Goal: Information Seeking & Learning: Learn about a topic

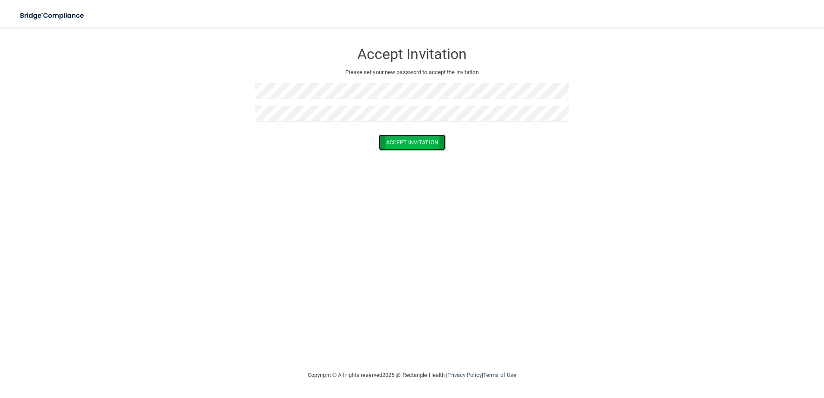
click at [440, 147] on button "Accept Invitation" at bounding box center [412, 142] width 66 height 16
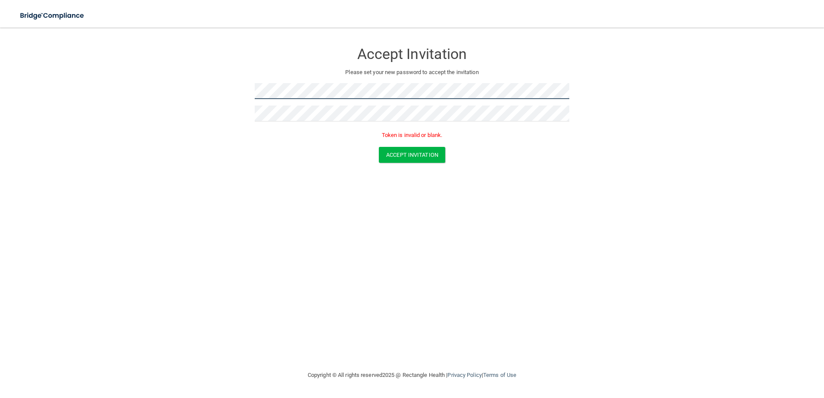
click at [208, 86] on form "Accept Invitation Please set your new password to accept the invitation Token i…" at bounding box center [411, 104] width 789 height 137
click at [301, 80] on div "Accept Invitation Please set your new password to accept the invitation Token i…" at bounding box center [412, 91] width 314 height 111
click at [271, 99] on div at bounding box center [412, 94] width 314 height 22
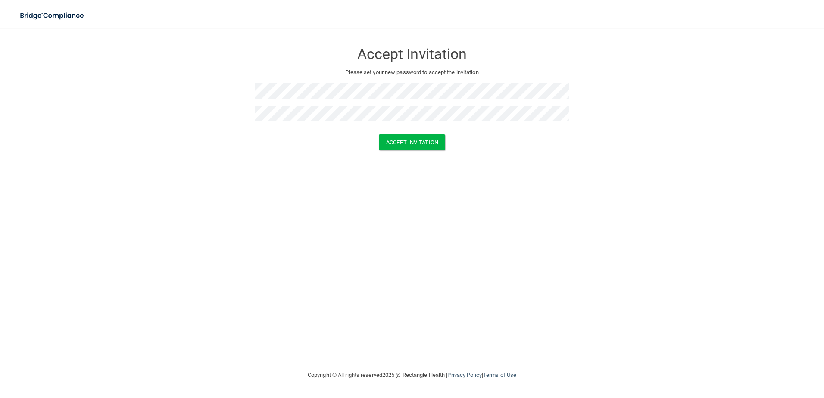
click at [485, 132] on div at bounding box center [412, 131] width 314 height 6
click at [423, 136] on button "Accept Invitation" at bounding box center [412, 142] width 66 height 16
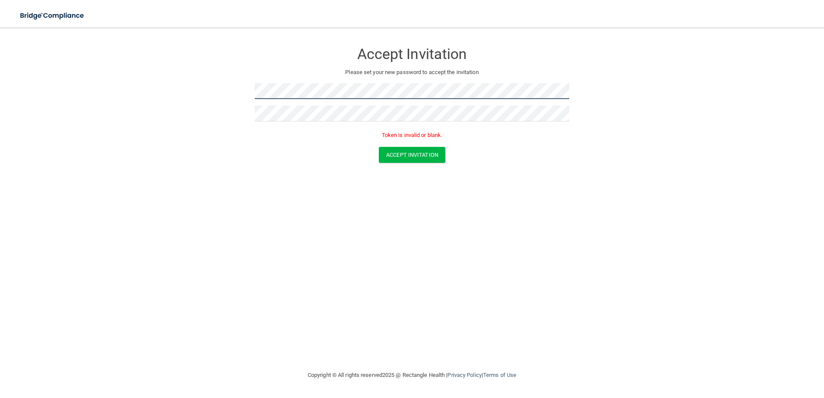
click at [215, 89] on form "Accept Invitation Please set your new password to accept the invitation Token i…" at bounding box center [411, 104] width 789 height 137
click at [535, 162] on form "Accept Invitation Please set your new password to accept the invitation Token i…" at bounding box center [411, 104] width 789 height 137
click at [404, 149] on button "Accept Invitation" at bounding box center [412, 155] width 66 height 16
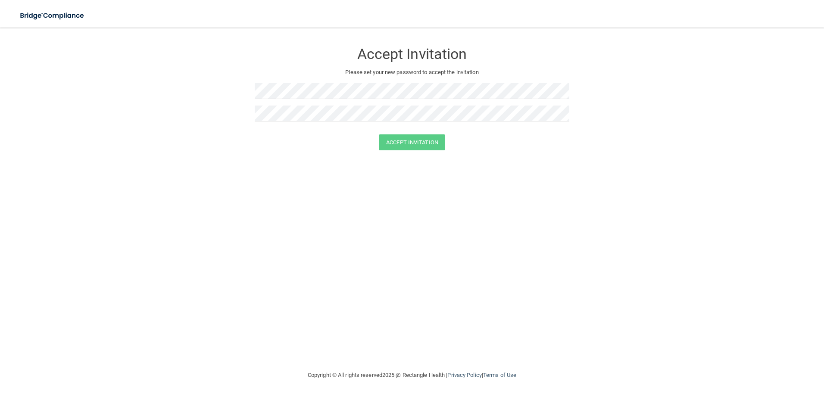
click at [213, 191] on div "Accept Invitation Please set your new password to accept the invitation Accept …" at bounding box center [411, 198] width 789 height 325
click at [330, 100] on div at bounding box center [412, 94] width 314 height 22
click at [205, 86] on form "Accept Invitation Please set your new password to accept the invitation Accept …" at bounding box center [411, 98] width 789 height 124
click at [203, 86] on form "Accept Invitation Please set your new password to accept the invitation Accept …" at bounding box center [411, 98] width 789 height 124
click at [209, 85] on form "Accept Invitation Please set your new password to accept the invitation Accept …" at bounding box center [411, 98] width 789 height 124
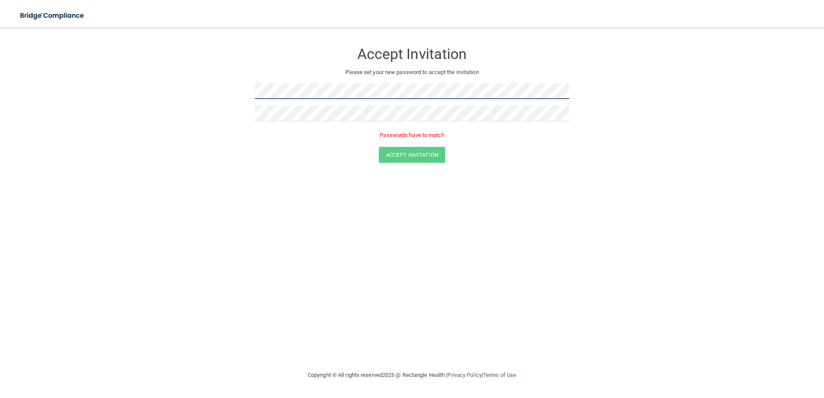
click at [224, 90] on form "Accept Invitation Please set your new password to accept the invitation Passwor…" at bounding box center [411, 104] width 789 height 137
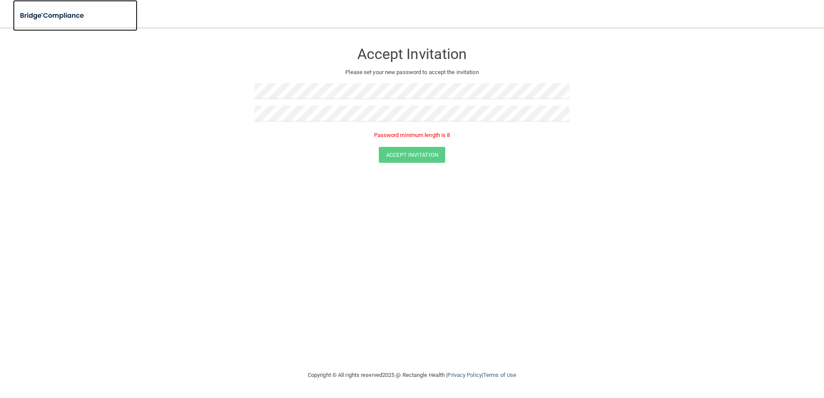
click at [68, 17] on img at bounding box center [52, 16] width 79 height 18
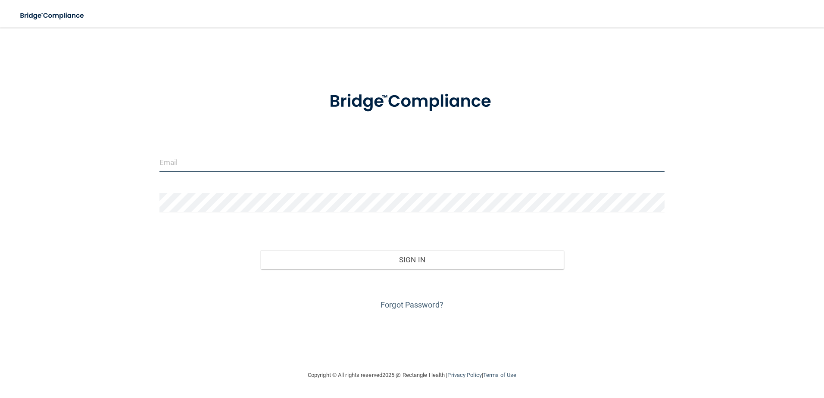
type input "[EMAIL_ADDRESS][DOMAIN_NAME]"
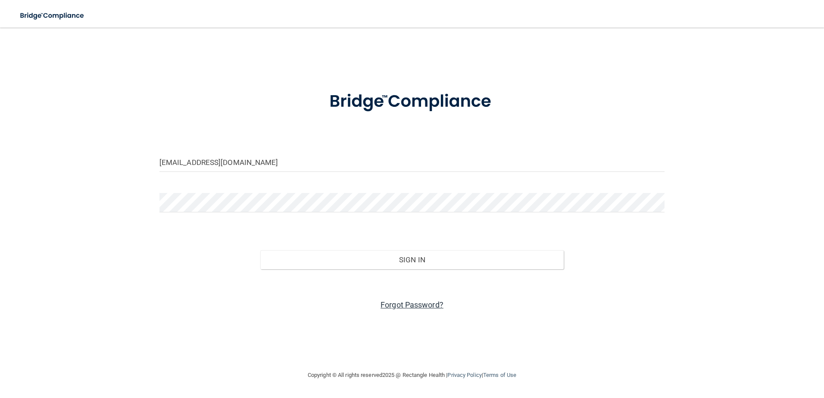
click at [392, 302] on link "Forgot Password?" at bounding box center [411, 304] width 63 height 9
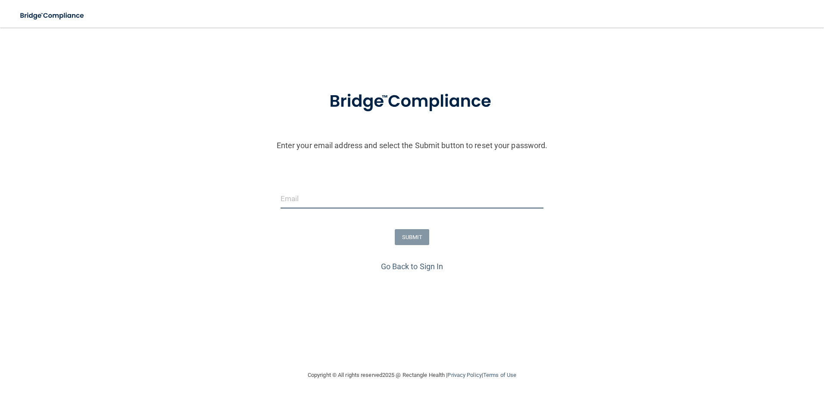
click at [351, 200] on input "email" at bounding box center [411, 198] width 263 height 19
type input "[EMAIL_ADDRESS][DOMAIN_NAME]"
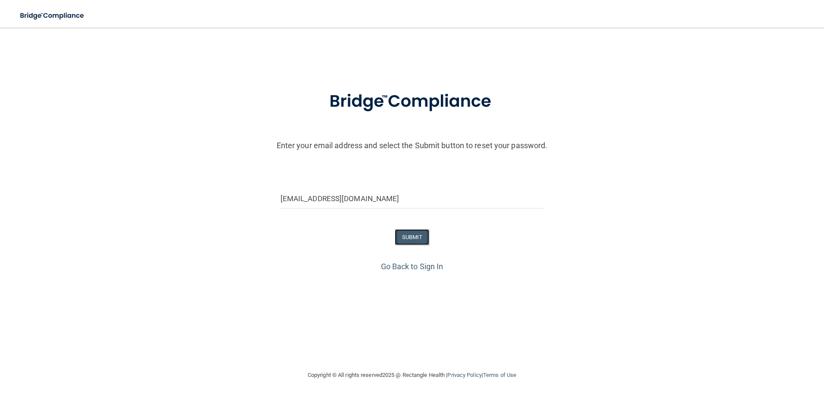
click at [409, 239] on button "SUBMIT" at bounding box center [412, 237] width 35 height 16
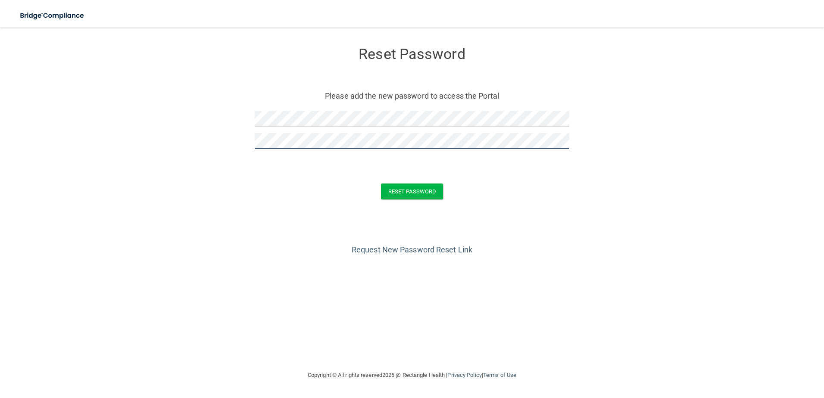
click at [381, 183] on button "Reset Password" at bounding box center [412, 191] width 62 height 16
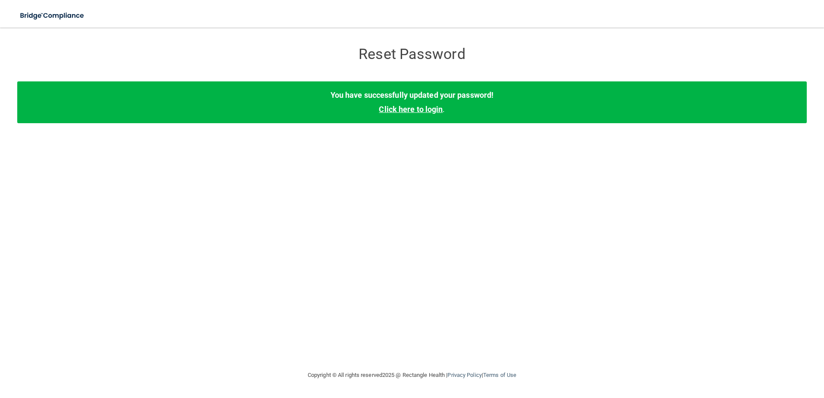
click at [401, 107] on link "Click here to login" at bounding box center [411, 109] width 64 height 9
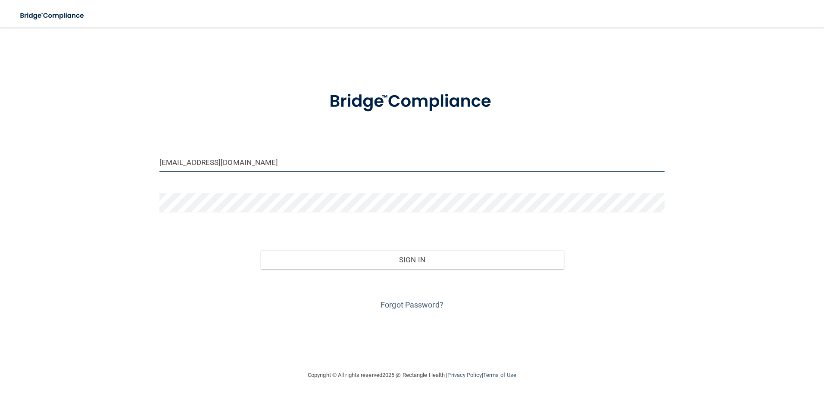
drag, startPoint x: 275, startPoint y: 166, endPoint x: 105, endPoint y: 163, distance: 169.7
click at [105, 163] on div "[EMAIL_ADDRESS][DOMAIN_NAME] Invalid email/password. You don't have permission …" at bounding box center [411, 198] width 789 height 325
type input "[EMAIL_ADDRESS][DOMAIN_NAME]"
click at [198, 344] on div "[EMAIL_ADDRESS][DOMAIN_NAME] Invalid email/password. You don't have permission …" at bounding box center [411, 198] width 789 height 325
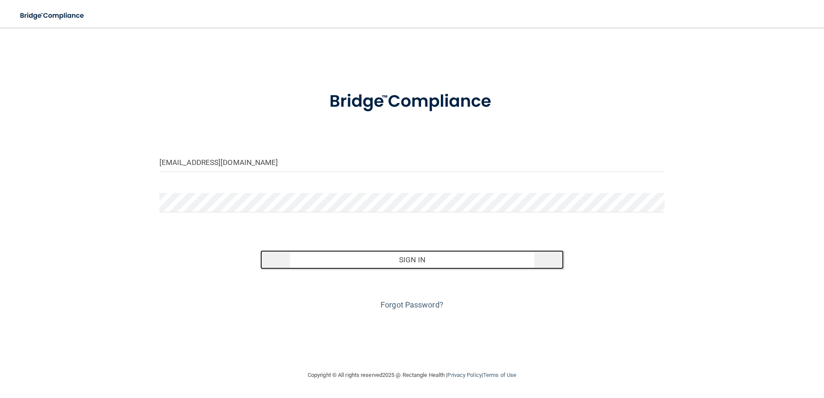
click at [376, 258] on button "Sign In" at bounding box center [411, 259] width 303 height 19
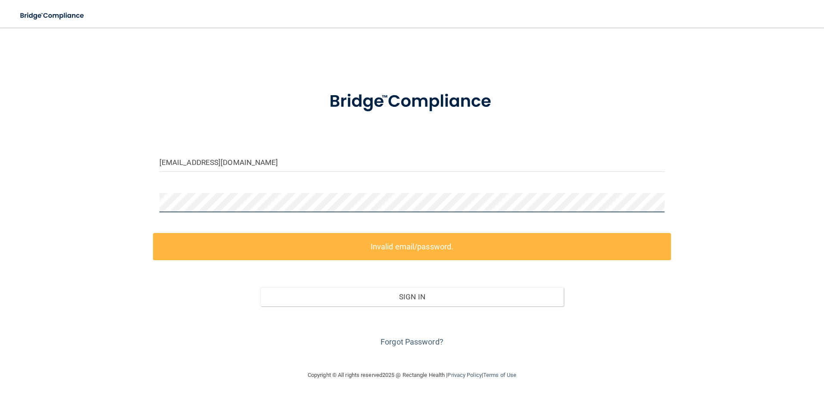
click at [147, 204] on div "[EMAIL_ADDRESS][DOMAIN_NAME] Invalid email/password. You don't have permission …" at bounding box center [411, 198] width 789 height 325
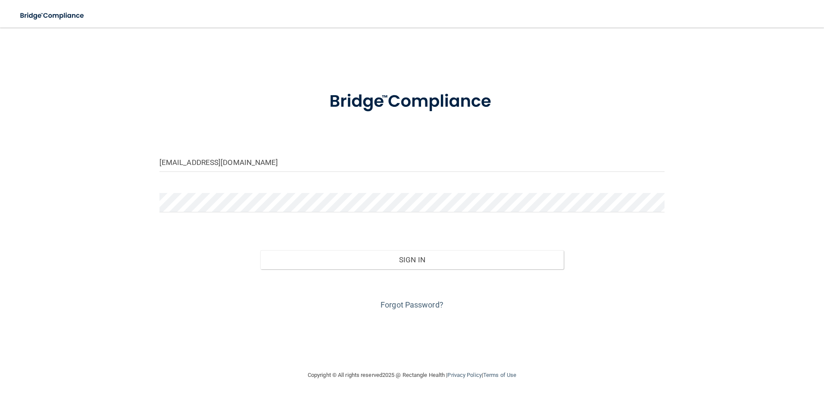
drag, startPoint x: 140, startPoint y: 252, endPoint x: 169, endPoint y: 255, distance: 29.0
click at [140, 252] on div "[EMAIL_ADDRESS][DOMAIN_NAME] Invalid email/password. You don't have permission …" at bounding box center [411, 198] width 789 height 325
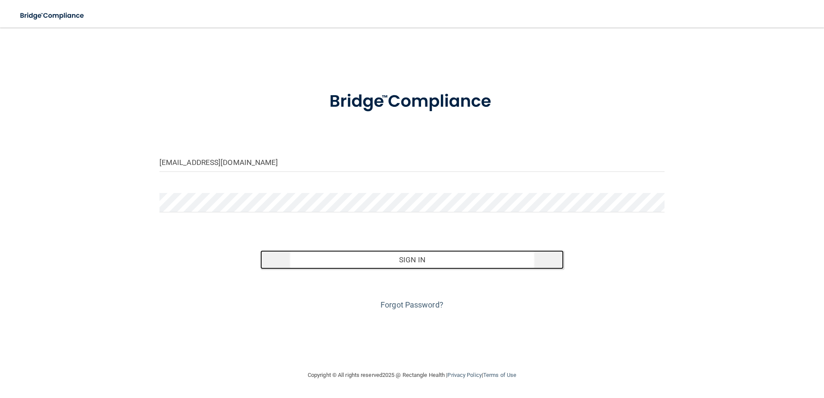
click at [380, 257] on button "Sign In" at bounding box center [411, 259] width 303 height 19
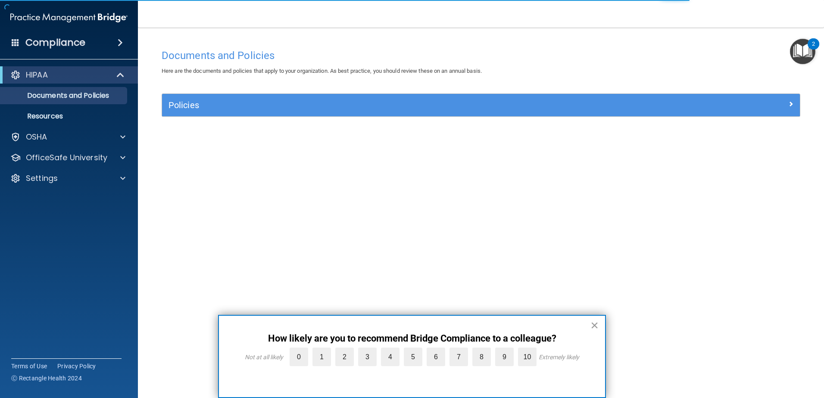
click at [593, 327] on button "×" at bounding box center [594, 325] width 8 height 14
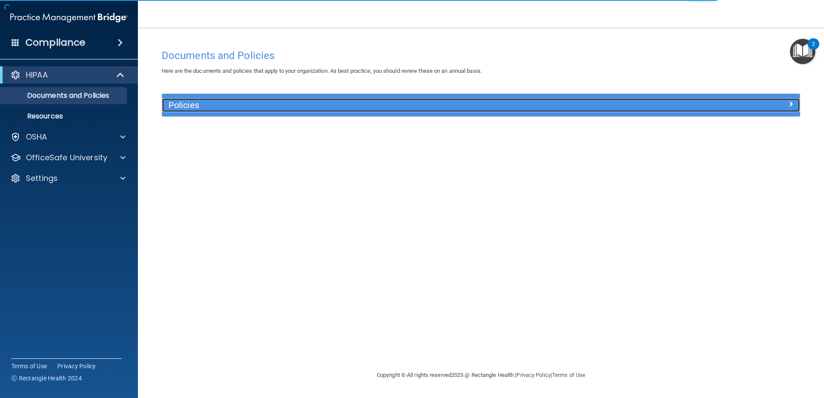
click at [254, 103] on h5 "Policies" at bounding box center [400, 104] width 465 height 9
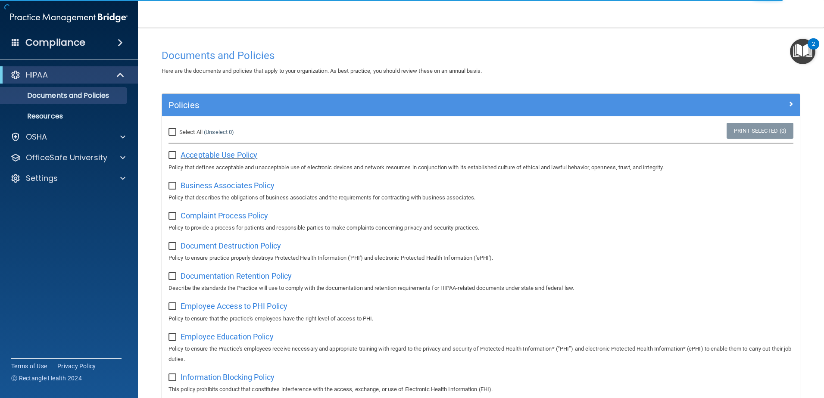
click at [193, 155] on span "Acceptable Use Policy" at bounding box center [218, 154] width 77 height 9
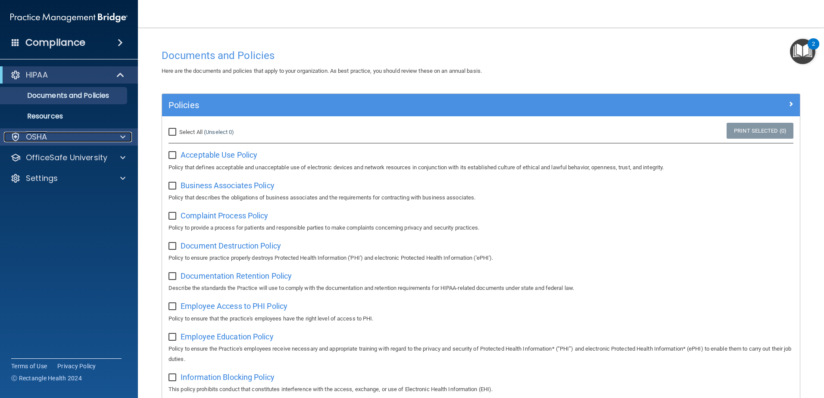
click at [53, 135] on div "OSHA" at bounding box center [57, 137] width 107 height 10
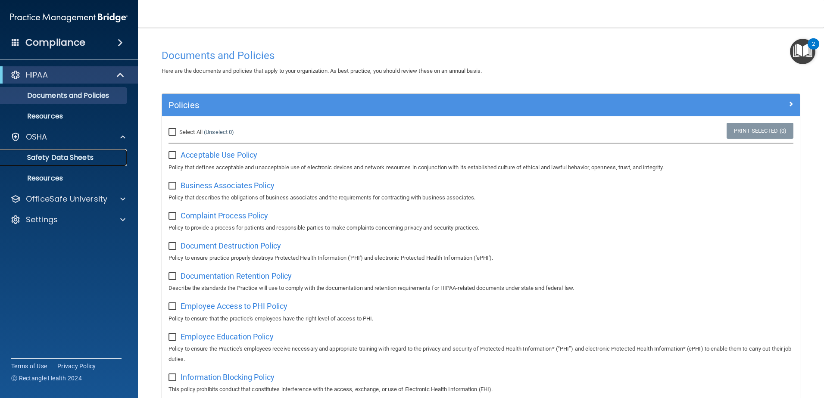
click at [55, 155] on p "Safety Data Sheets" at bounding box center [65, 157] width 118 height 9
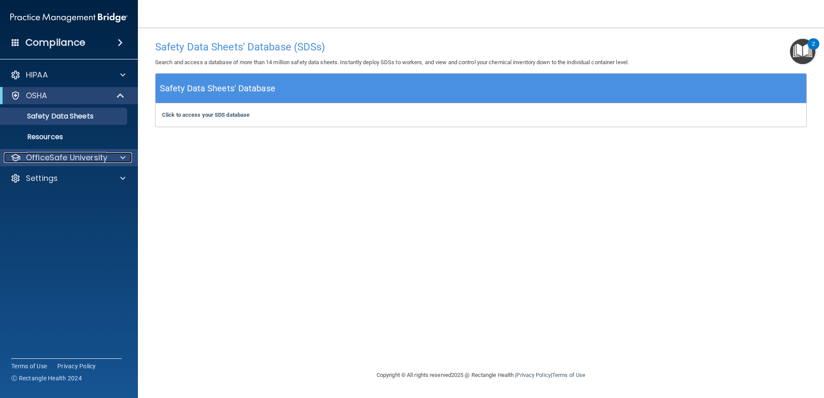
click at [62, 159] on p "OfficeSafe University" at bounding box center [66, 157] width 81 height 10
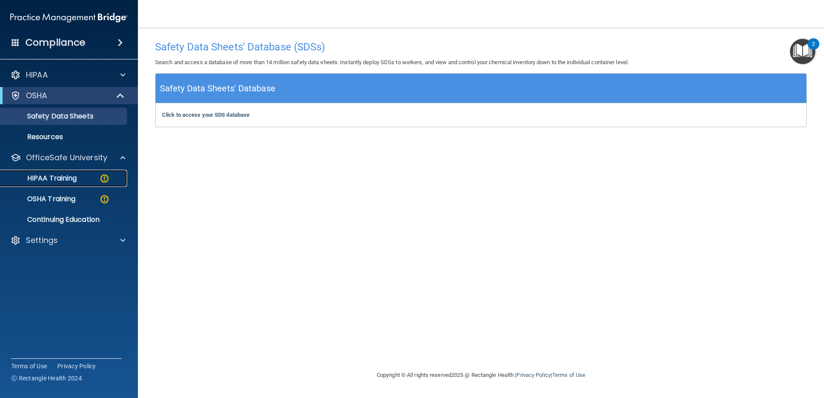
click at [78, 178] on div "HIPAA Training" at bounding box center [65, 178] width 118 height 9
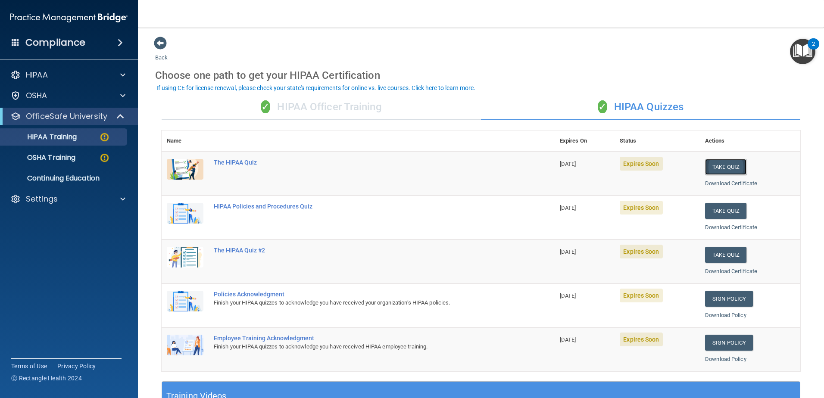
click at [716, 166] on button "Take Quiz" at bounding box center [725, 167] width 41 height 16
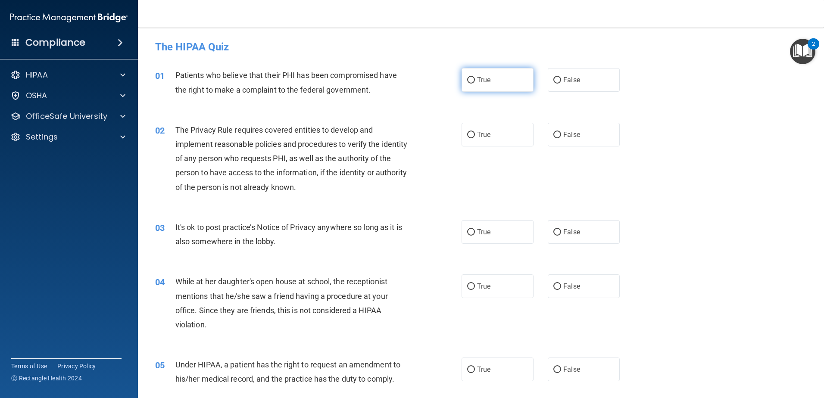
click at [472, 80] on label "True" at bounding box center [497, 80] width 72 height 24
click at [472, 80] on input "True" at bounding box center [471, 80] width 8 height 6
radio input "true"
click at [472, 140] on label "True" at bounding box center [497, 135] width 72 height 24
click at [472, 138] on input "True" at bounding box center [471, 135] width 8 height 6
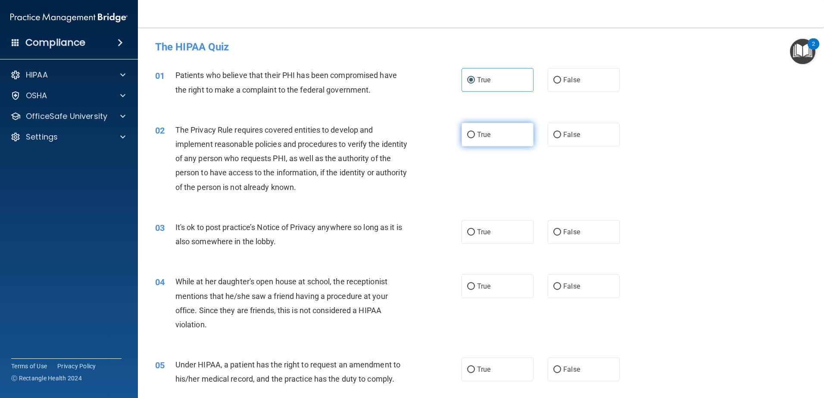
radio input "true"
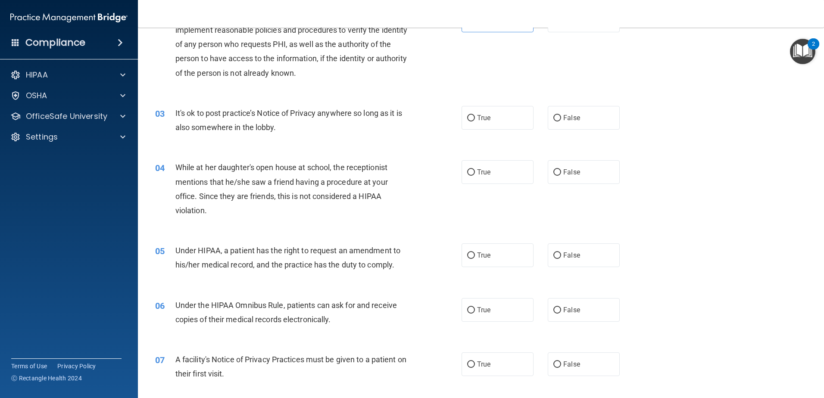
scroll to position [129, 0]
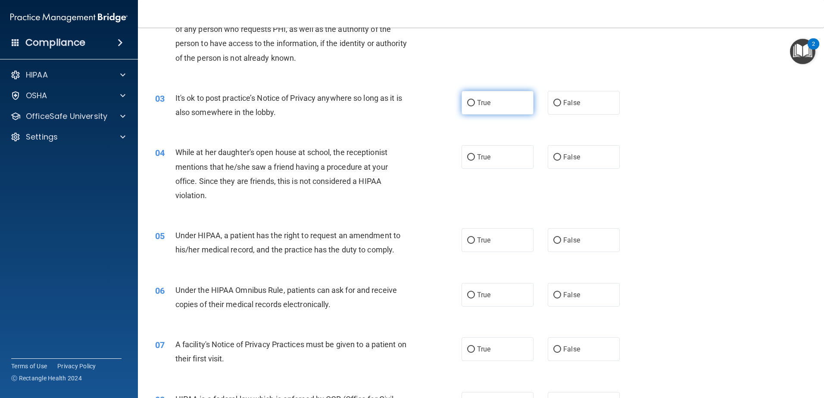
click at [482, 113] on label "True" at bounding box center [497, 103] width 72 height 24
click at [475, 106] on input "True" at bounding box center [471, 103] width 8 height 6
radio input "true"
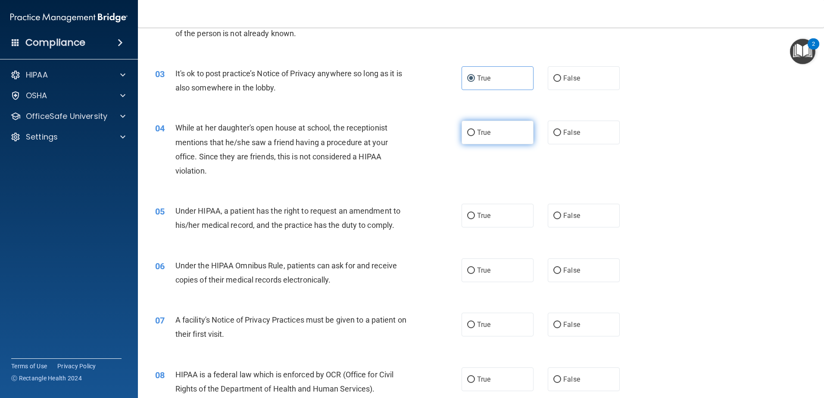
scroll to position [215, 0]
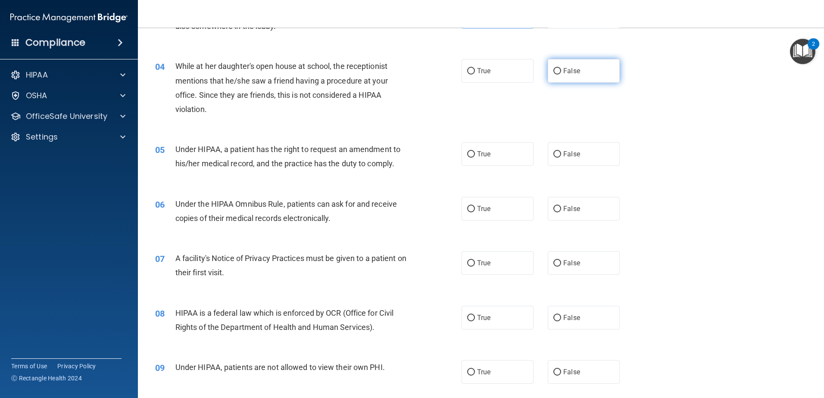
click at [561, 75] on label "False" at bounding box center [583, 71] width 72 height 24
click at [561, 75] on input "False" at bounding box center [557, 71] width 8 height 6
radio input "true"
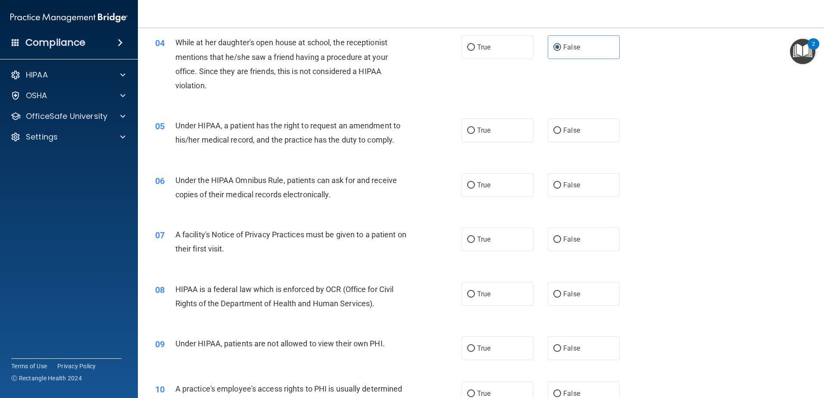
scroll to position [258, 0]
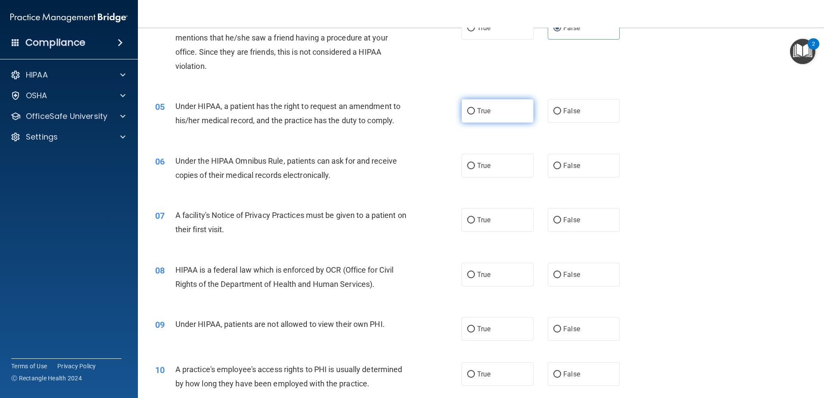
click at [467, 108] on input "True" at bounding box center [471, 111] width 8 height 6
radio input "true"
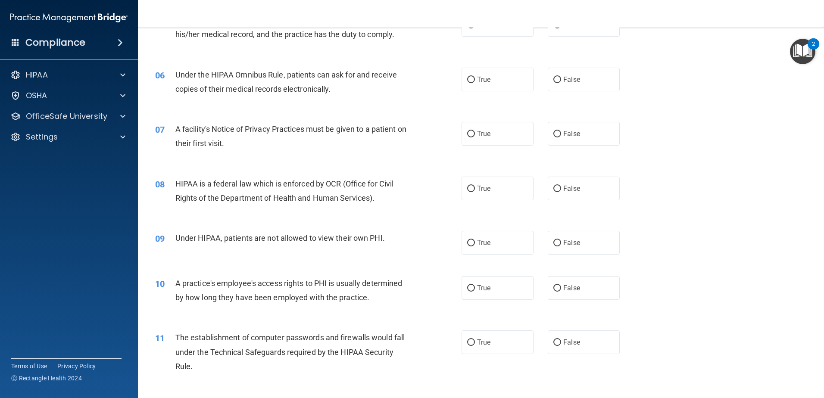
scroll to position [302, 0]
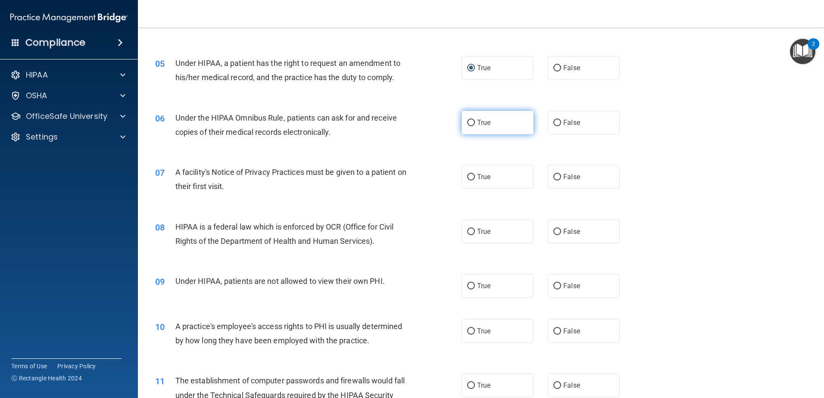
click at [463, 129] on label "True" at bounding box center [497, 123] width 72 height 24
click at [467, 126] on input "True" at bounding box center [471, 123] width 8 height 6
radio input "true"
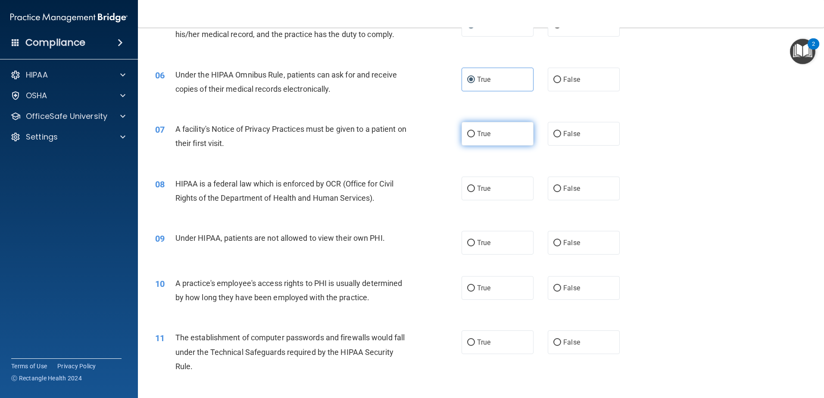
click at [478, 140] on label "True" at bounding box center [497, 134] width 72 height 24
click at [475, 137] on input "True" at bounding box center [471, 134] width 8 height 6
radio input "true"
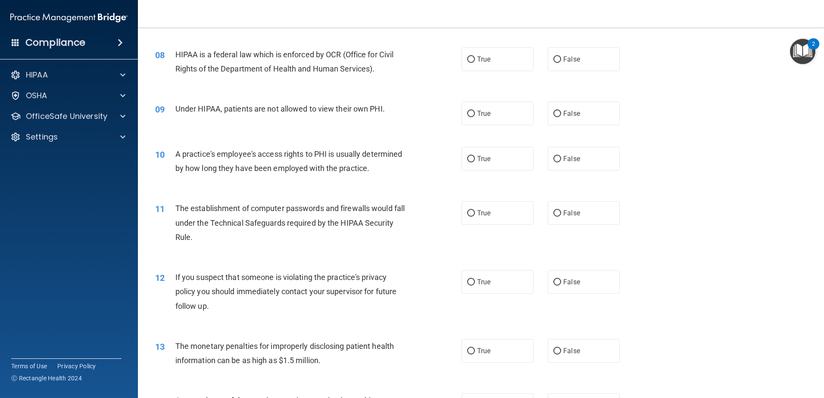
scroll to position [431, 0]
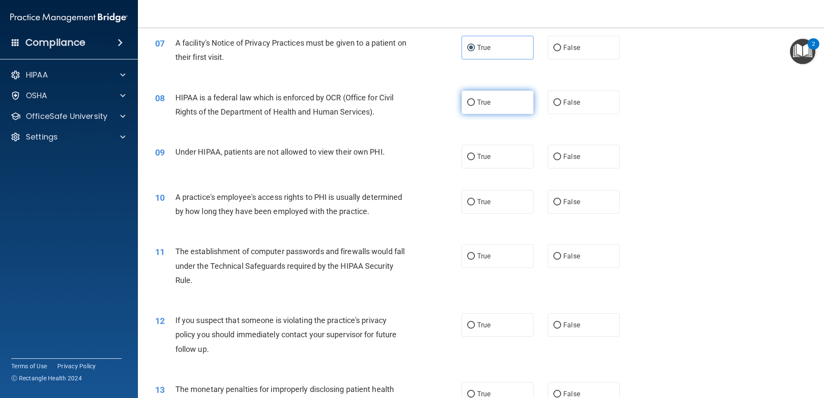
click at [464, 106] on label "True" at bounding box center [497, 102] width 72 height 24
click at [467, 106] on input "True" at bounding box center [471, 103] width 8 height 6
radio input "true"
click at [562, 162] on label "False" at bounding box center [583, 157] width 72 height 24
click at [561, 160] on input "False" at bounding box center [557, 157] width 8 height 6
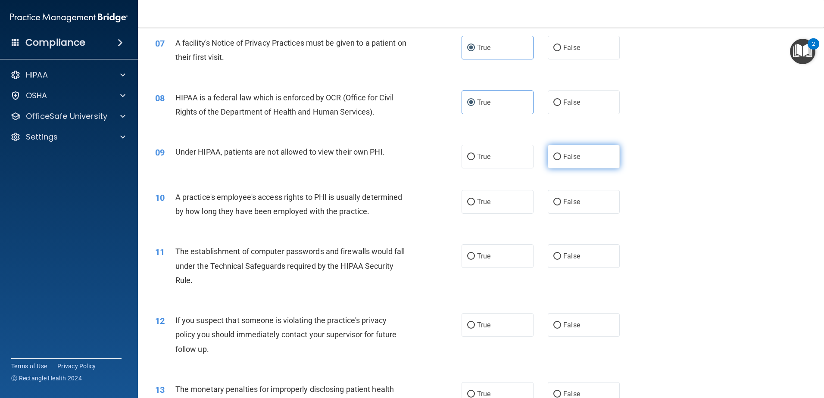
radio input "true"
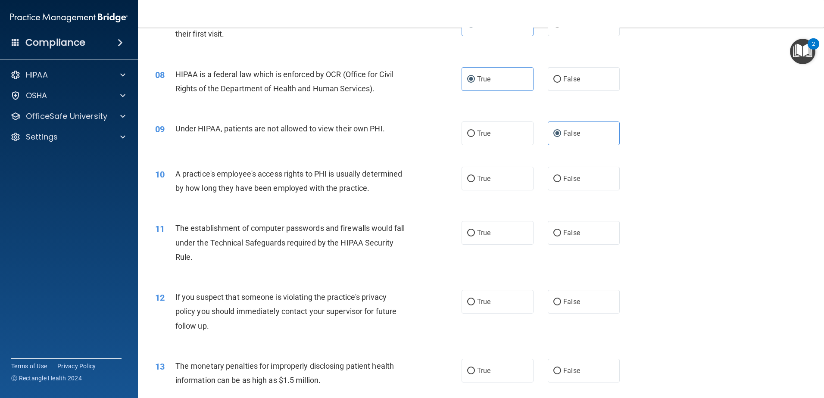
scroll to position [474, 0]
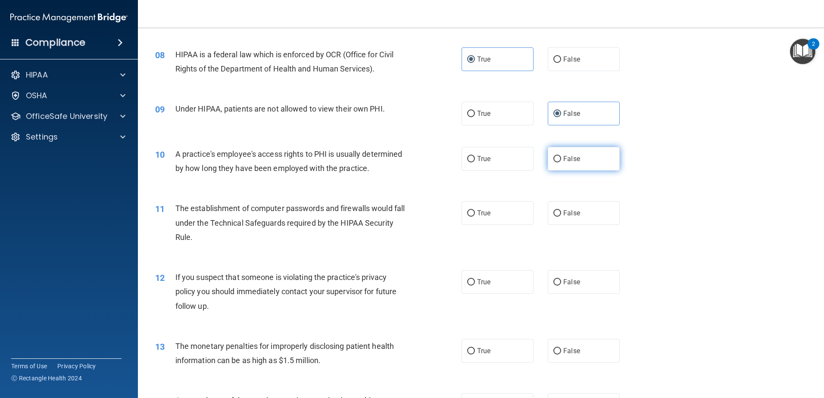
click at [558, 162] on label "False" at bounding box center [583, 159] width 72 height 24
click at [558, 162] on input "False" at bounding box center [557, 159] width 8 height 6
radio input "true"
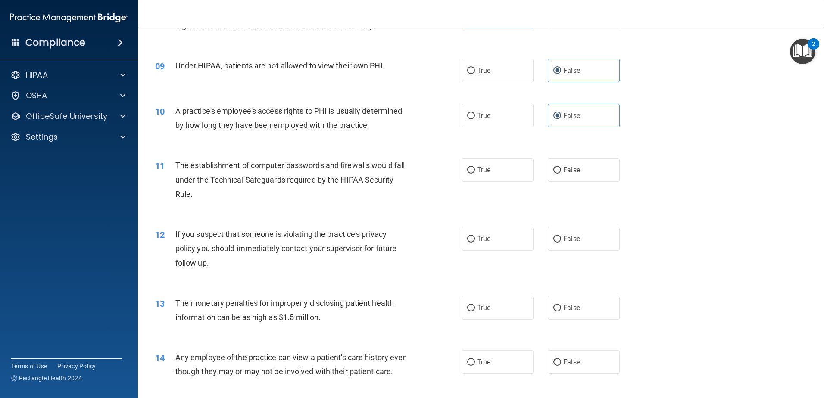
click at [447, 168] on div "11 The establishment of computer passwords and firewalls would fall under the T…" at bounding box center [308, 181] width 332 height 47
click at [470, 170] on input "True" at bounding box center [471, 170] width 8 height 6
radio input "true"
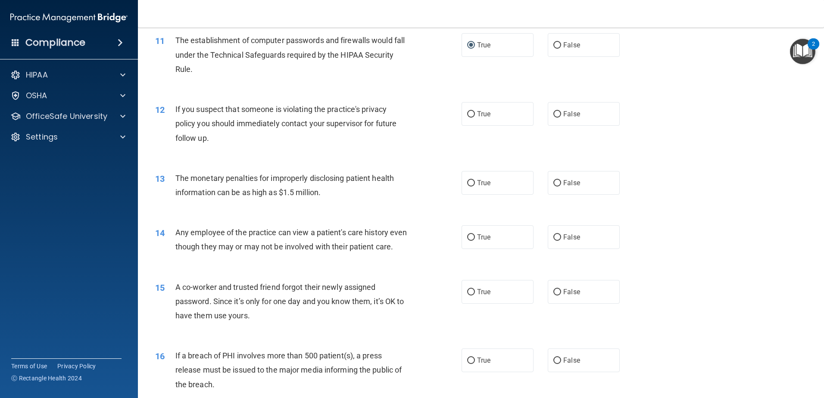
scroll to position [646, 0]
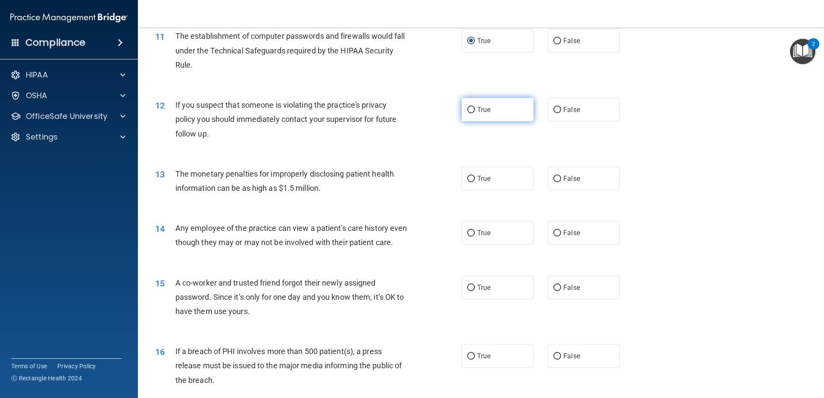
click at [470, 107] on input "True" at bounding box center [471, 110] width 8 height 6
radio input "true"
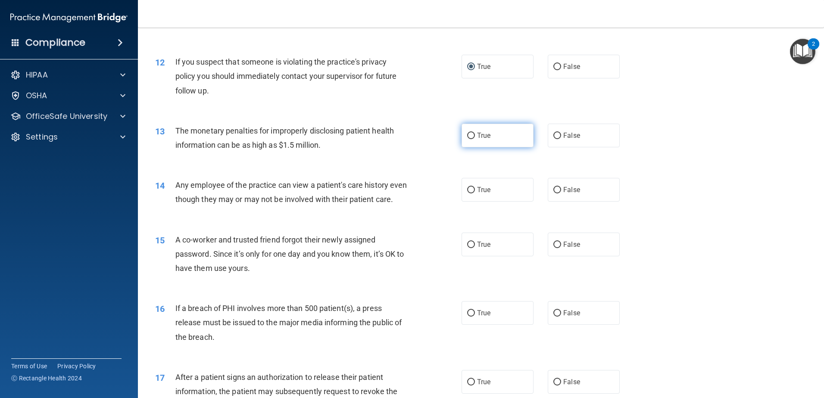
click at [463, 143] on label "True" at bounding box center [497, 136] width 72 height 24
click at [467, 139] on input "True" at bounding box center [471, 136] width 8 height 6
radio input "true"
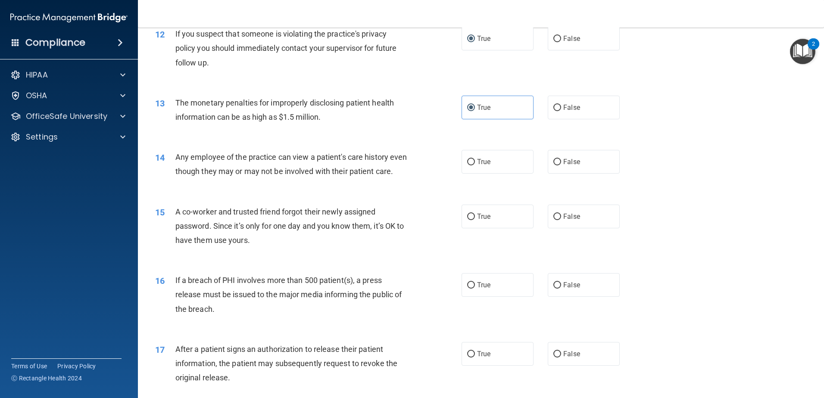
scroll to position [732, 0]
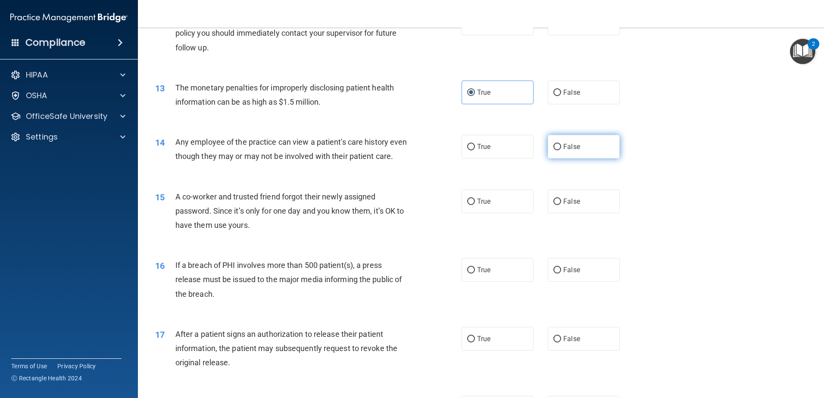
click at [563, 149] on span "False" at bounding box center [571, 147] width 17 height 8
click at [559, 149] on input "False" at bounding box center [557, 147] width 8 height 6
radio input "true"
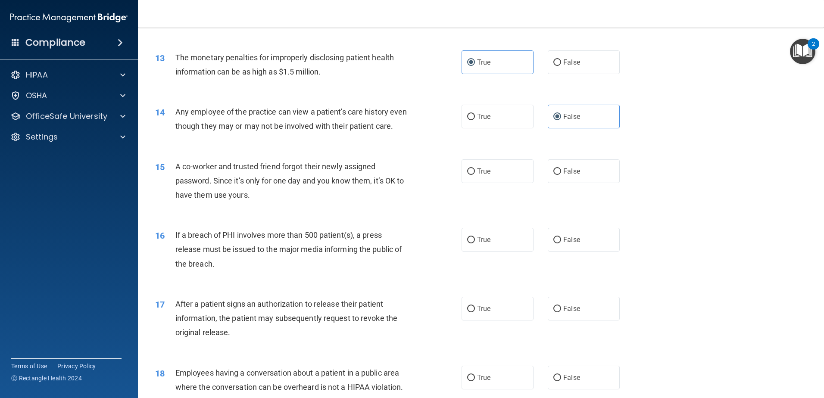
scroll to position [775, 0]
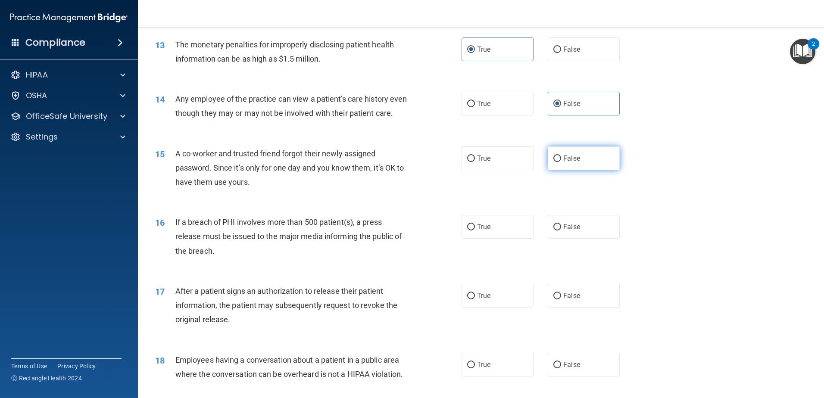
click at [553, 162] on input "False" at bounding box center [557, 158] width 8 height 6
radio input "true"
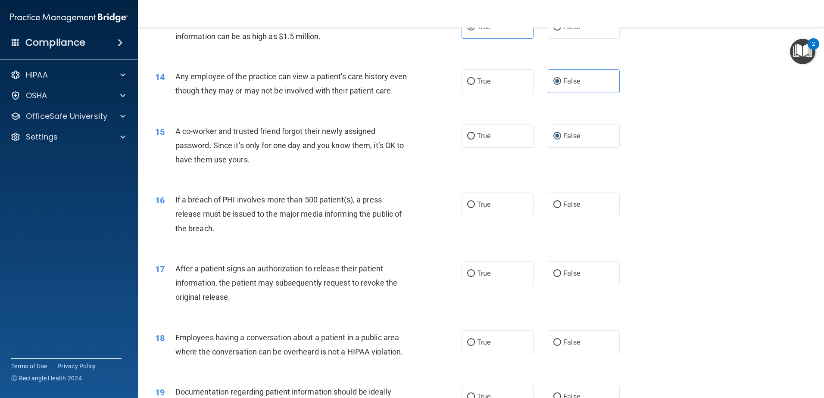
scroll to position [818, 0]
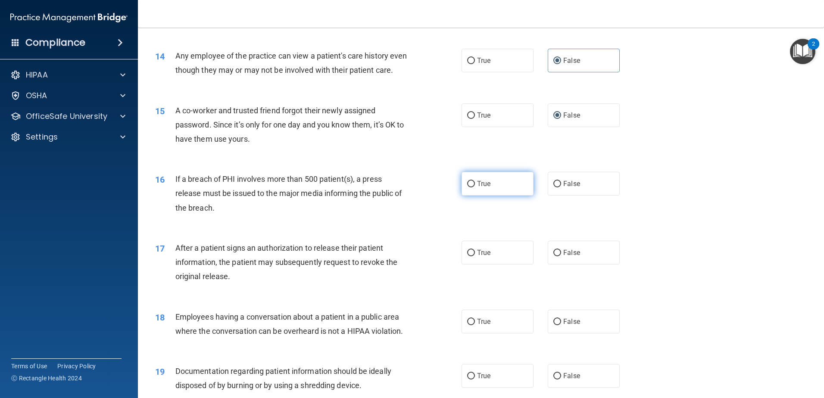
click at [483, 188] on span "True" at bounding box center [483, 184] width 13 height 8
click at [475, 187] on input "True" at bounding box center [471, 184] width 8 height 6
radio input "true"
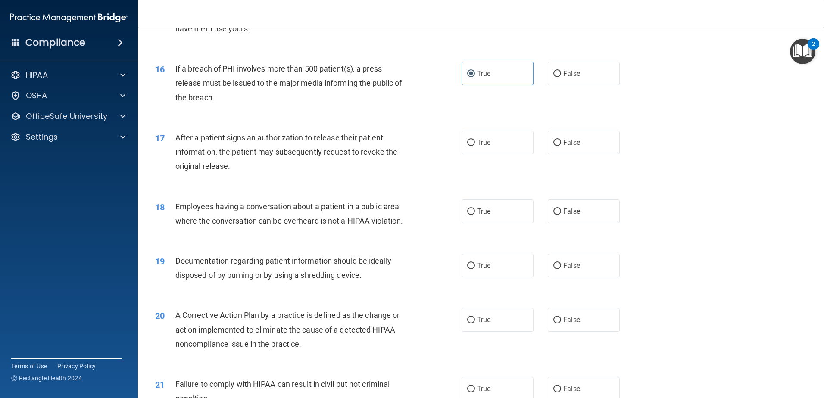
scroll to position [948, 0]
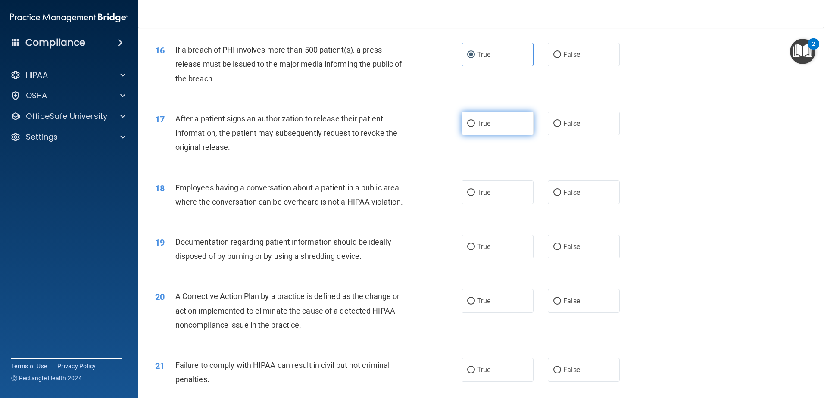
click at [464, 135] on label "True" at bounding box center [497, 124] width 72 height 24
click at [467, 127] on input "True" at bounding box center [471, 124] width 8 height 6
radio input "true"
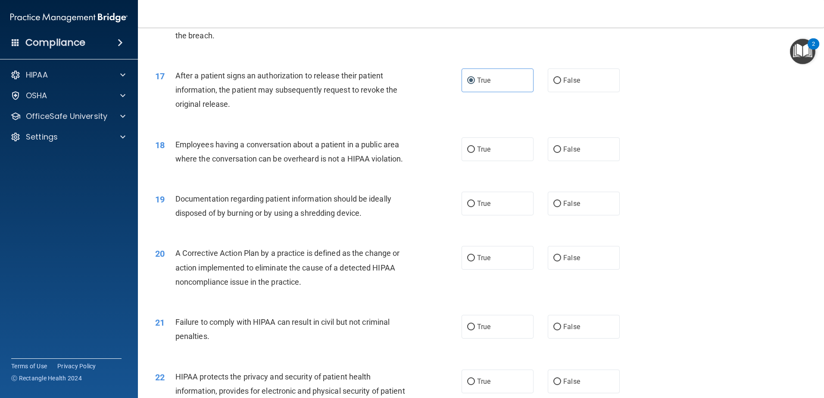
scroll to position [1034, 0]
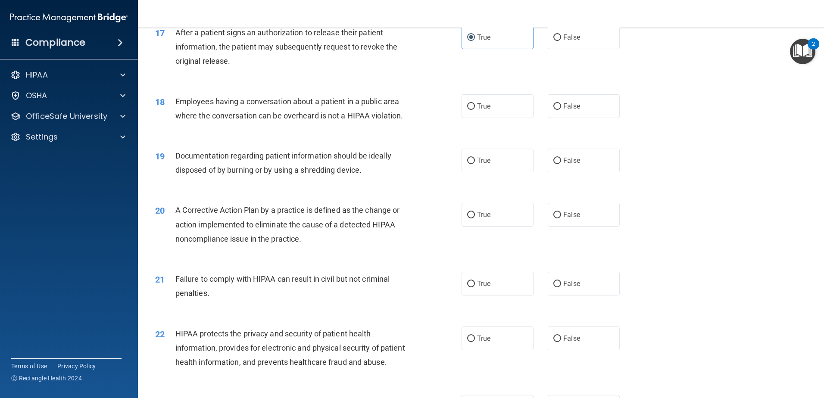
click at [618, 118] on div "True False" at bounding box center [547, 106] width 173 height 24
click at [582, 118] on label "False" at bounding box center [583, 106] width 72 height 24
click at [561, 110] on input "False" at bounding box center [557, 106] width 8 height 6
radio input "true"
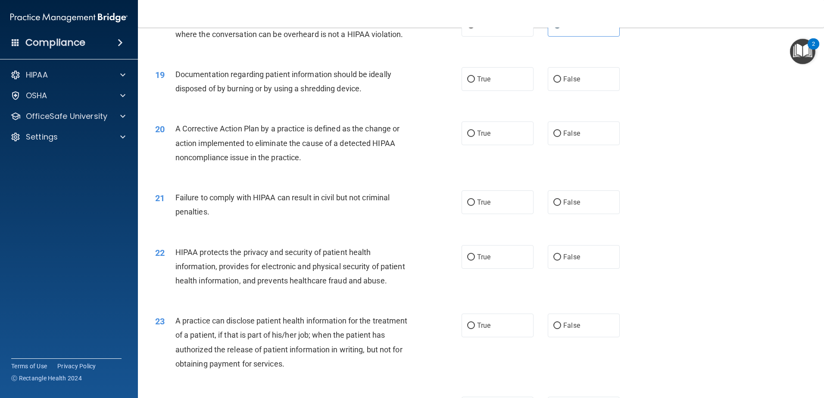
scroll to position [1120, 0]
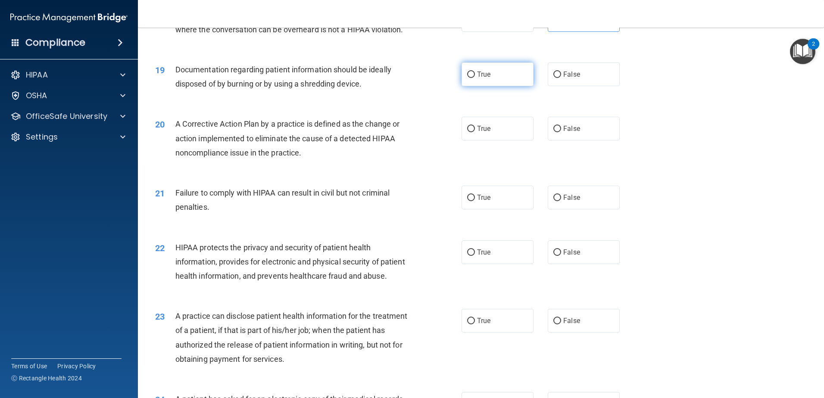
click at [467, 78] on input "True" at bounding box center [471, 75] width 8 height 6
radio input "true"
click at [502, 140] on label "True" at bounding box center [497, 129] width 72 height 24
click at [475, 132] on input "True" at bounding box center [471, 129] width 8 height 6
radio input "true"
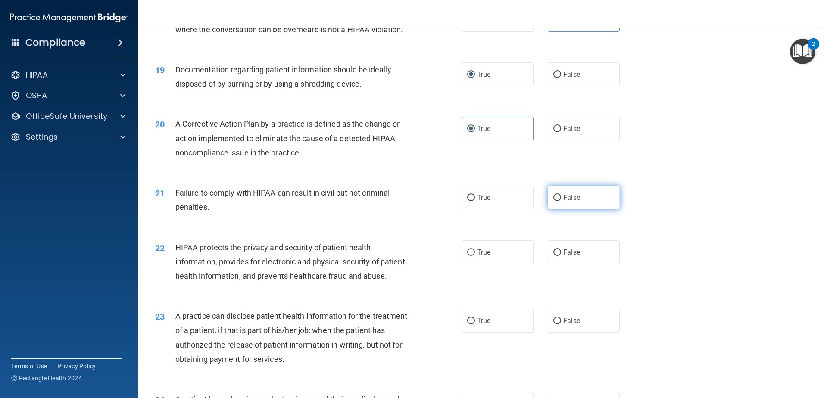
click at [547, 209] on label "False" at bounding box center [583, 198] width 72 height 24
click at [553, 201] on input "False" at bounding box center [557, 198] width 8 height 6
radio input "true"
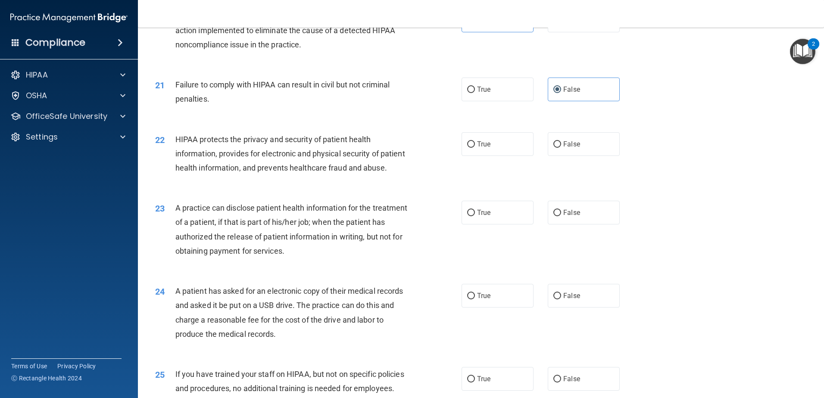
scroll to position [1249, 0]
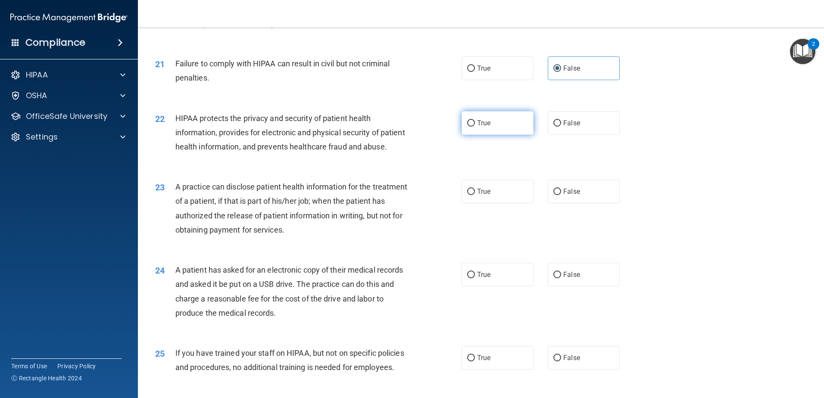
click at [467, 127] on input "True" at bounding box center [471, 123] width 8 height 6
radio input "true"
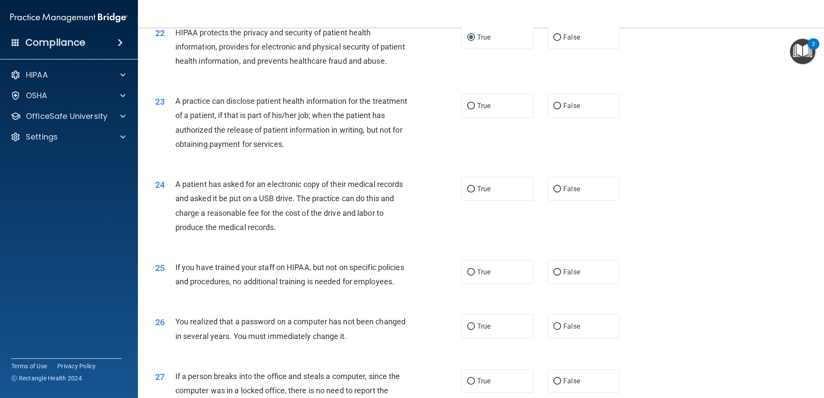
scroll to position [1335, 0]
click at [498, 117] on label "True" at bounding box center [497, 105] width 72 height 24
click at [475, 109] on input "True" at bounding box center [471, 106] width 8 height 6
radio input "true"
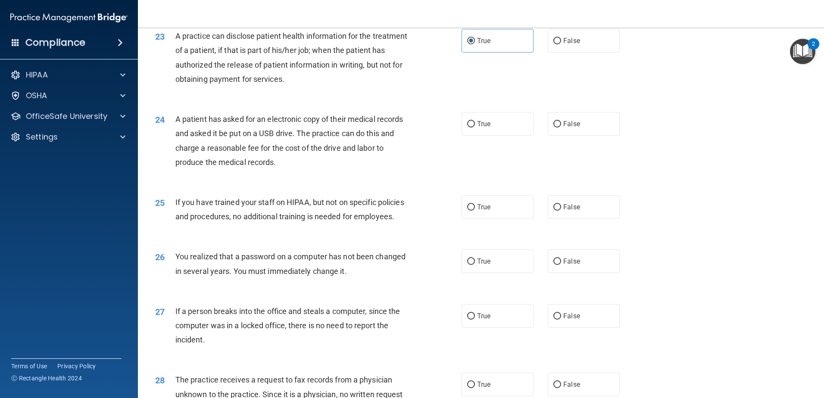
scroll to position [1421, 0]
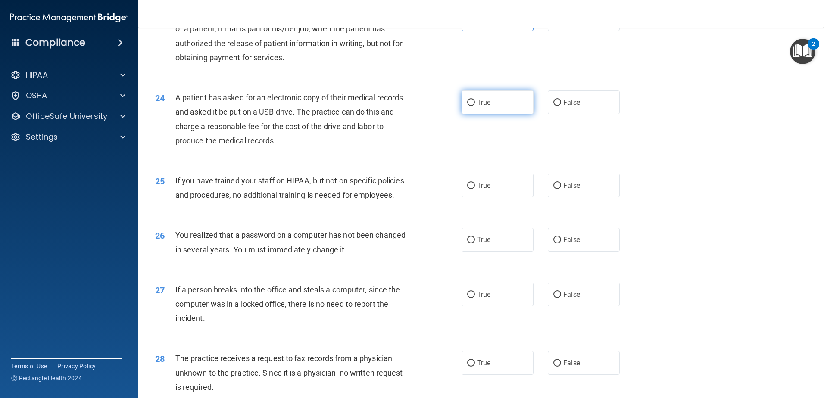
click at [493, 114] on label "True" at bounding box center [497, 102] width 72 height 24
click at [475, 106] on input "True" at bounding box center [471, 103] width 8 height 6
radio input "true"
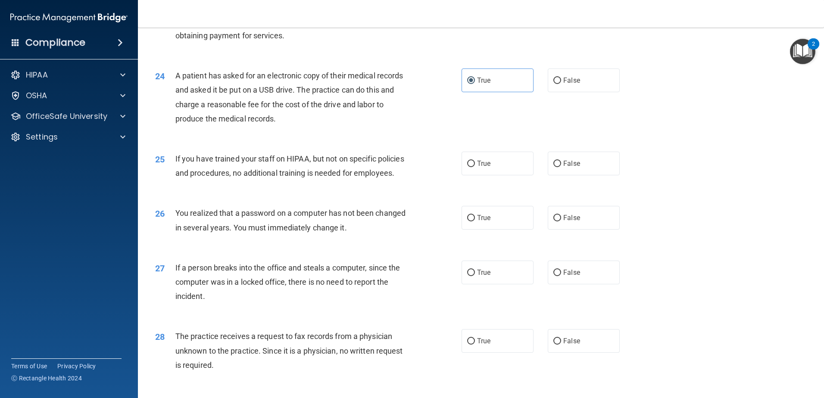
scroll to position [1465, 0]
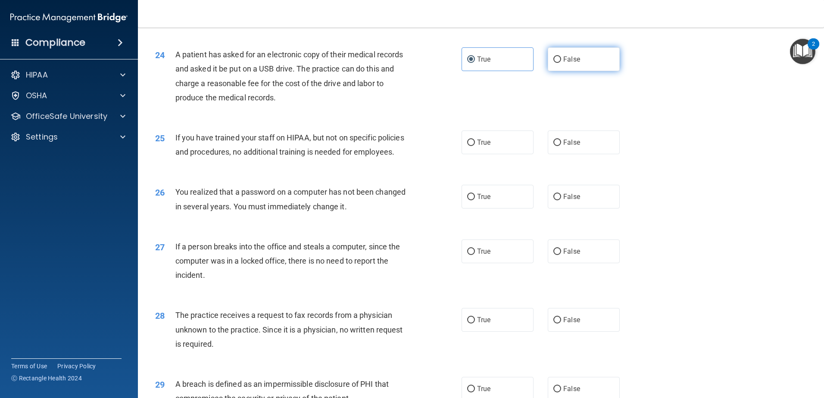
click at [569, 63] on span "False" at bounding box center [571, 59] width 17 height 8
click at [561, 63] on input "False" at bounding box center [557, 59] width 8 height 6
radio input "true"
radio input "false"
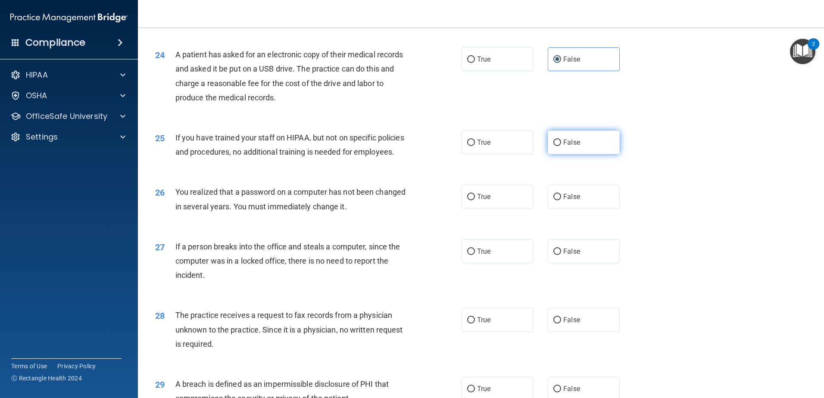
click at [555, 154] on label "False" at bounding box center [583, 143] width 72 height 24
click at [555, 146] on input "False" at bounding box center [557, 143] width 8 height 6
radio input "true"
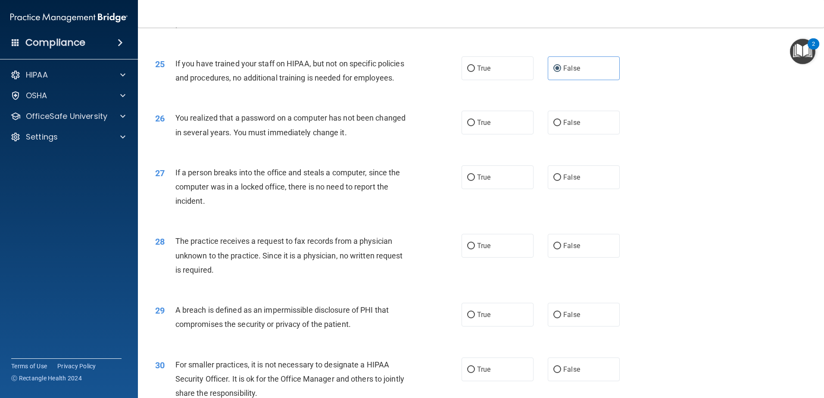
scroll to position [1551, 0]
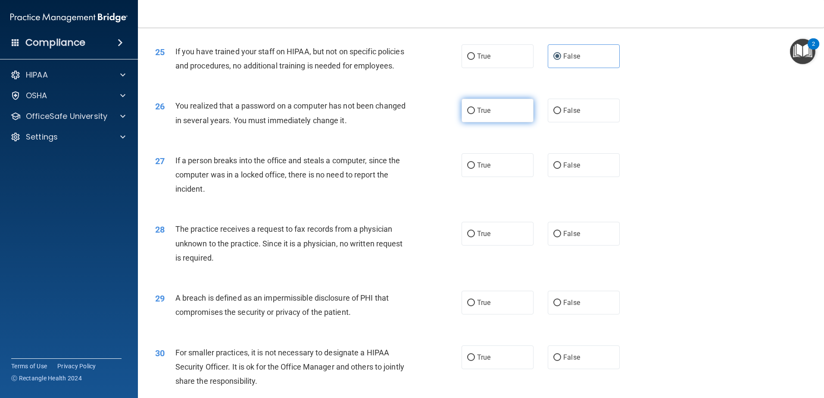
click at [488, 122] on label "True" at bounding box center [497, 111] width 72 height 24
click at [475, 114] on input "True" at bounding box center [471, 111] width 8 height 6
radio input "true"
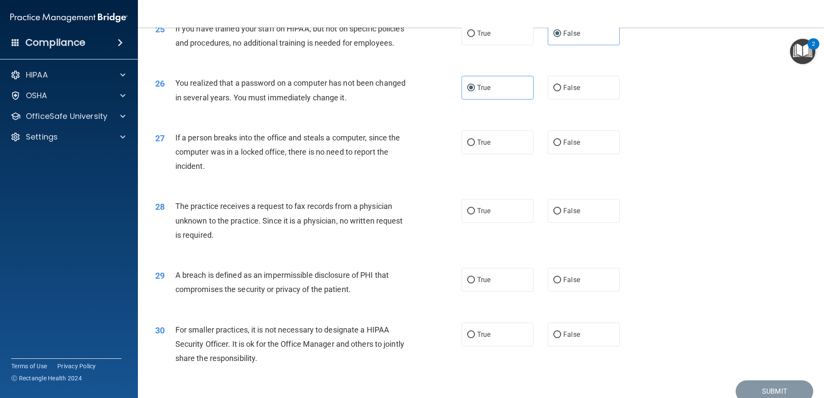
scroll to position [1594, 0]
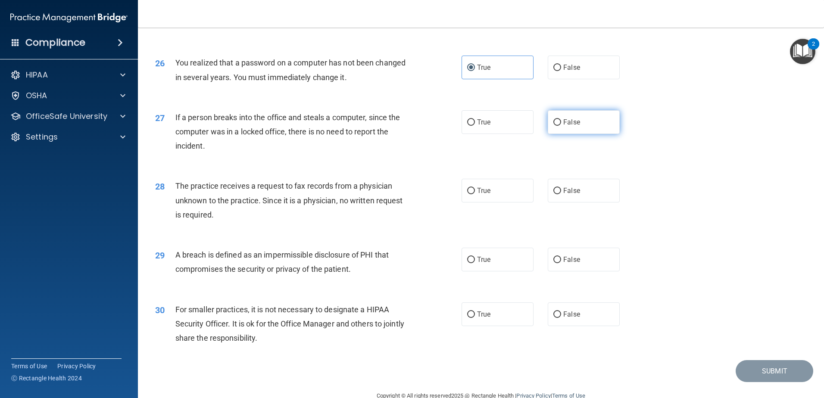
click at [563, 126] on span "False" at bounding box center [571, 122] width 17 height 8
click at [561, 126] on input "False" at bounding box center [557, 122] width 8 height 6
radio input "true"
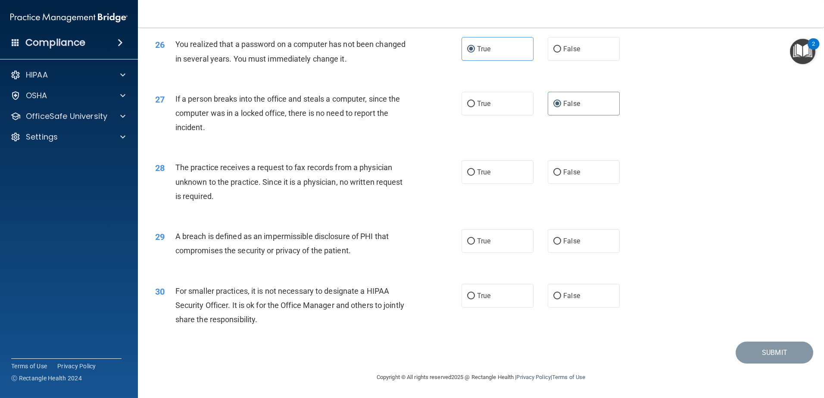
scroll to position [1637, 0]
click at [555, 176] on input "False" at bounding box center [557, 172] width 8 height 6
radio input "true"
click at [468, 246] on label "True" at bounding box center [497, 241] width 72 height 24
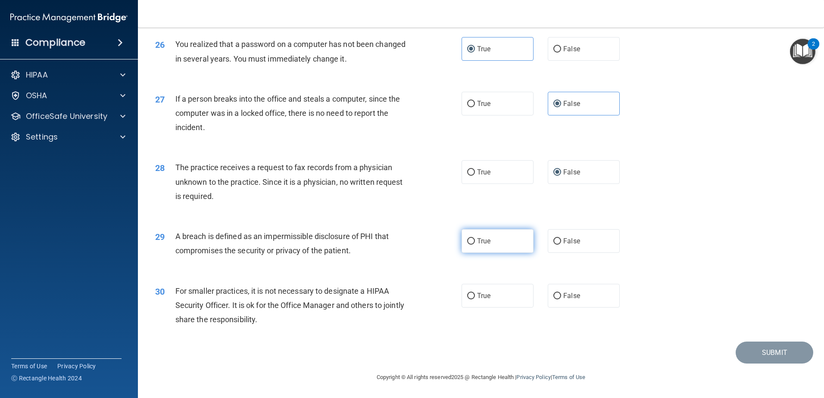
click at [468, 245] on input "True" at bounding box center [471, 241] width 8 height 6
radio input "true"
click at [472, 297] on label "True" at bounding box center [497, 296] width 72 height 24
click at [472, 297] on input "True" at bounding box center [471, 296] width 8 height 6
radio input "true"
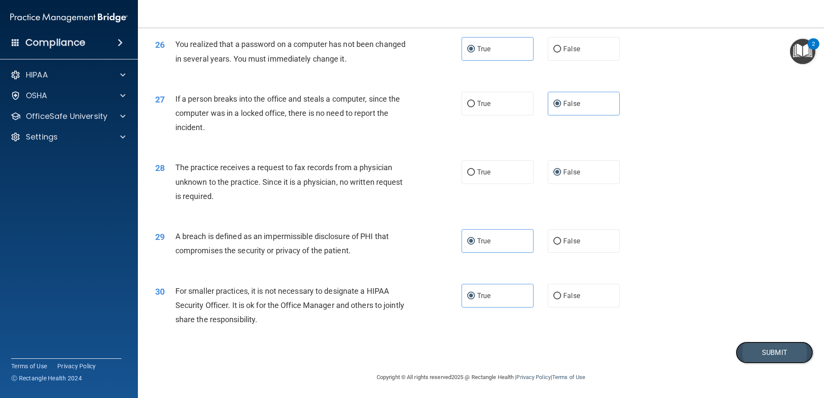
click at [796, 353] on button "Submit" at bounding box center [774, 353] width 78 height 22
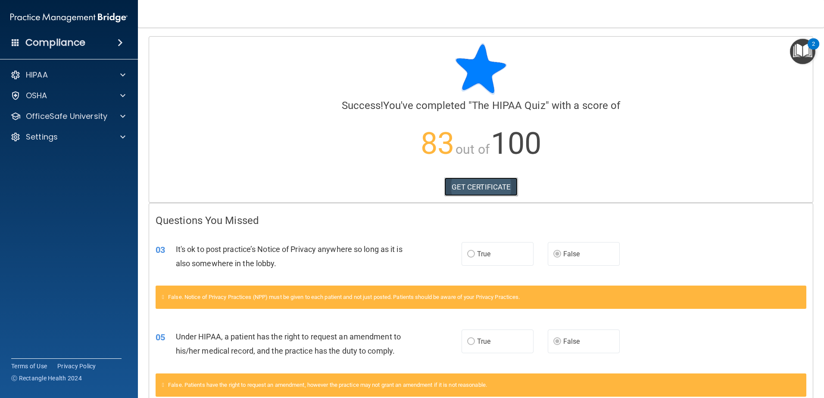
click at [481, 187] on link "GET CERTIFICATE" at bounding box center [481, 186] width 74 height 19
click at [60, 117] on p "OfficeSafe University" at bounding box center [66, 116] width 81 height 10
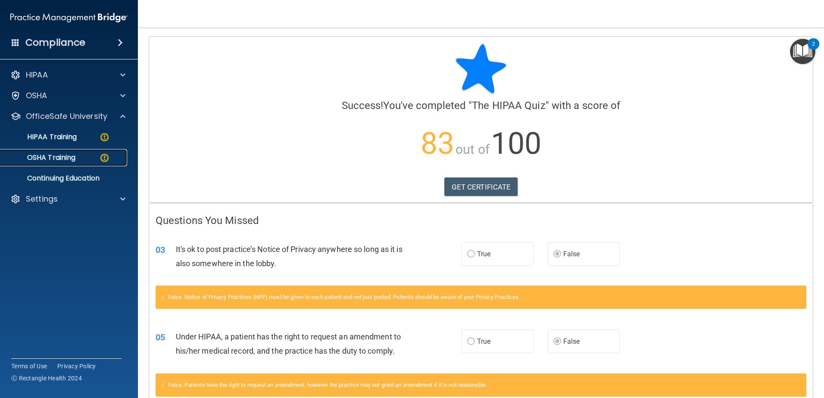
click at [84, 157] on div "OSHA Training" at bounding box center [65, 157] width 118 height 9
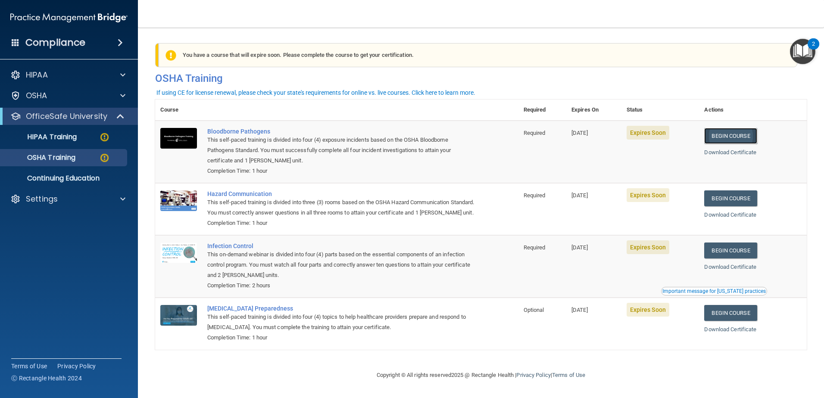
click at [733, 133] on link "Begin Course" at bounding box center [730, 136] width 53 height 16
click at [78, 141] on link "HIPAA Training" at bounding box center [59, 136] width 136 height 17
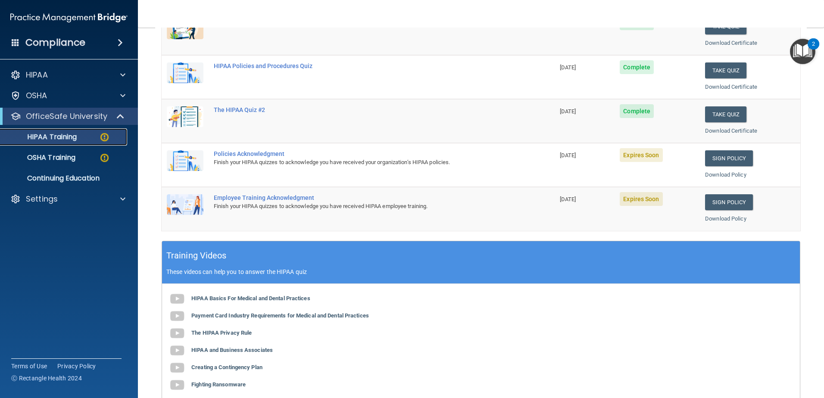
scroll to position [121, 0]
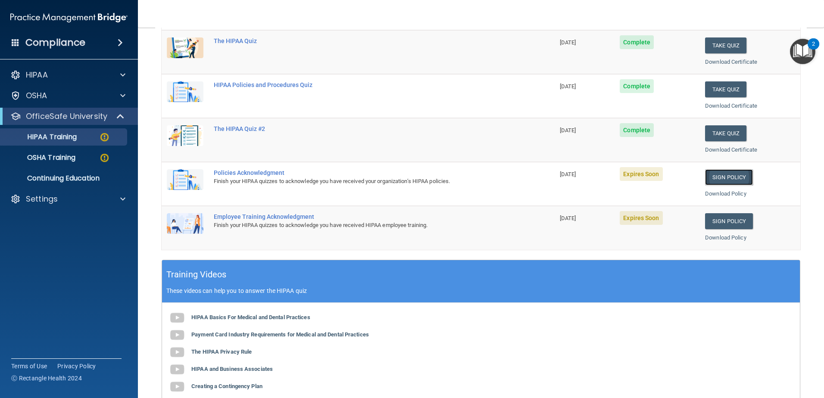
click at [711, 175] on link "Sign Policy" at bounding box center [729, 177] width 48 height 16
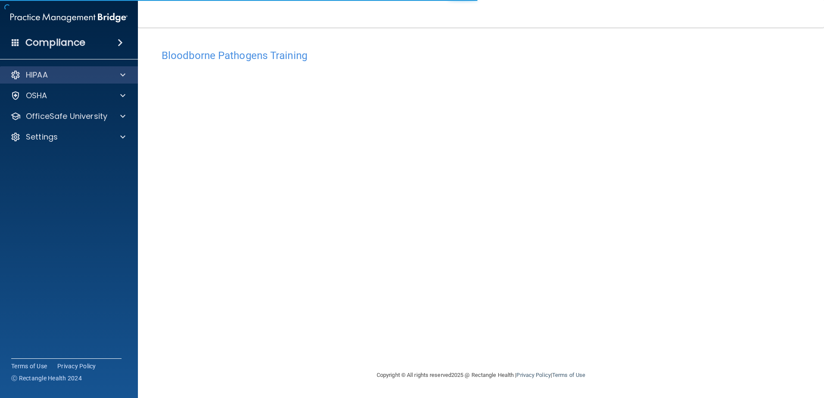
click at [86, 83] on div "HIPAA" at bounding box center [69, 74] width 138 height 17
click at [122, 76] on span at bounding box center [122, 75] width 5 height 10
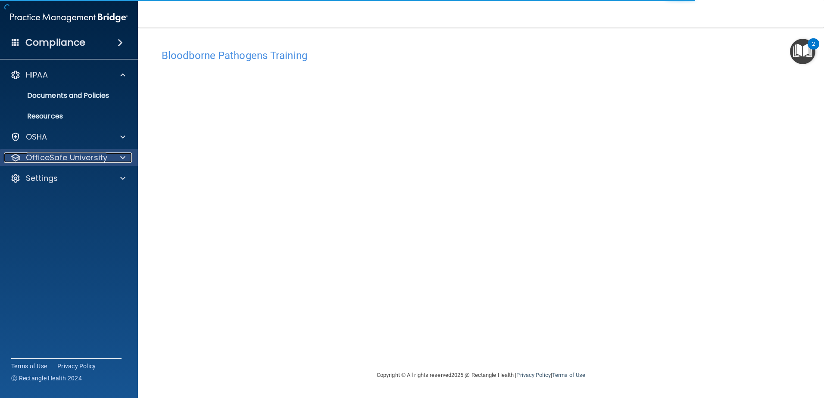
click at [81, 155] on p "OfficeSafe University" at bounding box center [66, 157] width 81 height 10
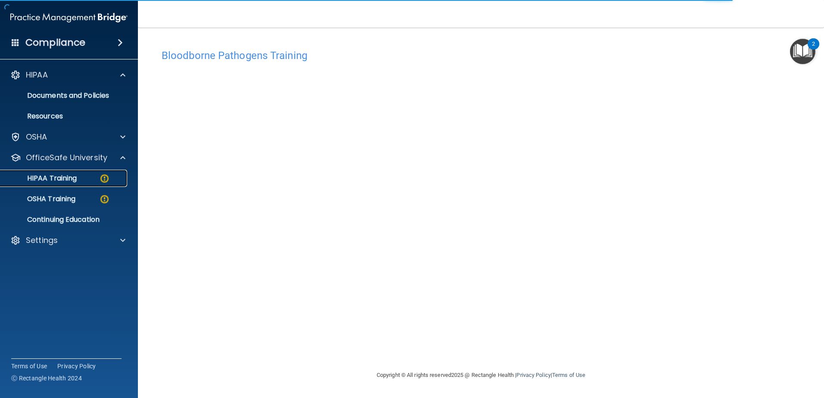
click at [89, 178] on div "HIPAA Training" at bounding box center [65, 178] width 118 height 9
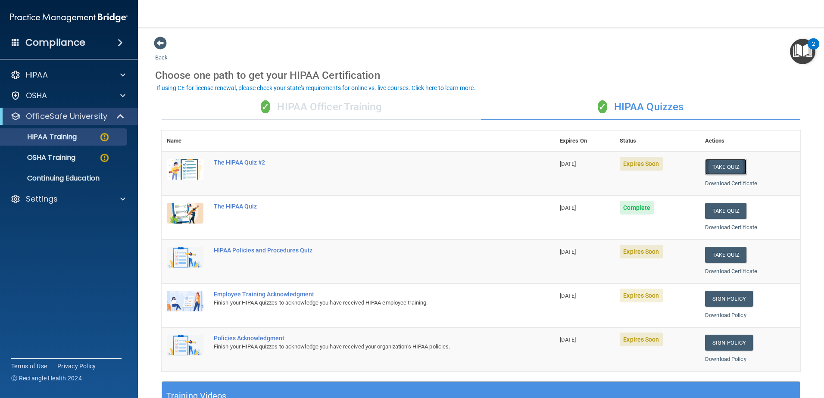
click at [722, 167] on button "Take Quiz" at bounding box center [725, 167] width 41 height 16
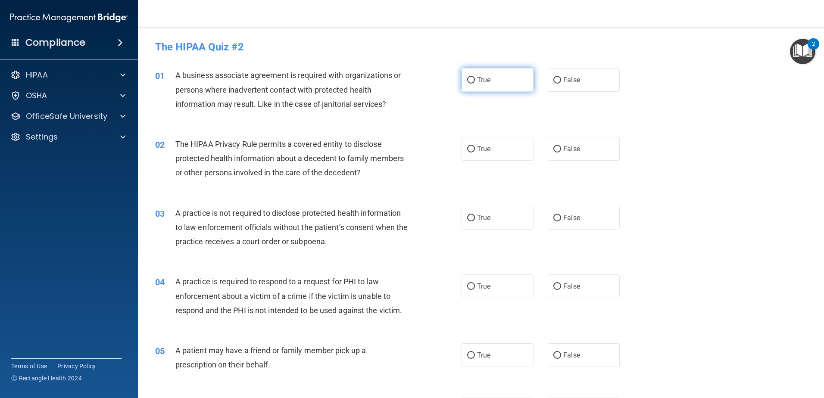
click at [469, 81] on input "True" at bounding box center [471, 80] width 8 height 6
radio input "true"
click at [473, 142] on label "True" at bounding box center [497, 149] width 72 height 24
click at [473, 146] on input "True" at bounding box center [471, 149] width 8 height 6
radio input "true"
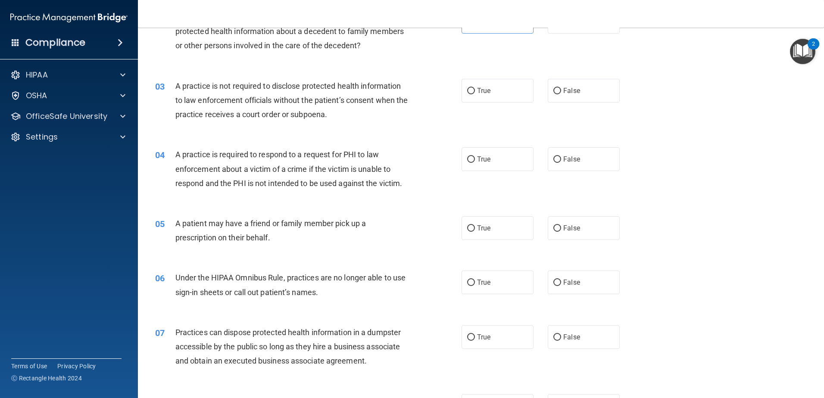
scroll to position [129, 0]
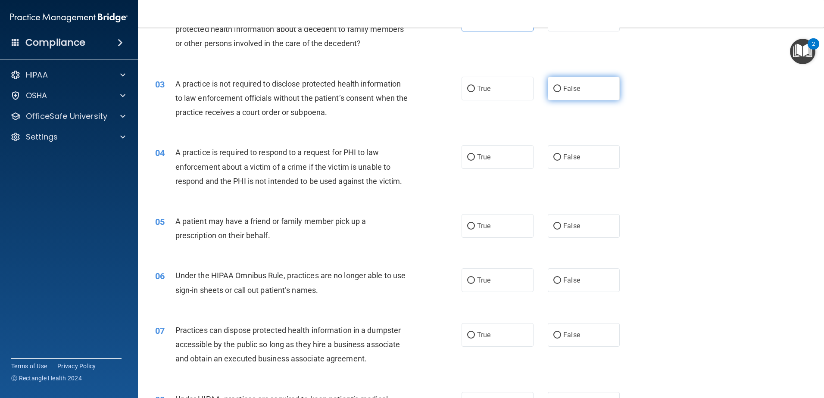
click at [566, 89] on span "False" at bounding box center [571, 88] width 17 height 8
click at [561, 89] on input "False" at bounding box center [557, 89] width 8 height 6
radio input "true"
click at [482, 162] on label "True" at bounding box center [497, 157] width 72 height 24
click at [475, 161] on input "True" at bounding box center [471, 157] width 8 height 6
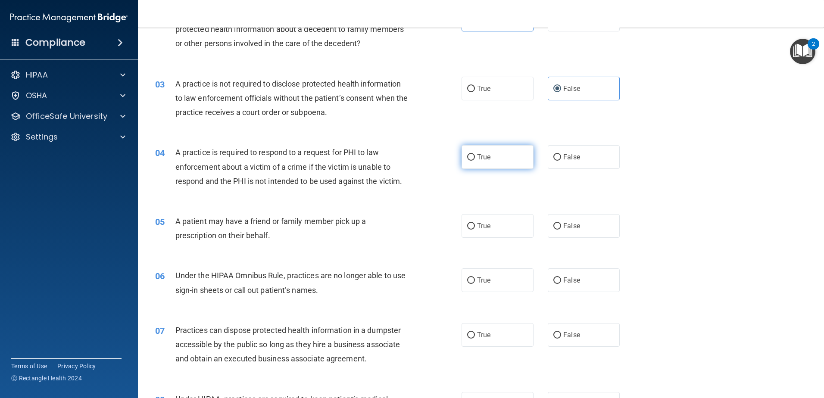
radio input "true"
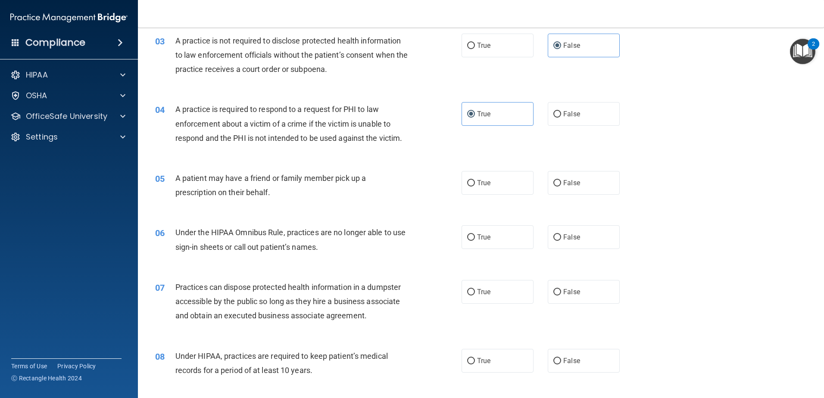
scroll to position [215, 0]
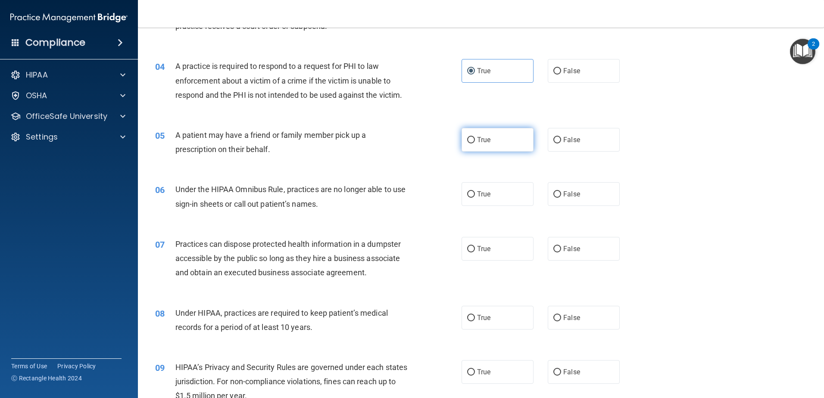
click at [488, 143] on label "True" at bounding box center [497, 140] width 72 height 24
click at [475, 143] on input "True" at bounding box center [471, 140] width 8 height 6
radio input "true"
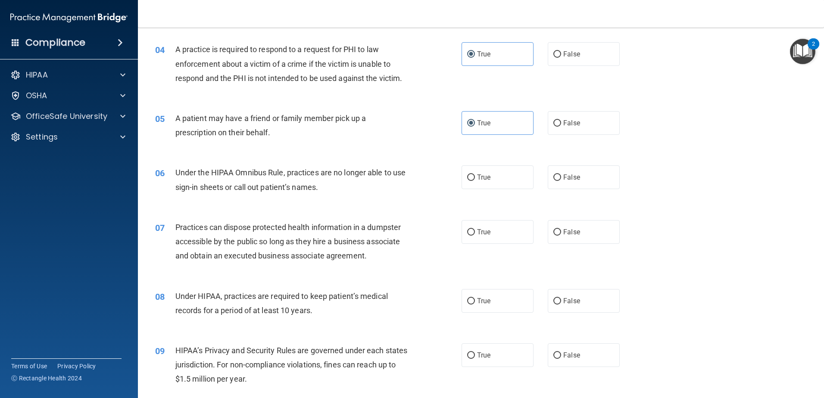
scroll to position [258, 0]
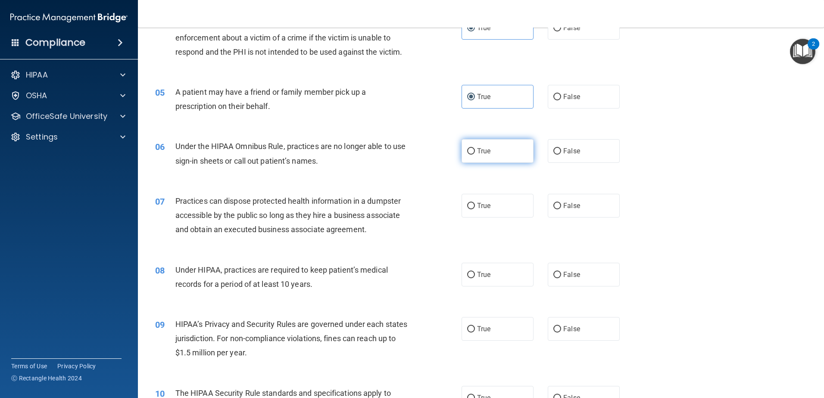
click at [495, 153] on label "True" at bounding box center [497, 151] width 72 height 24
click at [475, 153] on input "True" at bounding box center [471, 151] width 8 height 6
radio input "true"
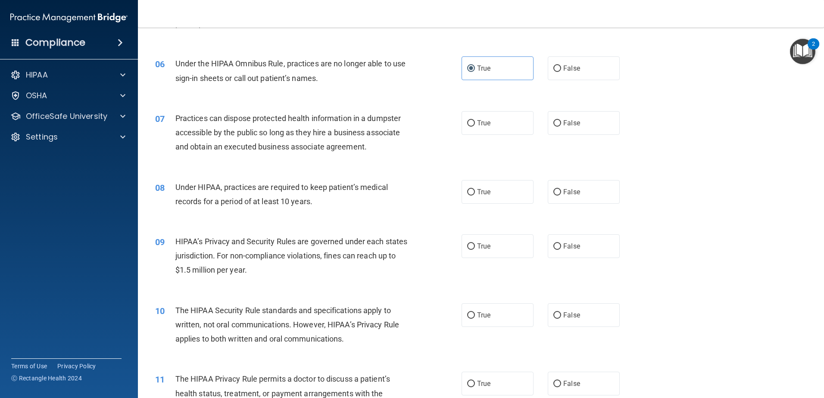
scroll to position [345, 0]
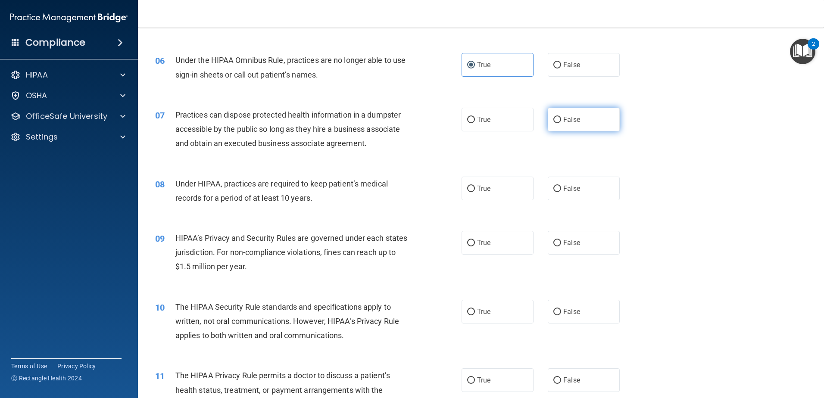
click at [553, 121] on input "False" at bounding box center [557, 120] width 8 height 6
radio input "true"
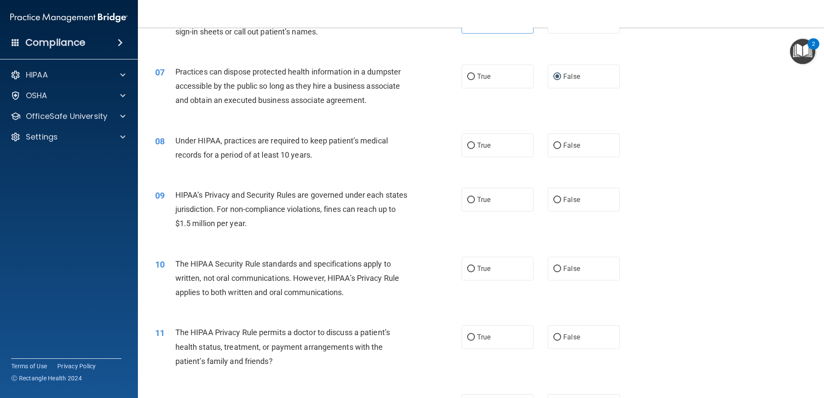
click at [471, 157] on div "08 Under HIPAA, practices are required to keep patient’s medical records for a …" at bounding box center [308, 150] width 332 height 33
click at [471, 151] on label "True" at bounding box center [497, 146] width 72 height 24
click at [471, 149] on input "True" at bounding box center [471, 146] width 8 height 6
radio input "true"
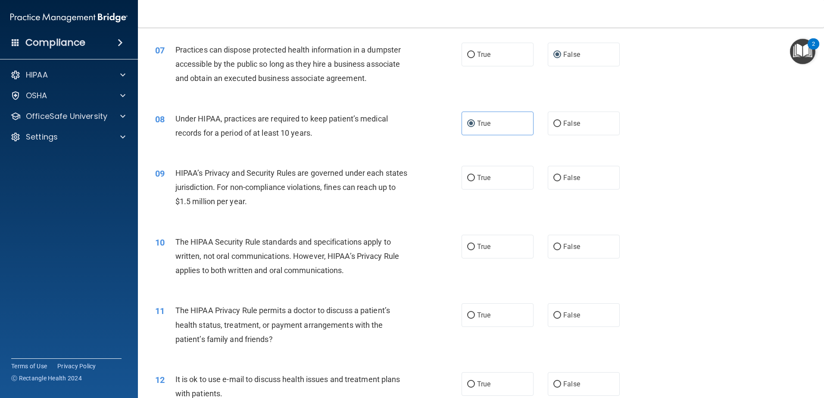
scroll to position [431, 0]
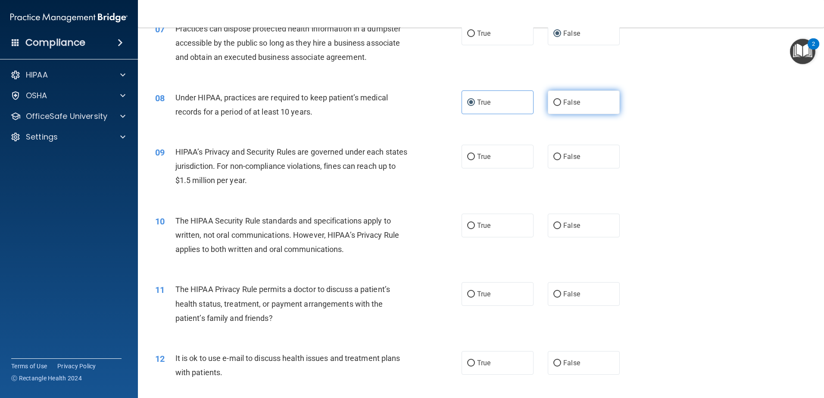
click at [563, 99] on span "False" at bounding box center [571, 102] width 17 height 8
click at [561, 100] on input "False" at bounding box center [557, 103] width 8 height 6
radio input "true"
radio input "false"
click at [472, 155] on label "True" at bounding box center [497, 157] width 72 height 24
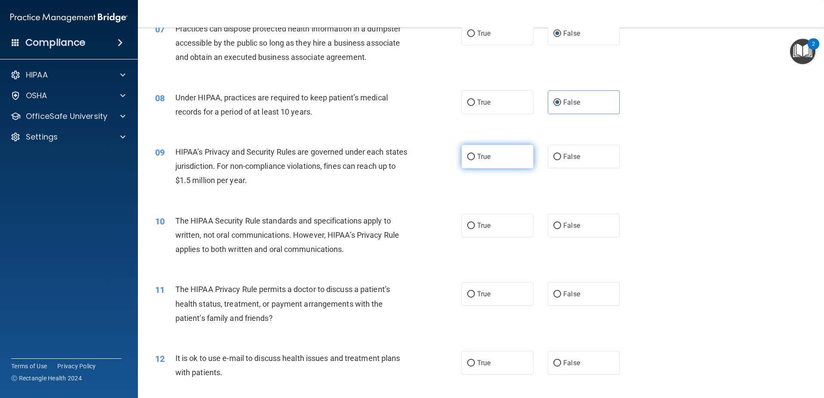
click at [472, 155] on input "True" at bounding box center [471, 157] width 8 height 6
radio input "true"
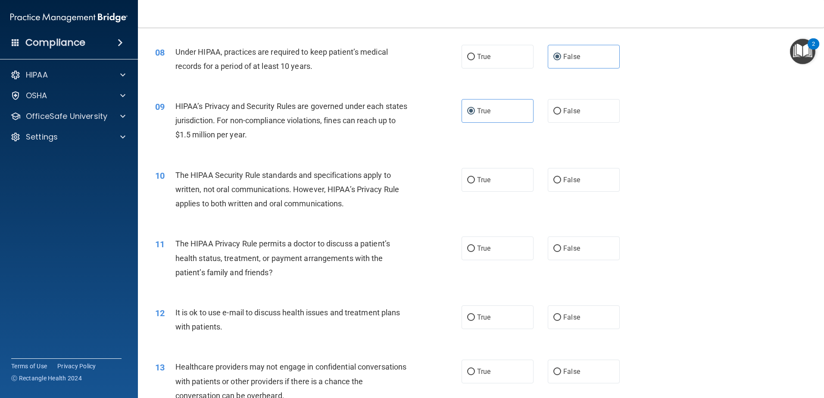
scroll to position [560, 0]
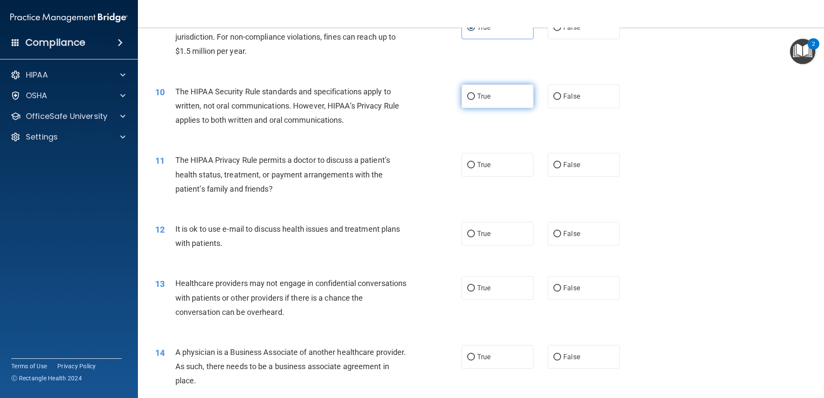
click at [468, 103] on label "True" at bounding box center [497, 96] width 72 height 24
click at [468, 100] on input "True" at bounding box center [471, 96] width 8 height 6
radio input "true"
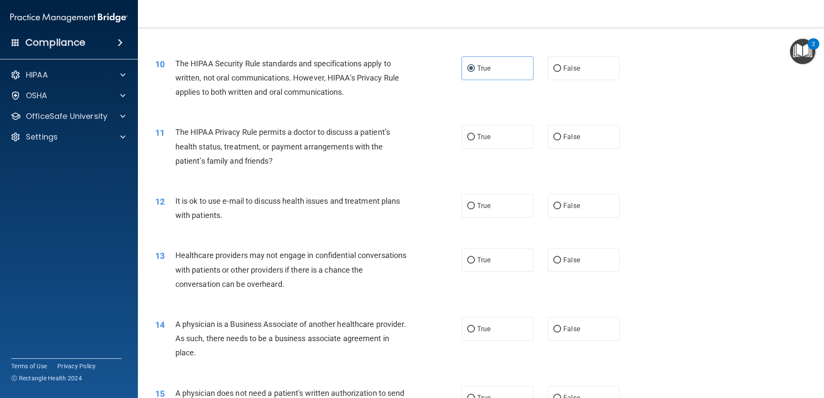
scroll to position [603, 0]
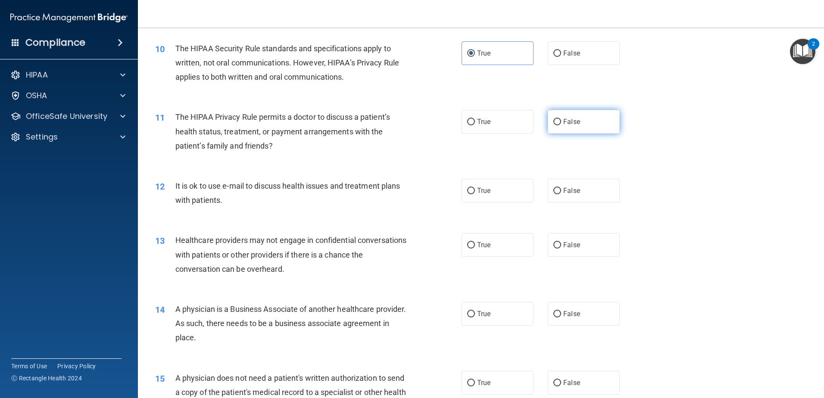
click at [553, 125] on input "False" at bounding box center [557, 122] width 8 height 6
radio input "true"
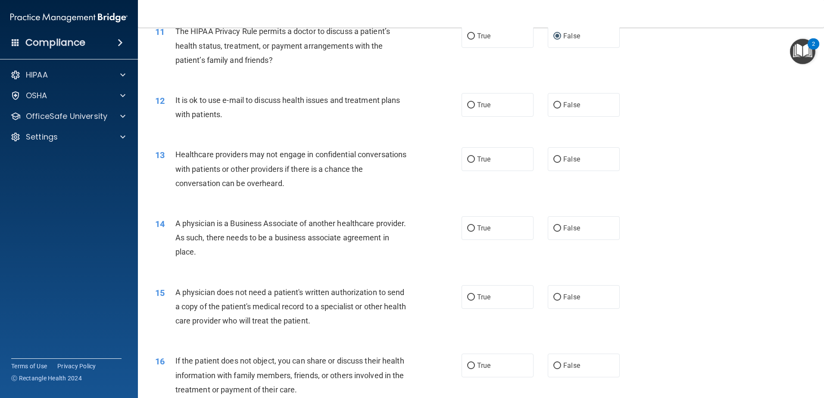
scroll to position [689, 0]
click at [486, 114] on label "True" at bounding box center [497, 105] width 72 height 24
drag, startPoint x: 486, startPoint y: 114, endPoint x: 466, endPoint y: 107, distance: 21.4
click at [467, 107] on input "True" at bounding box center [471, 105] width 8 height 6
radio input "true"
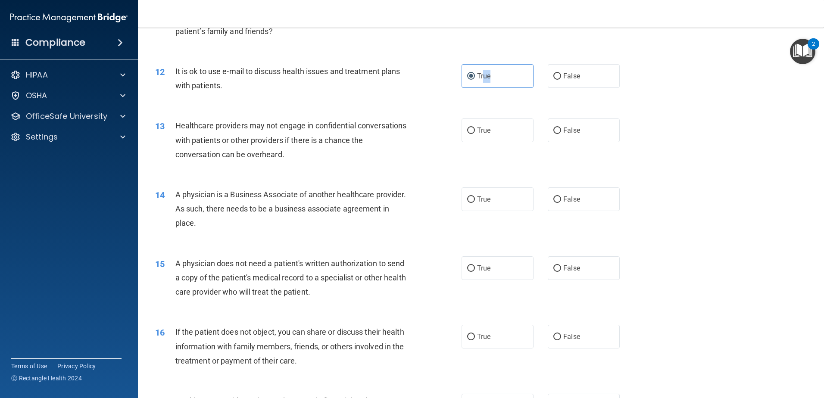
scroll to position [732, 0]
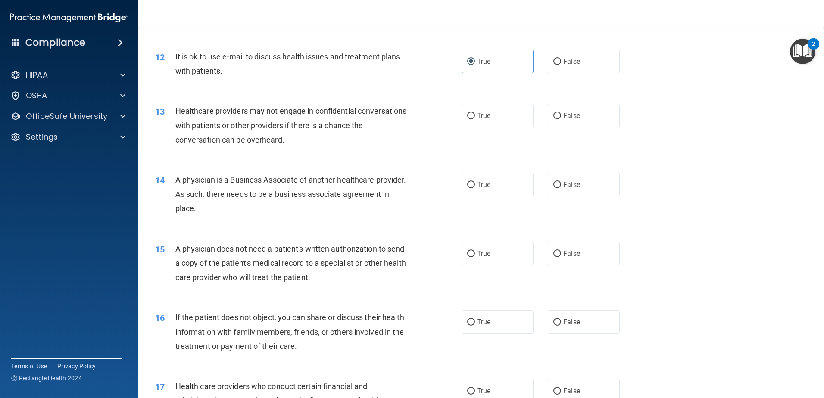
click at [297, 118] on div "Healthcare providers may not engage in confidential conversations with patients…" at bounding box center [294, 125] width 239 height 43
click at [471, 116] on input "True" at bounding box center [471, 116] width 8 height 6
radio input "true"
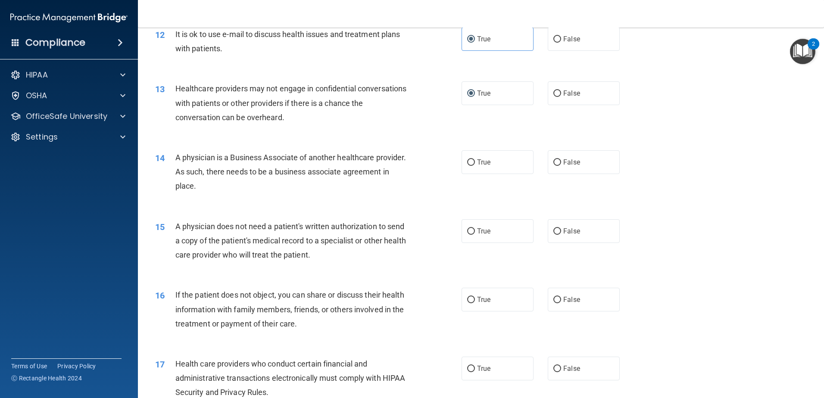
scroll to position [775, 0]
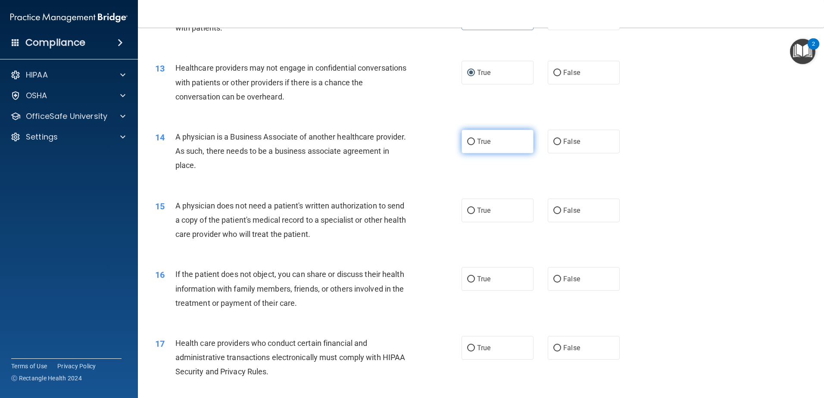
click at [472, 137] on label "True" at bounding box center [497, 142] width 72 height 24
click at [472, 139] on input "True" at bounding box center [471, 142] width 8 height 6
radio input "true"
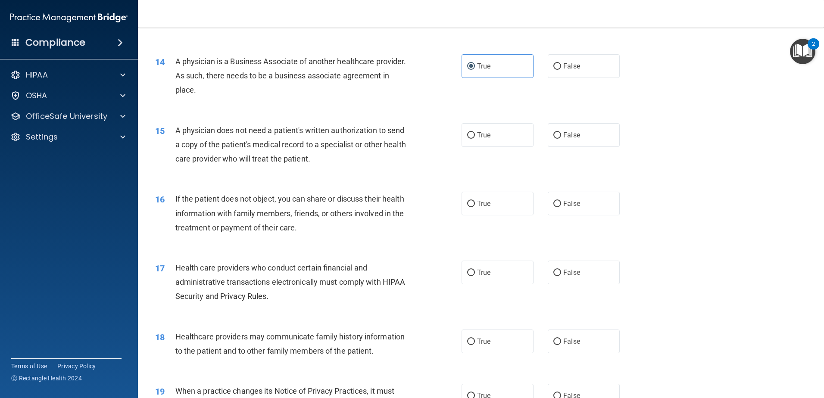
scroll to position [861, 0]
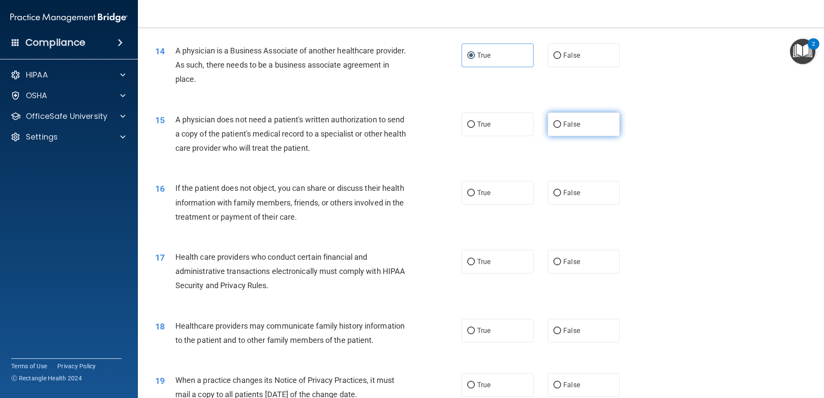
click at [575, 121] on label "False" at bounding box center [583, 124] width 72 height 24
click at [561, 121] on input "False" at bounding box center [557, 124] width 8 height 6
radio input "true"
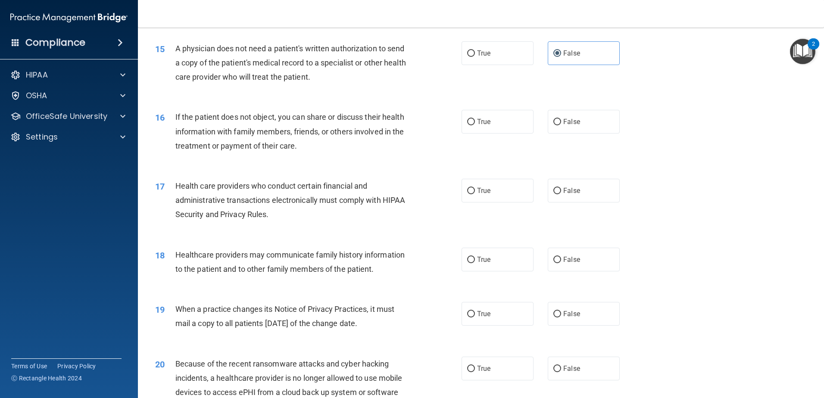
scroll to position [948, 0]
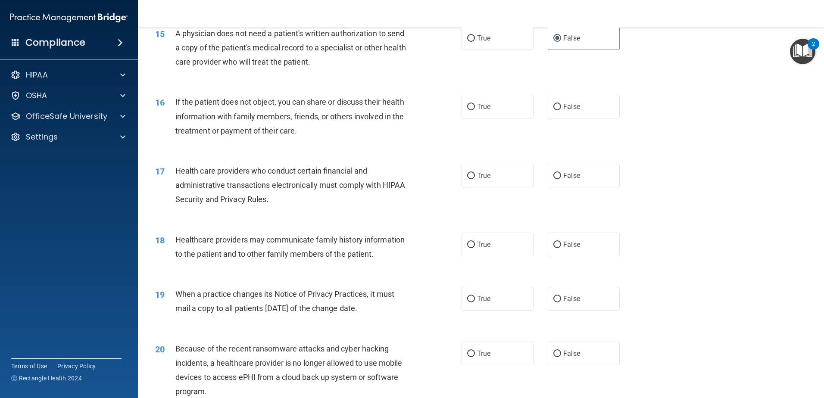
click at [547, 105] on label "False" at bounding box center [583, 107] width 72 height 24
click at [553, 105] on input "False" at bounding box center [557, 107] width 8 height 6
radio input "true"
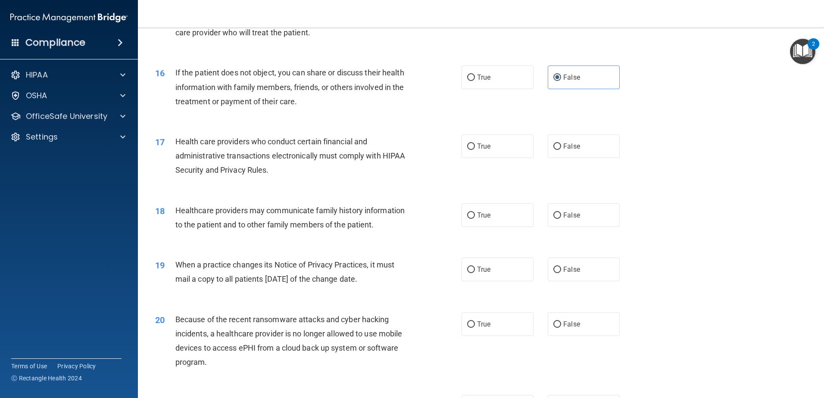
scroll to position [991, 0]
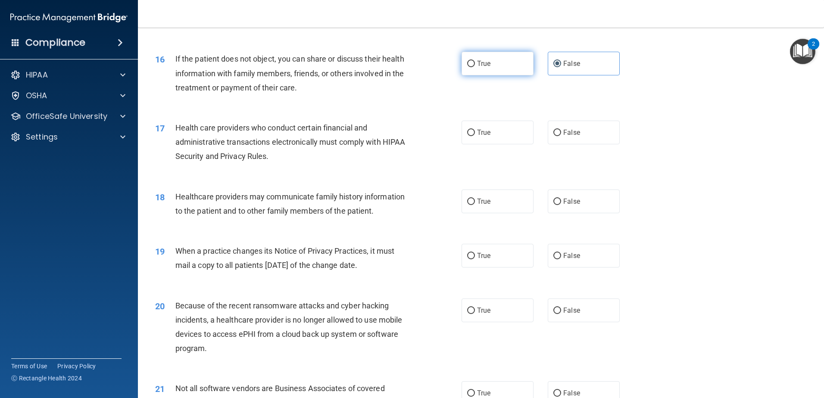
click at [477, 62] on span "True" at bounding box center [483, 63] width 13 height 8
click at [475, 62] on input "True" at bounding box center [471, 64] width 8 height 6
radio input "true"
click at [542, 59] on div "True False" at bounding box center [547, 64] width 173 height 24
click at [557, 59] on label "False" at bounding box center [583, 64] width 72 height 24
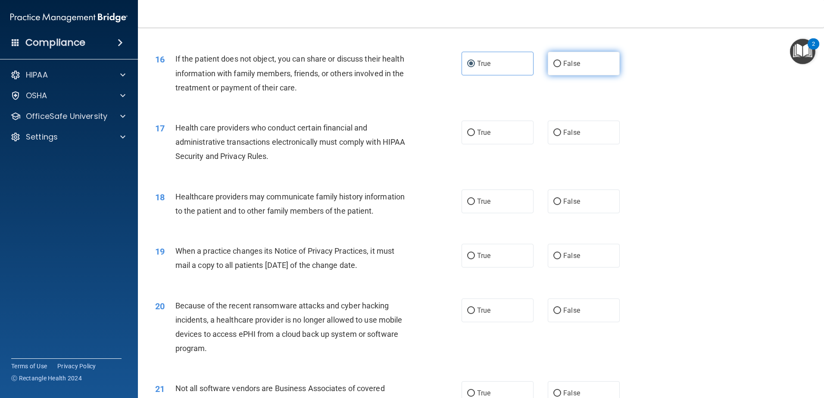
click at [557, 61] on input "False" at bounding box center [557, 64] width 8 height 6
radio input "true"
radio input "false"
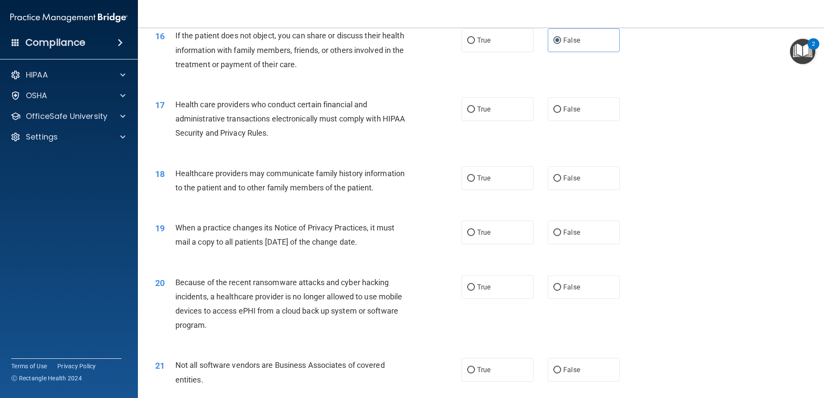
scroll to position [1034, 0]
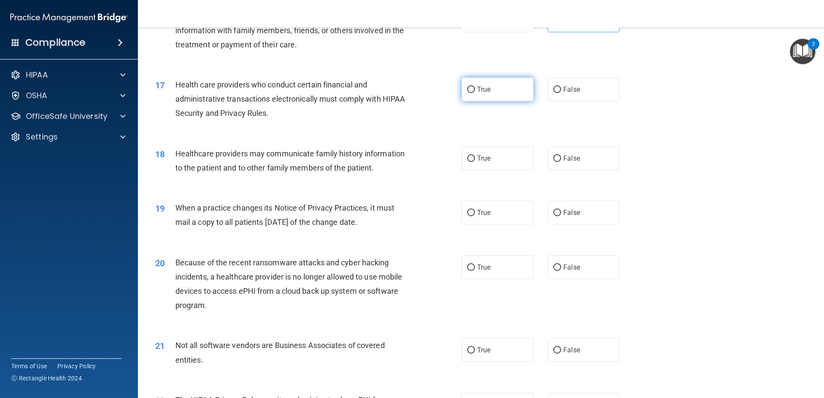
click at [486, 93] on label "True" at bounding box center [497, 90] width 72 height 24
click at [475, 93] on input "True" at bounding box center [471, 90] width 8 height 6
radio input "true"
click at [566, 157] on span "False" at bounding box center [571, 158] width 17 height 8
click at [561, 157] on input "False" at bounding box center [557, 158] width 8 height 6
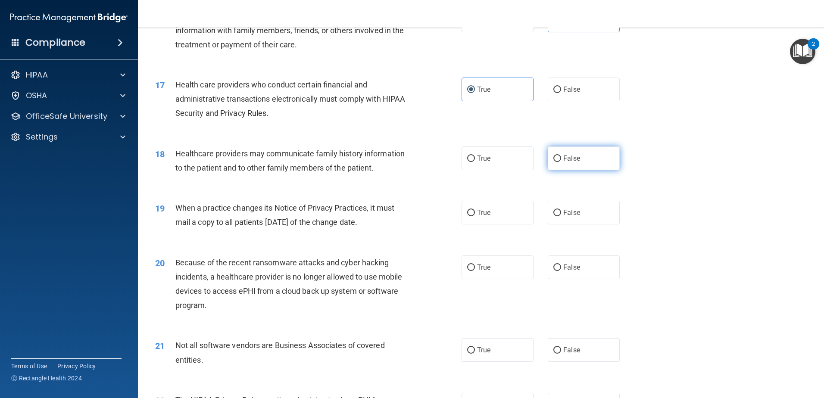
radio input "true"
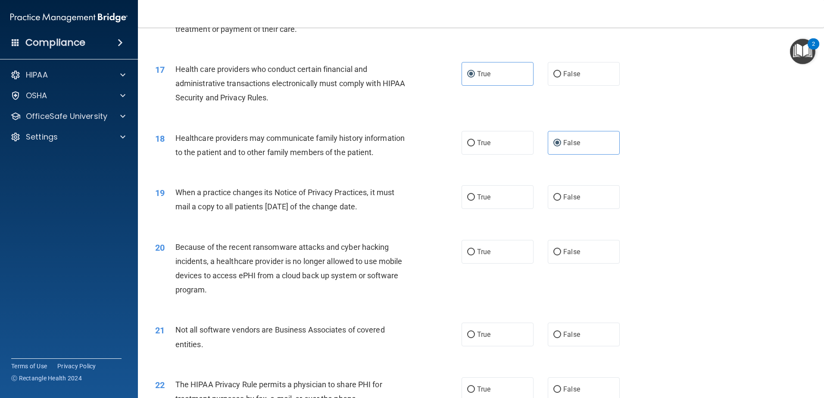
scroll to position [1077, 0]
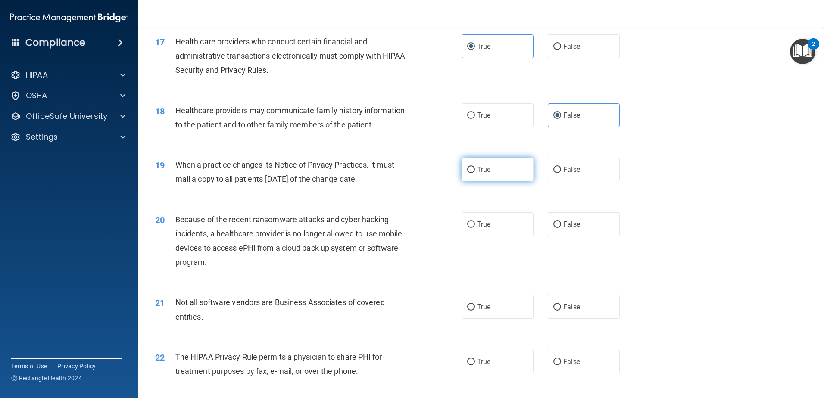
click at [481, 177] on label "True" at bounding box center [497, 170] width 72 height 24
click at [475, 173] on input "True" at bounding box center [471, 170] width 8 height 6
radio input "true"
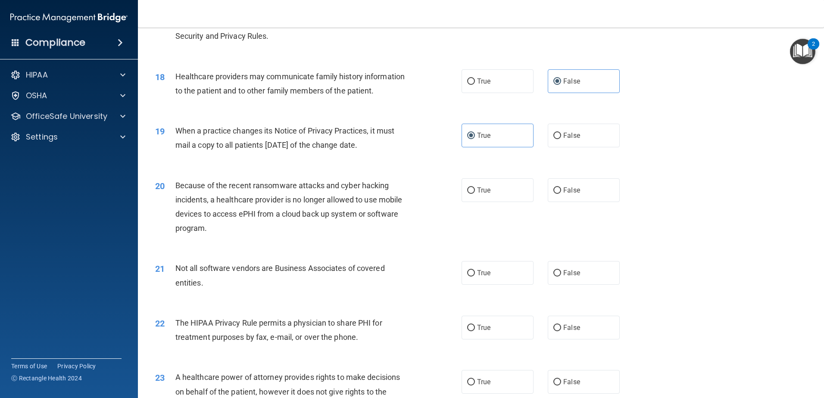
scroll to position [1163, 0]
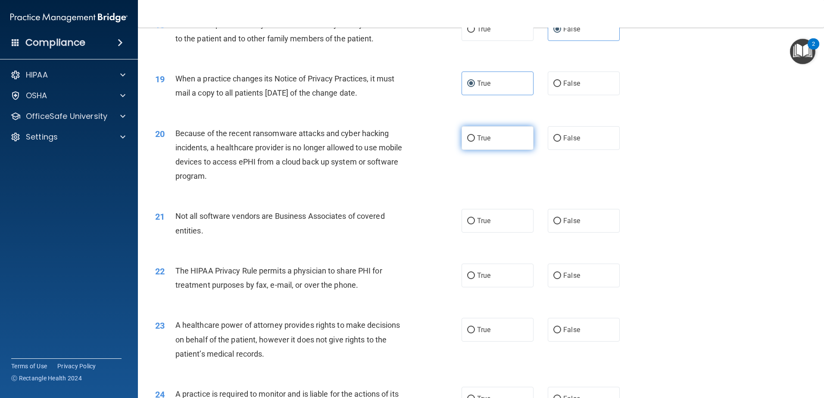
click at [475, 146] on label "True" at bounding box center [497, 138] width 72 height 24
click at [475, 142] on input "True" at bounding box center [471, 138] width 8 height 6
radio input "true"
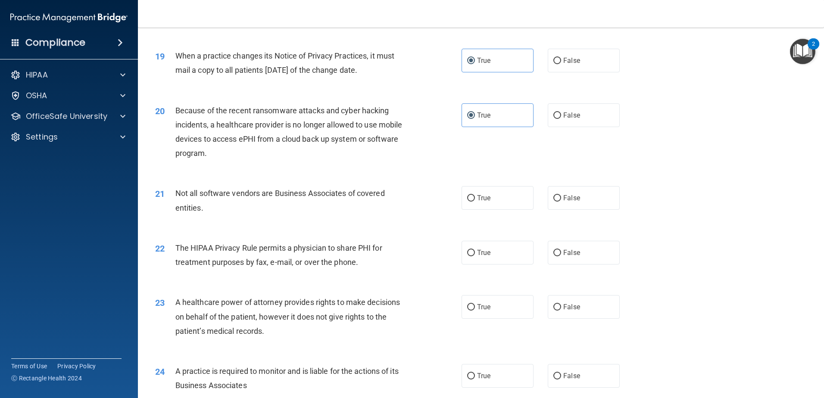
scroll to position [1206, 0]
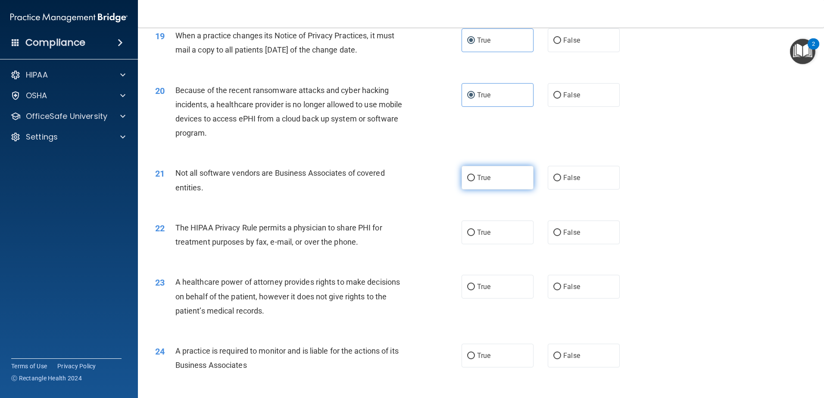
click at [491, 179] on label "True" at bounding box center [497, 178] width 72 height 24
click at [475, 179] on input "True" at bounding box center [471, 178] width 8 height 6
radio input "true"
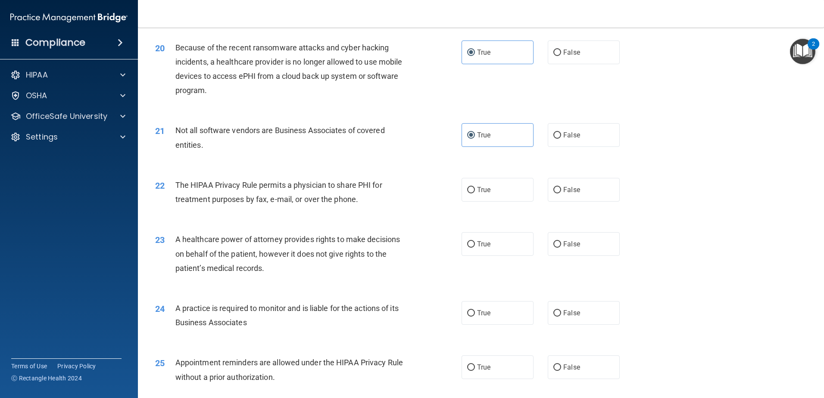
scroll to position [1249, 0]
click at [562, 143] on label "False" at bounding box center [583, 135] width 72 height 24
click at [561, 138] on input "False" at bounding box center [557, 135] width 8 height 6
radio input "true"
radio input "false"
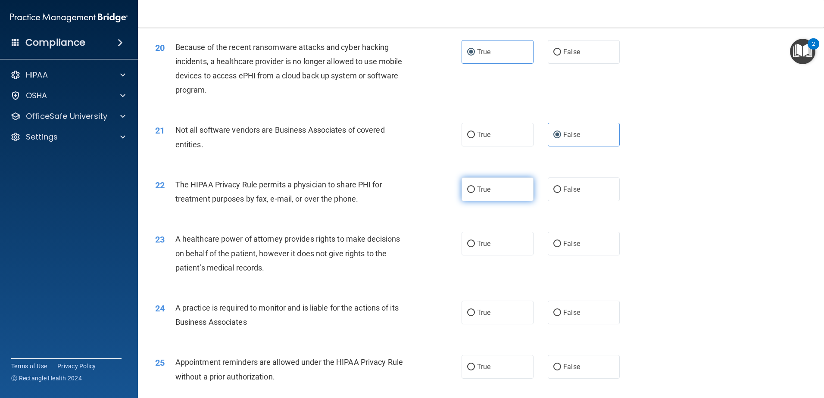
click at [467, 194] on label "True" at bounding box center [497, 189] width 72 height 24
click at [467, 193] on input "True" at bounding box center [471, 190] width 8 height 6
radio input "true"
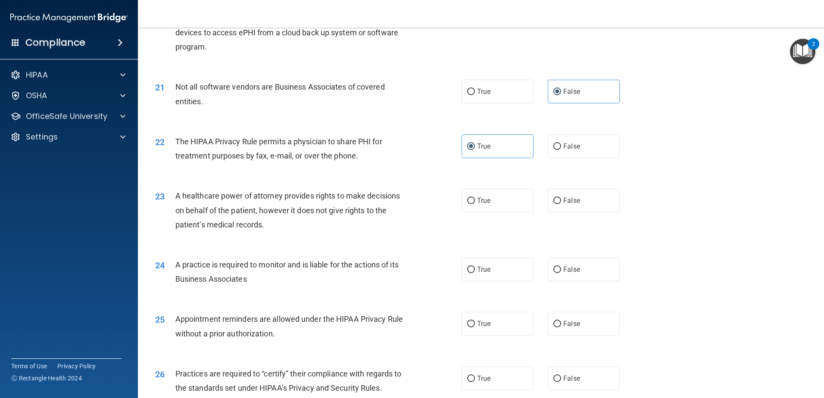
scroll to position [1335, 0]
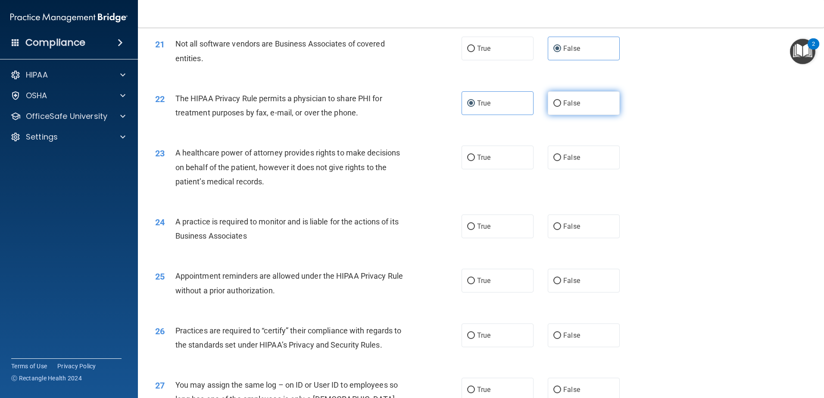
click at [578, 103] on label "False" at bounding box center [583, 103] width 72 height 24
click at [561, 103] on input "False" at bounding box center [557, 103] width 8 height 6
radio input "true"
radio input "false"
click at [470, 161] on input "True" at bounding box center [471, 158] width 8 height 6
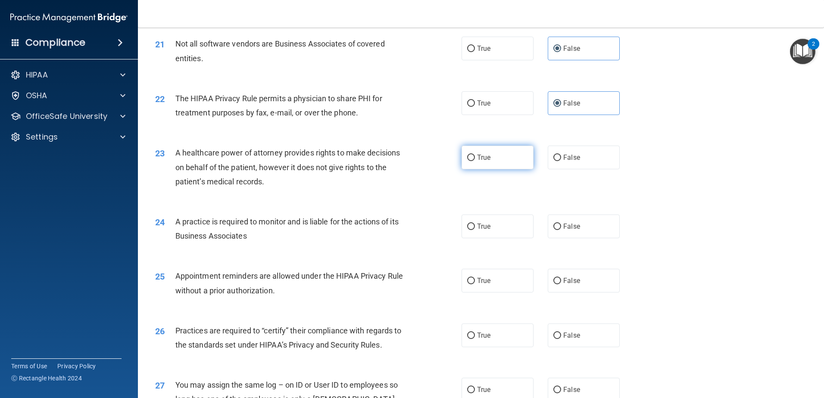
radio input "true"
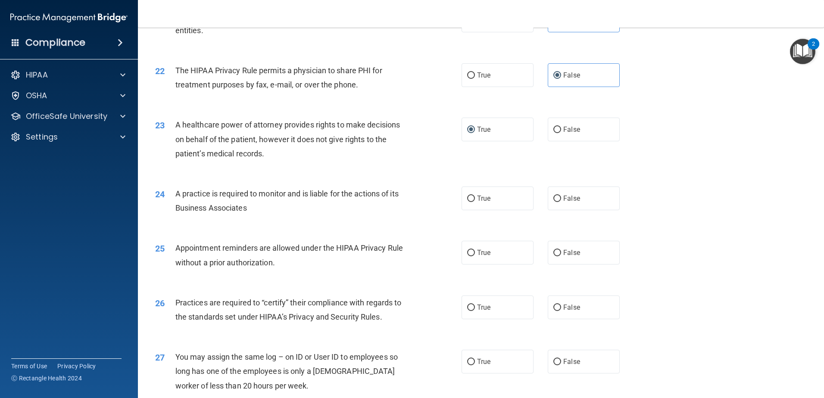
scroll to position [1378, 0]
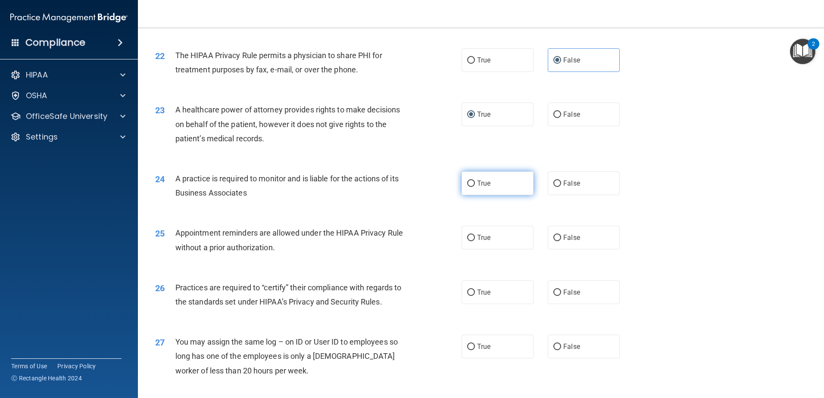
click at [466, 177] on label "True" at bounding box center [497, 183] width 72 height 24
click at [467, 180] on input "True" at bounding box center [471, 183] width 8 height 6
radio input "true"
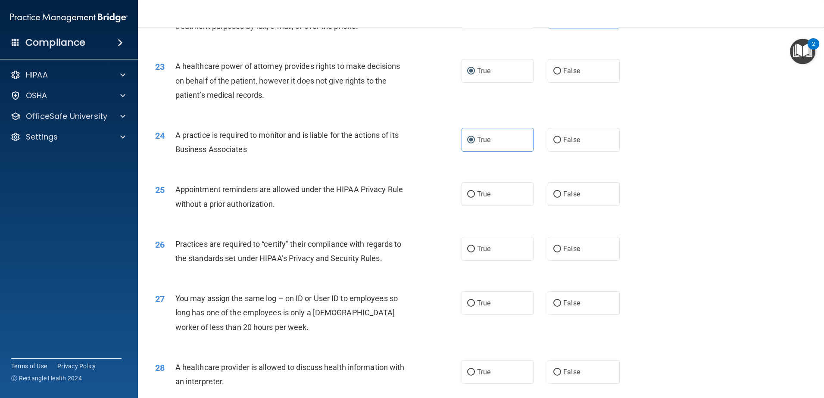
scroll to position [1465, 0]
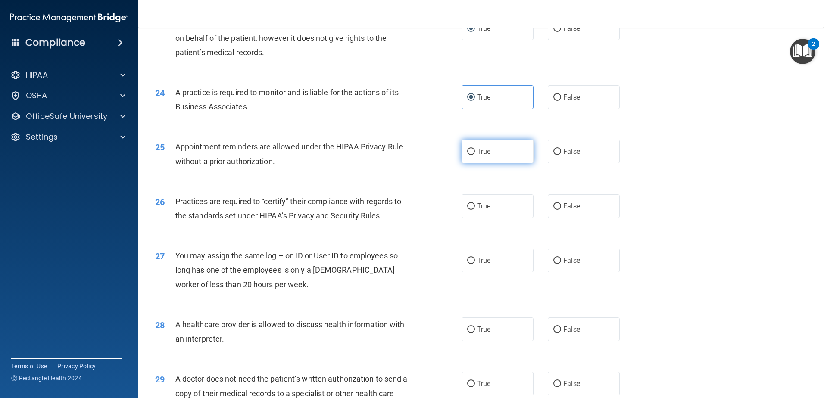
click at [505, 151] on label "True" at bounding box center [497, 152] width 72 height 24
click at [475, 151] on input "True" at bounding box center [471, 152] width 8 height 6
radio input "true"
click at [477, 205] on span "True" at bounding box center [483, 206] width 13 height 8
click at [475, 205] on input "True" at bounding box center [471, 206] width 8 height 6
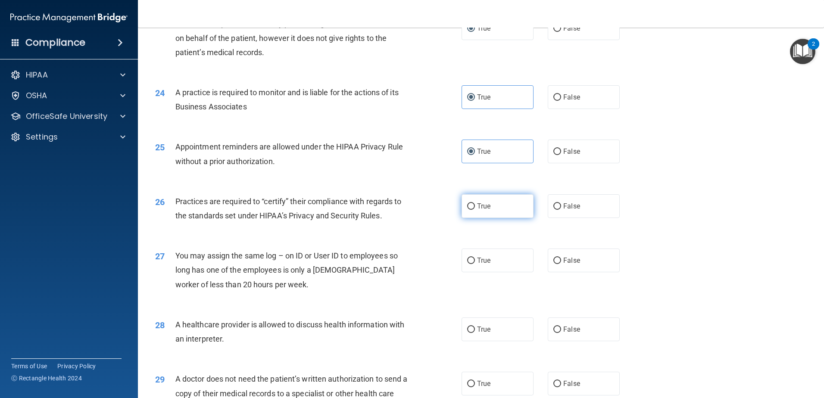
radio input "true"
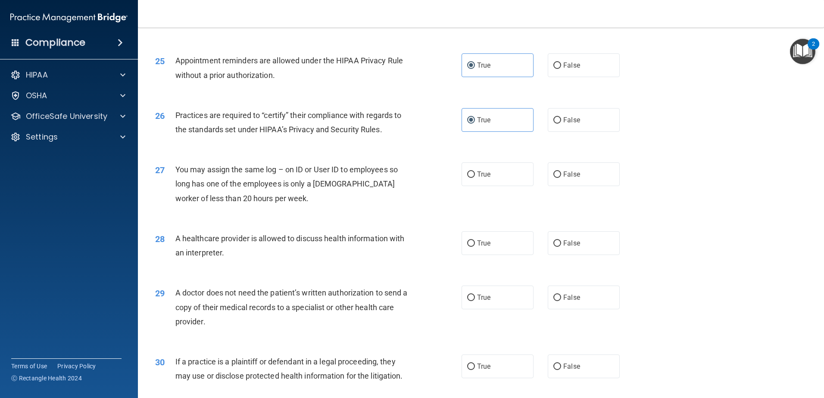
scroll to position [1594, 0]
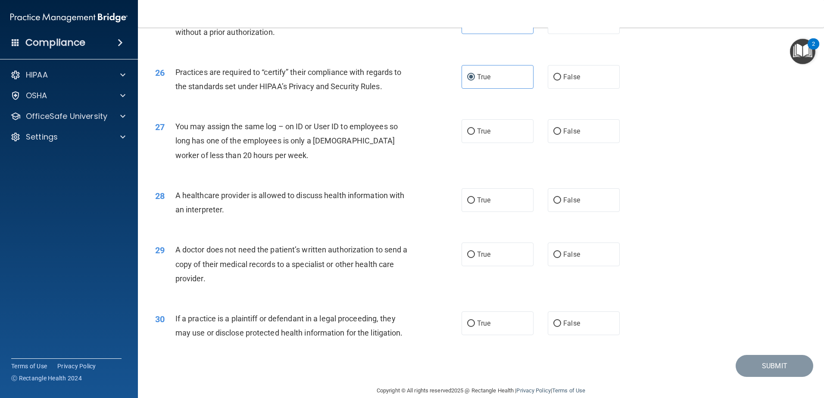
click at [534, 129] on div "True False" at bounding box center [547, 131] width 173 height 24
click at [553, 132] on input "False" at bounding box center [557, 131] width 8 height 6
radio input "true"
click at [473, 208] on label "True" at bounding box center [497, 200] width 72 height 24
click at [473, 204] on input "True" at bounding box center [471, 200] width 8 height 6
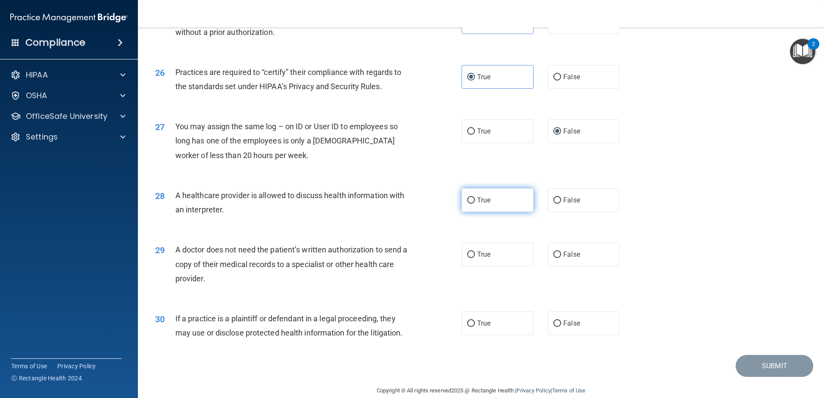
radio input "true"
click at [530, 259] on div "True False" at bounding box center [547, 255] width 173 height 24
click at [547, 251] on label "False" at bounding box center [583, 255] width 72 height 24
click at [553, 252] on input "False" at bounding box center [557, 255] width 8 height 6
radio input "true"
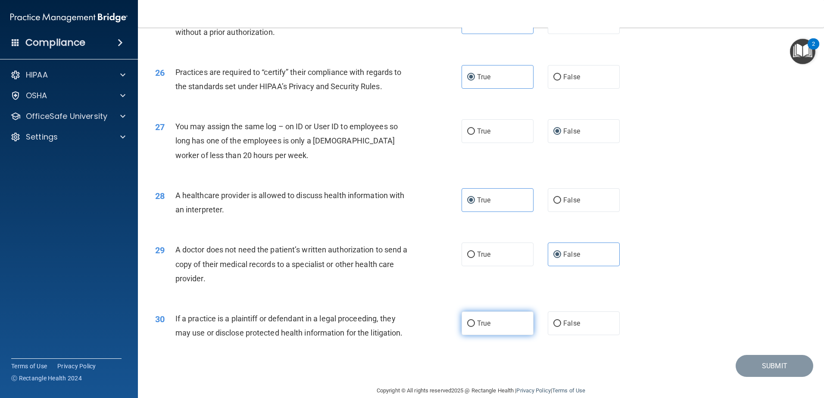
click at [479, 322] on span "True" at bounding box center [483, 323] width 13 height 8
click at [475, 322] on input "True" at bounding box center [471, 323] width 8 height 6
radio input "true"
click at [759, 363] on button "Submit" at bounding box center [774, 366] width 78 height 22
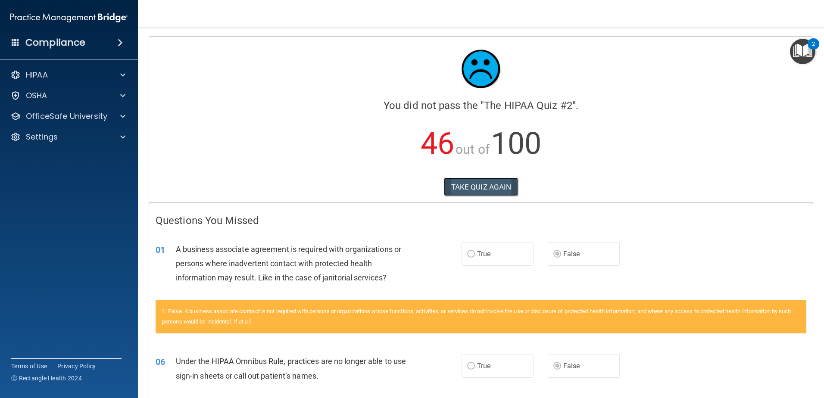
click at [477, 188] on button "TAKE QUIZ AGAIN" at bounding box center [481, 186] width 75 height 19
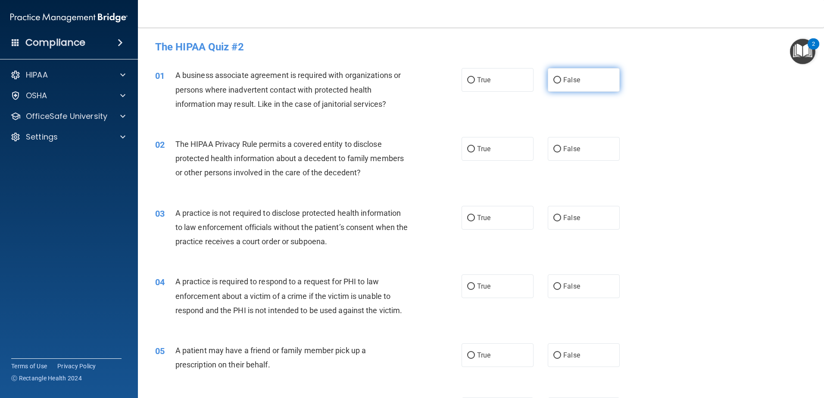
click at [556, 82] on input "False" at bounding box center [557, 80] width 8 height 6
radio input "true"
click at [461, 146] on label "True" at bounding box center [497, 149] width 72 height 24
click at [467, 146] on input "True" at bounding box center [471, 149] width 8 height 6
radio input "true"
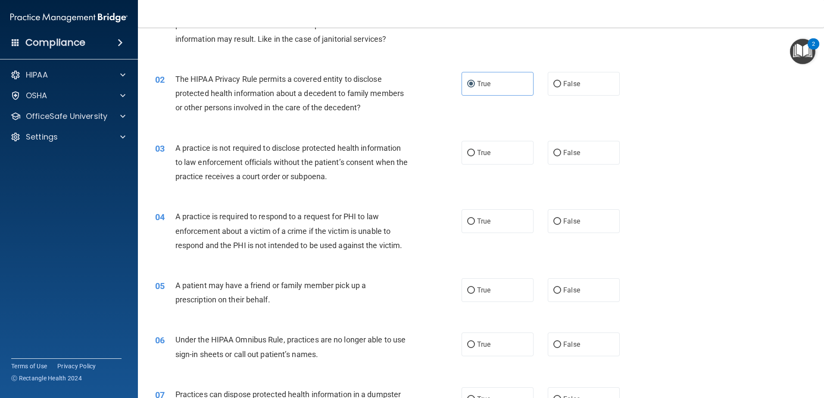
scroll to position [86, 0]
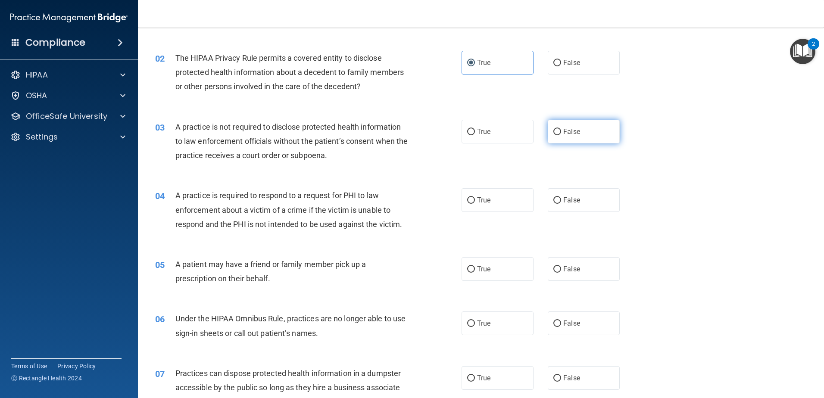
click at [556, 140] on label "False" at bounding box center [583, 132] width 72 height 24
click at [556, 135] on input "False" at bounding box center [557, 132] width 8 height 6
radio input "true"
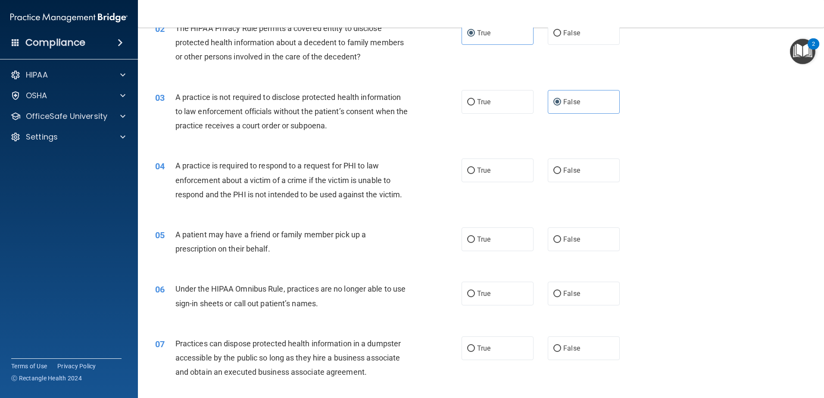
scroll to position [129, 0]
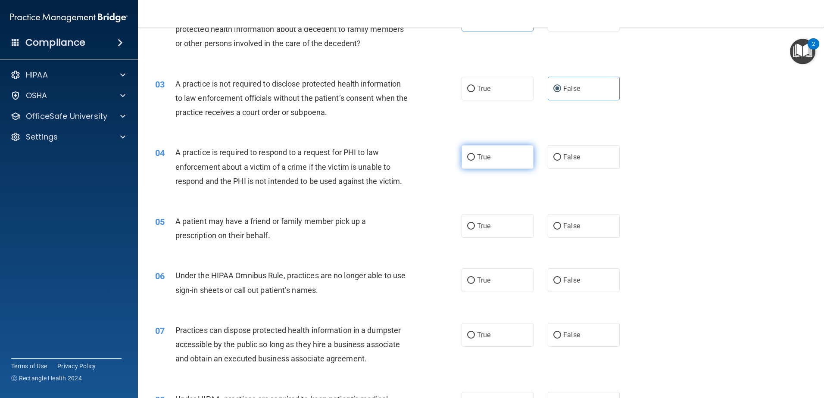
click at [467, 158] on input "True" at bounding box center [471, 157] width 8 height 6
radio input "true"
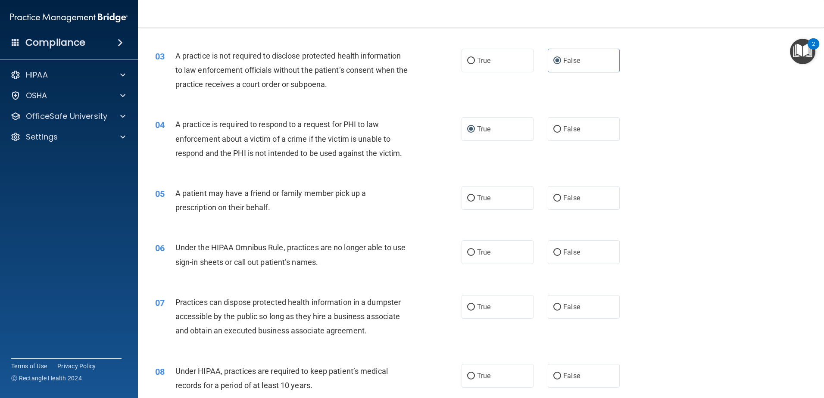
scroll to position [215, 0]
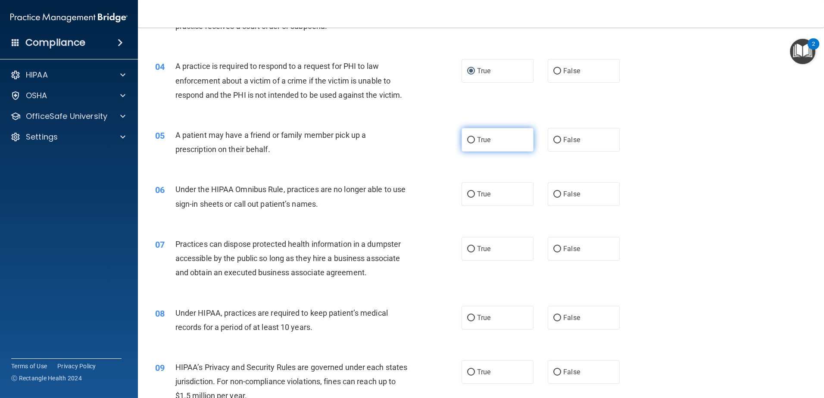
click at [485, 139] on span "True" at bounding box center [483, 140] width 13 height 8
click at [475, 139] on input "True" at bounding box center [471, 140] width 8 height 6
radio input "true"
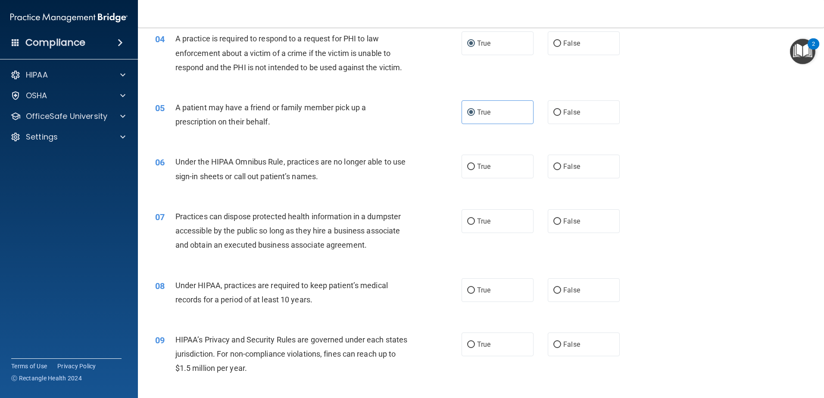
scroll to position [258, 0]
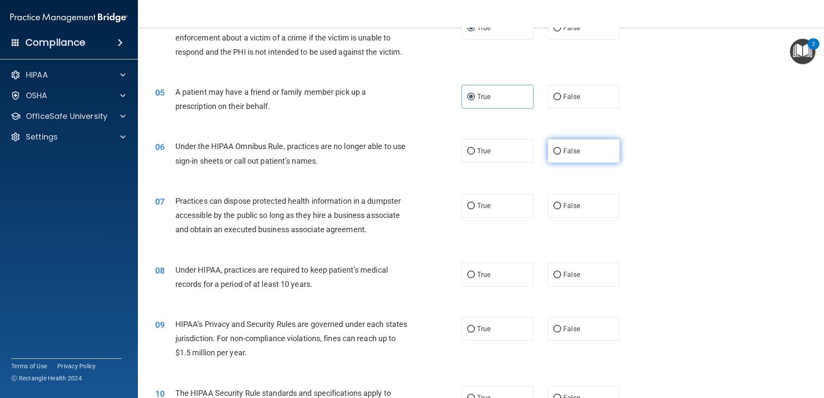
click at [575, 151] on label "False" at bounding box center [583, 151] width 72 height 24
click at [561, 151] on input "False" at bounding box center [557, 151] width 8 height 6
radio input "true"
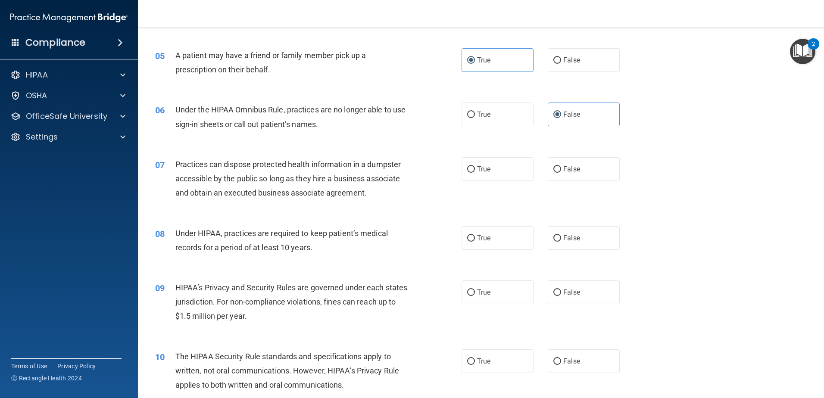
scroll to position [345, 0]
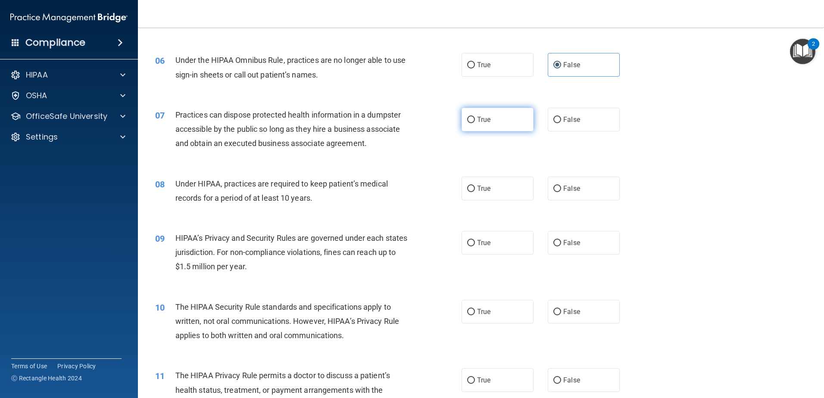
click at [470, 126] on label "True" at bounding box center [497, 120] width 72 height 24
click at [470, 123] on input "True" at bounding box center [471, 120] width 8 height 6
radio input "true"
click at [542, 123] on div "True False" at bounding box center [547, 120] width 173 height 24
click at [553, 117] on input "False" at bounding box center [557, 120] width 8 height 6
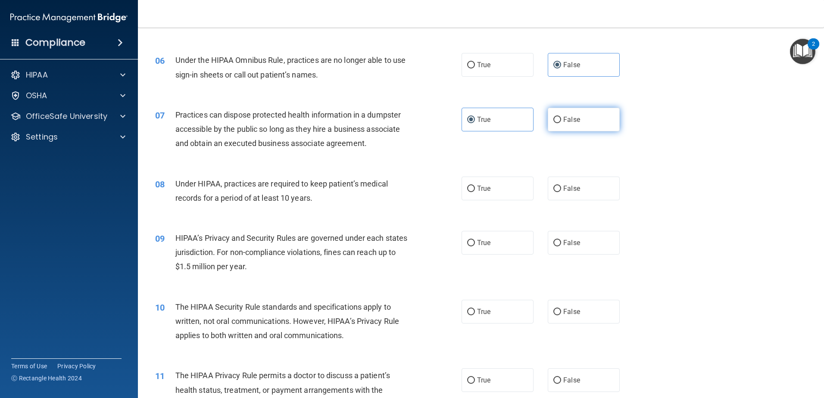
radio input "true"
radio input "false"
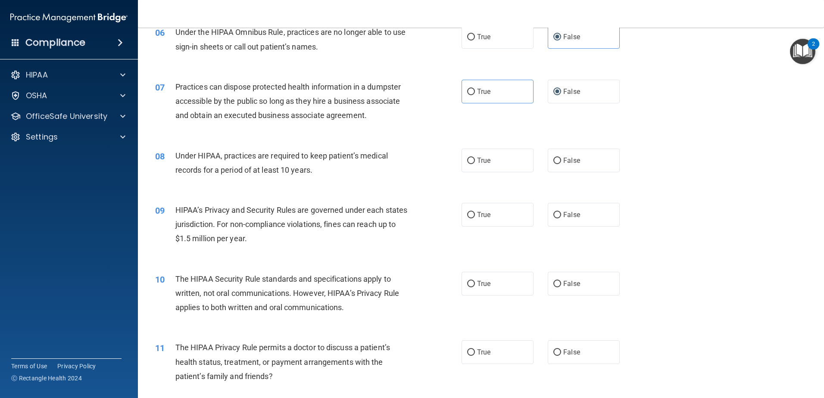
scroll to position [388, 0]
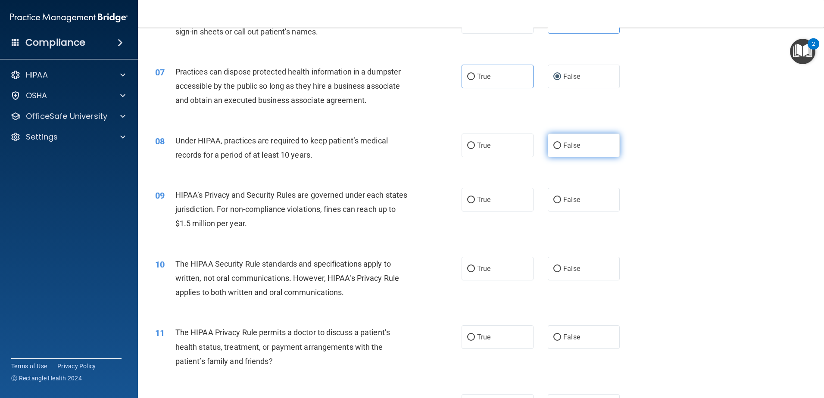
click at [564, 147] on span "False" at bounding box center [571, 145] width 17 height 8
click at [561, 147] on input "False" at bounding box center [557, 146] width 8 height 6
radio input "true"
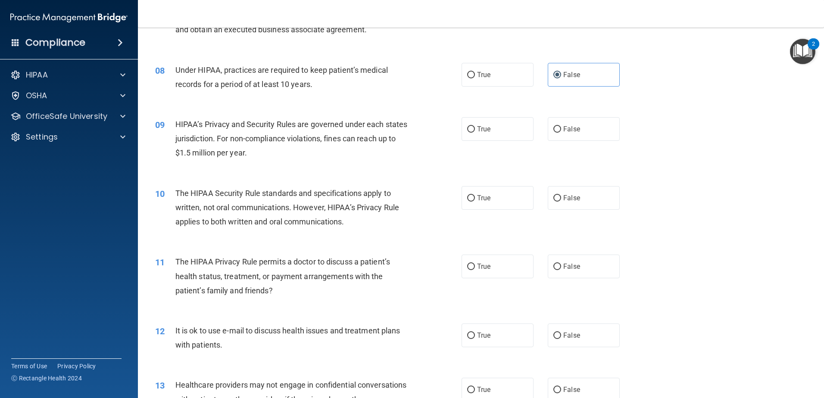
scroll to position [474, 0]
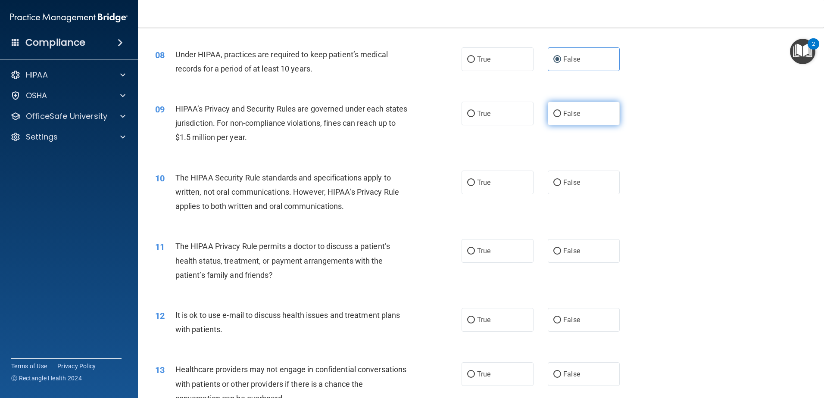
click at [559, 115] on label "False" at bounding box center [583, 114] width 72 height 24
click at [559, 115] on input "False" at bounding box center [557, 114] width 8 height 6
radio input "true"
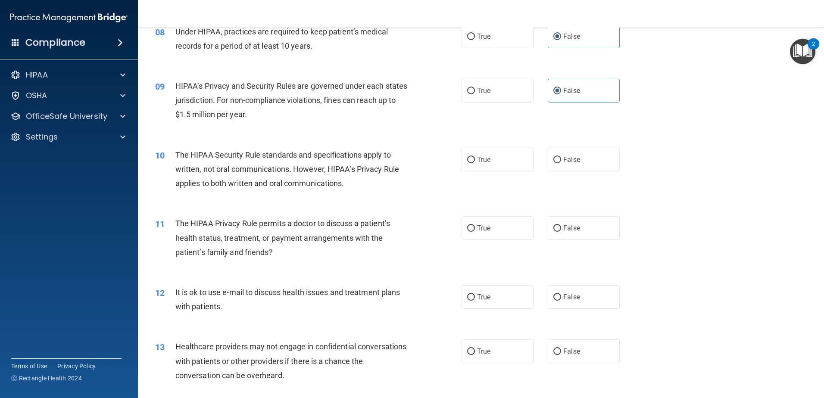
scroll to position [517, 0]
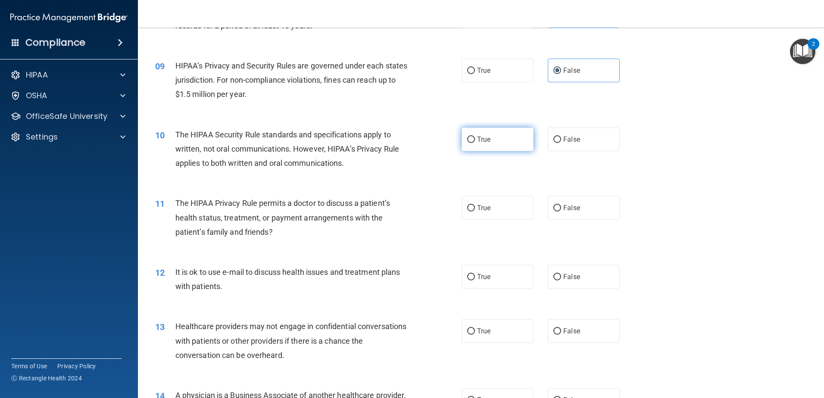
drag, startPoint x: 473, startPoint y: 135, endPoint x: 472, endPoint y: 140, distance: 5.4
click at [473, 135] on label "True" at bounding box center [497, 140] width 72 height 24
click at [473, 137] on input "True" at bounding box center [471, 140] width 8 height 6
radio input "true"
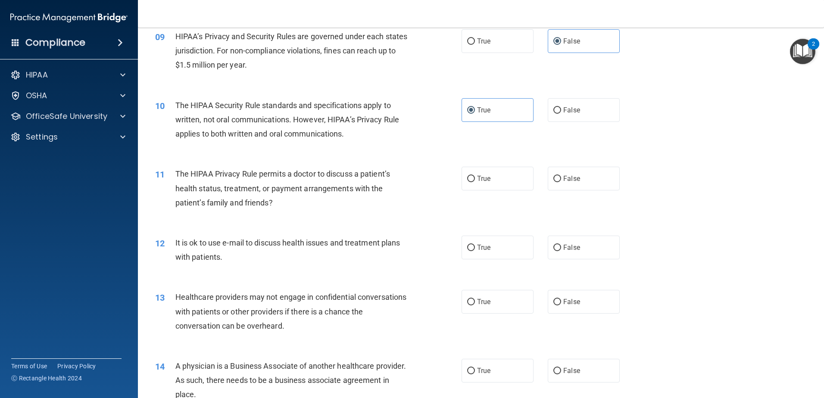
scroll to position [603, 0]
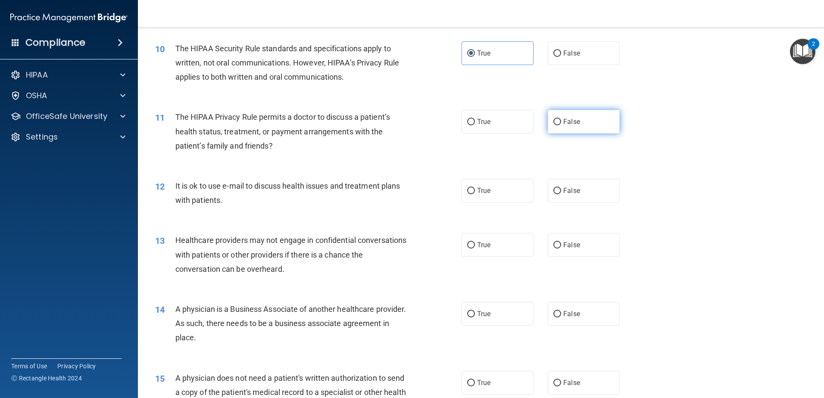
click at [553, 123] on input "False" at bounding box center [557, 122] width 8 height 6
radio input "true"
click at [479, 121] on span "True" at bounding box center [483, 122] width 13 height 8
click at [475, 121] on input "True" at bounding box center [471, 122] width 8 height 6
radio input "true"
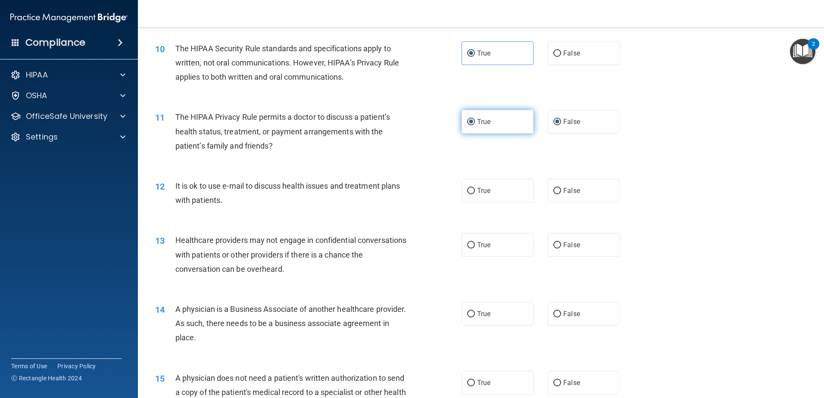
radio input "false"
click at [482, 196] on label "True" at bounding box center [497, 191] width 72 height 24
click at [475, 194] on input "True" at bounding box center [471, 191] width 8 height 6
radio input "true"
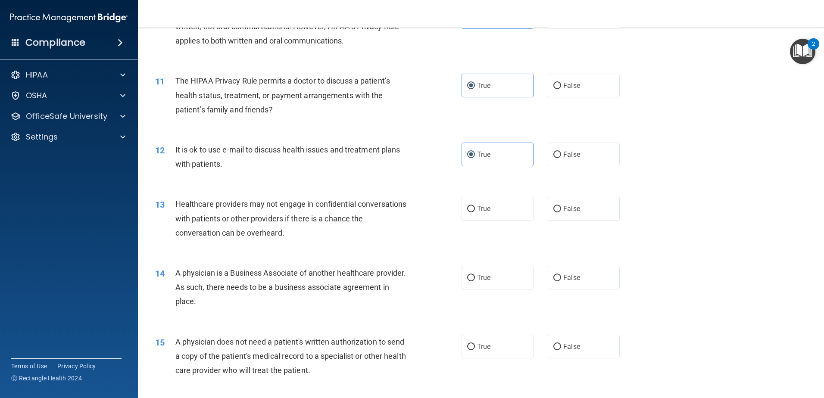
scroll to position [689, 0]
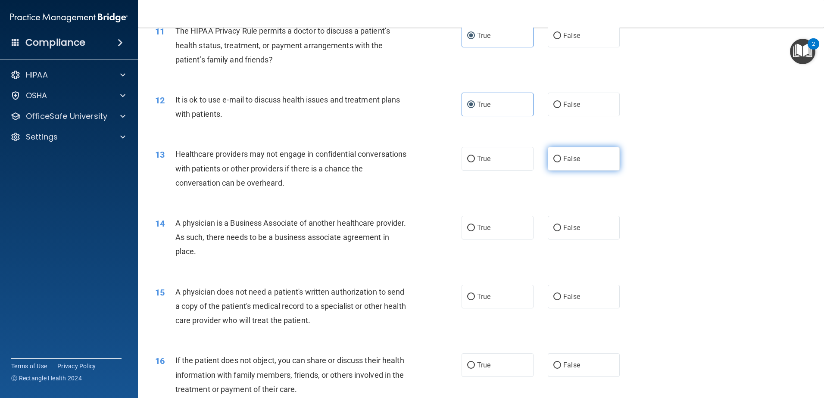
click at [553, 156] on input "False" at bounding box center [557, 159] width 8 height 6
radio input "true"
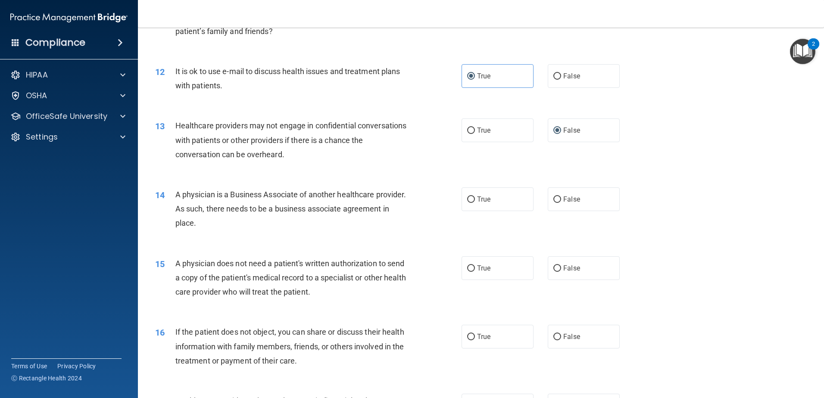
scroll to position [732, 0]
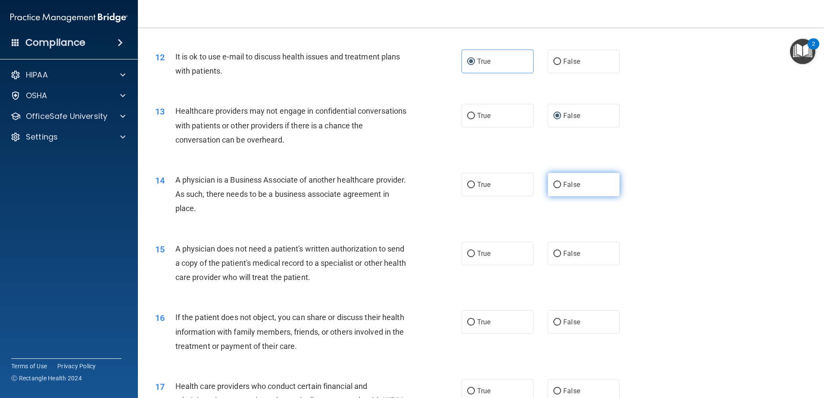
click at [563, 185] on span "False" at bounding box center [571, 184] width 17 height 8
click at [561, 185] on input "False" at bounding box center [557, 185] width 8 height 6
radio input "true"
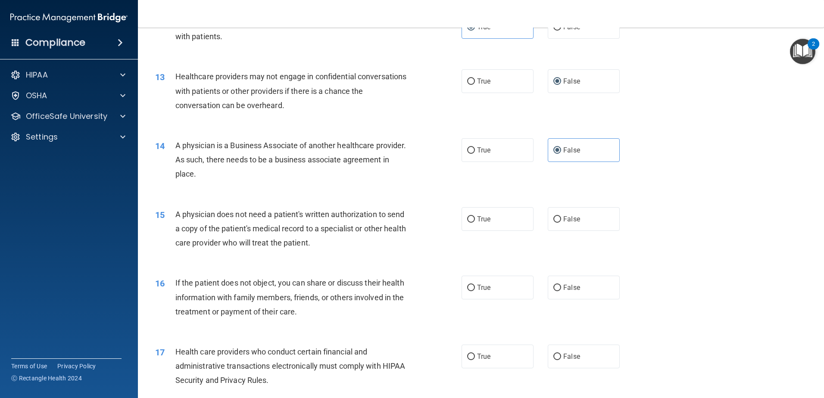
scroll to position [818, 0]
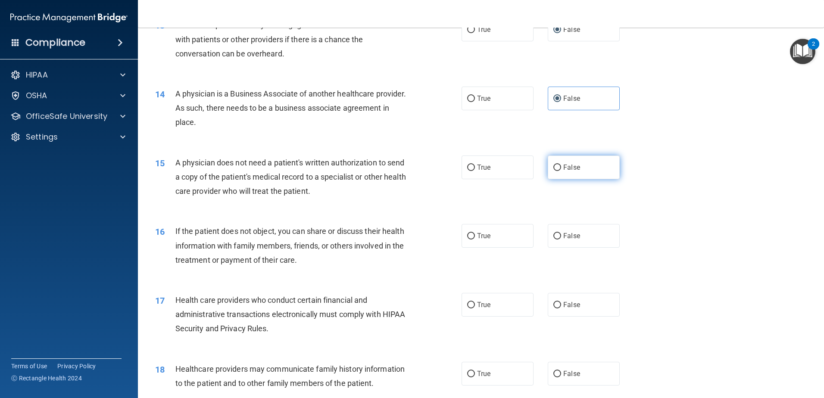
click at [548, 164] on label "False" at bounding box center [583, 167] width 72 height 24
click at [553, 165] on input "False" at bounding box center [557, 168] width 8 height 6
radio input "true"
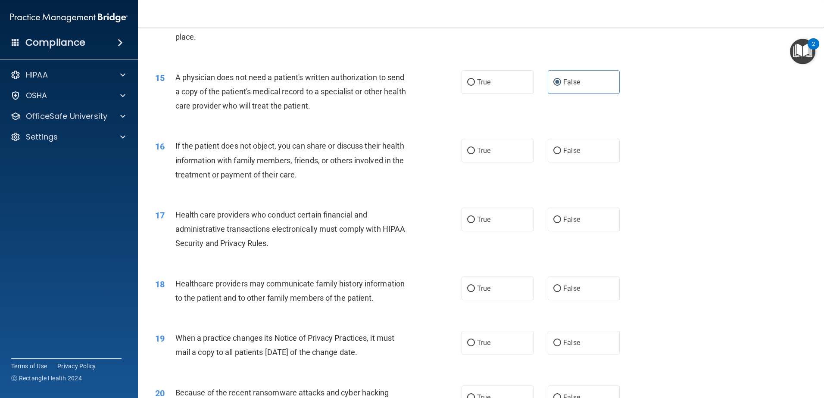
scroll to position [905, 0]
click at [554, 151] on input "False" at bounding box center [557, 150] width 8 height 6
radio input "true"
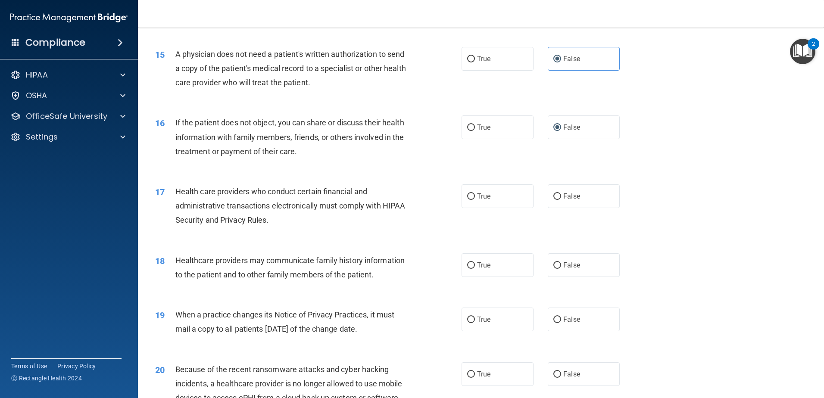
scroll to position [948, 0]
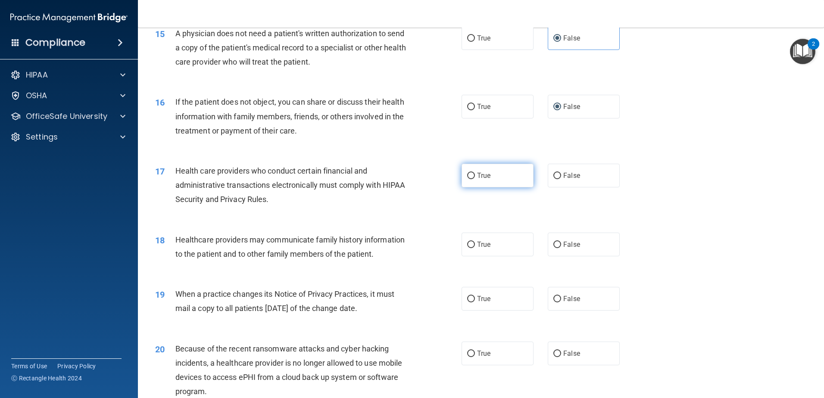
click at [481, 177] on span "True" at bounding box center [483, 175] width 13 height 8
click at [475, 177] on input "True" at bounding box center [471, 176] width 8 height 6
radio input "true"
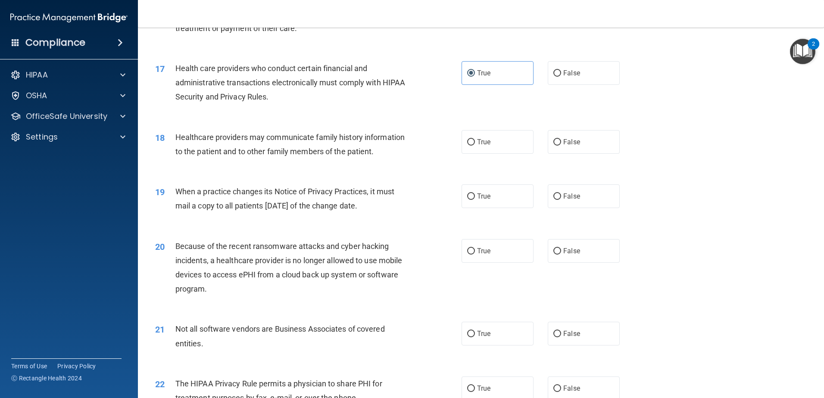
scroll to position [1077, 0]
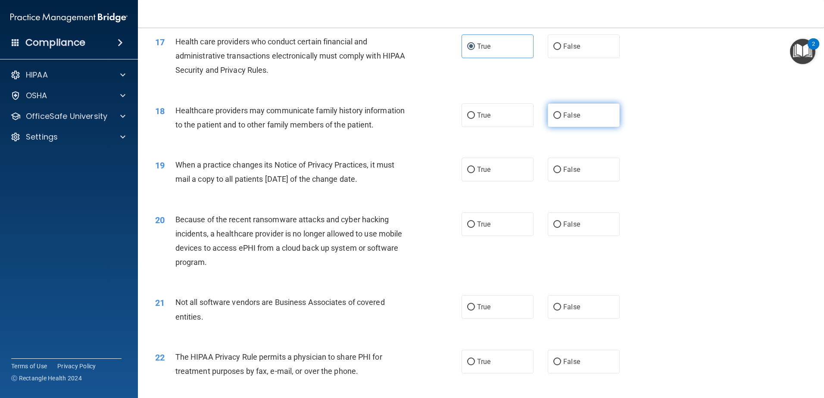
click at [555, 114] on input "False" at bounding box center [557, 115] width 8 height 6
radio input "true"
click at [489, 172] on label "True" at bounding box center [497, 170] width 72 height 24
click at [475, 172] on input "True" at bounding box center [471, 170] width 8 height 6
radio input "true"
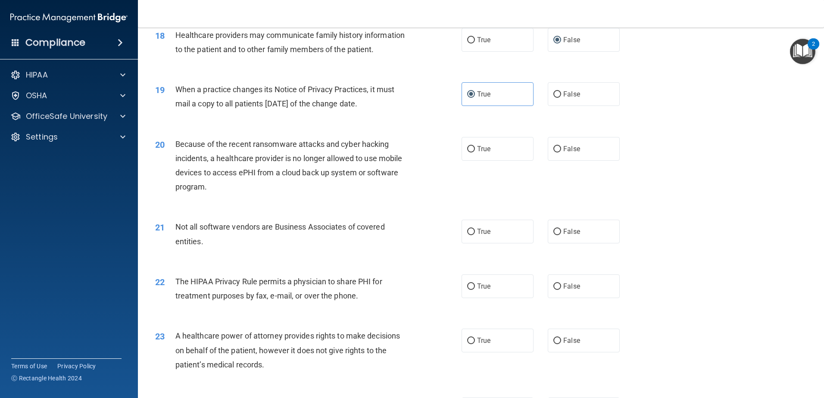
scroll to position [1163, 0]
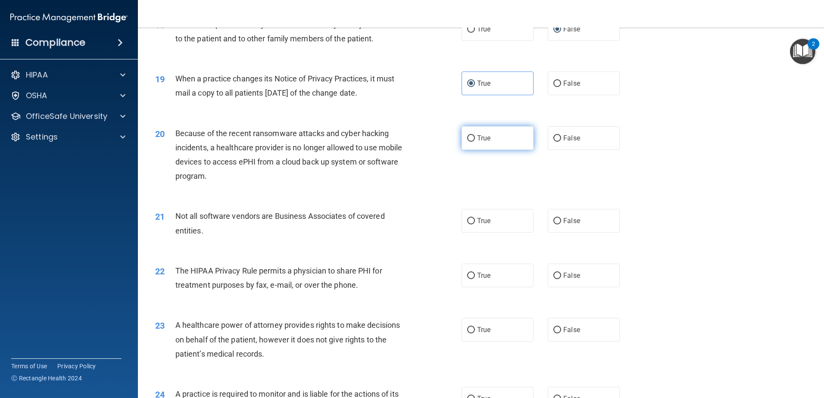
click at [515, 139] on label "True" at bounding box center [497, 138] width 72 height 24
click at [475, 139] on input "True" at bounding box center [471, 138] width 8 height 6
radio input "true"
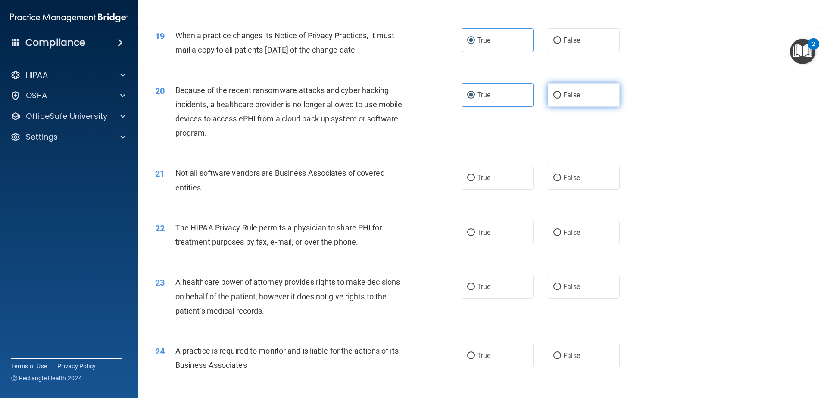
click at [555, 95] on input "False" at bounding box center [557, 95] width 8 height 6
radio input "true"
click at [461, 92] on label "True" at bounding box center [497, 95] width 72 height 24
click at [467, 92] on input "True" at bounding box center [471, 95] width 8 height 6
radio input "true"
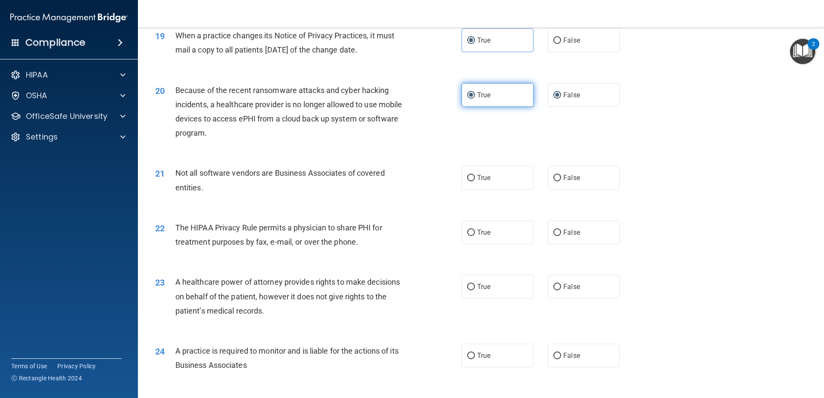
radio input "false"
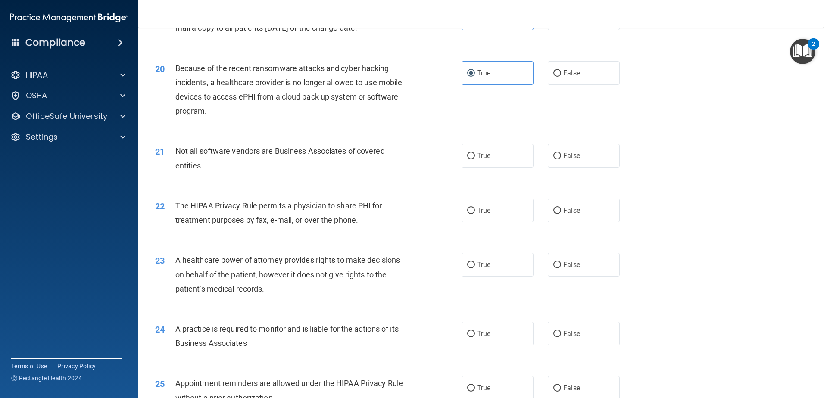
scroll to position [1249, 0]
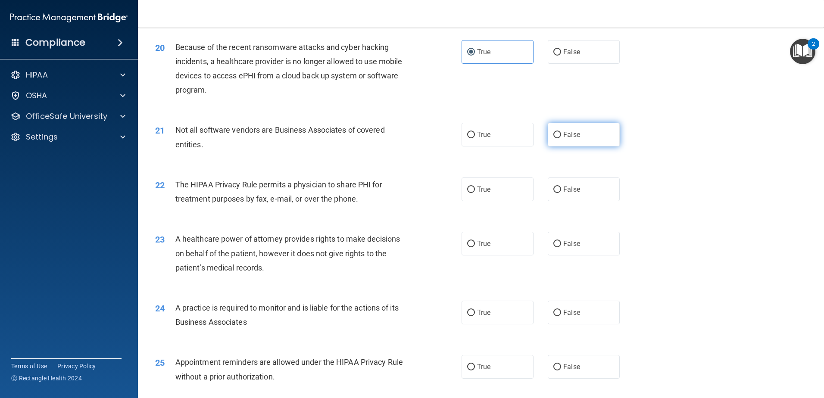
click at [574, 137] on span "False" at bounding box center [571, 135] width 17 height 8
click at [561, 137] on input "False" at bounding box center [557, 135] width 8 height 6
radio input "true"
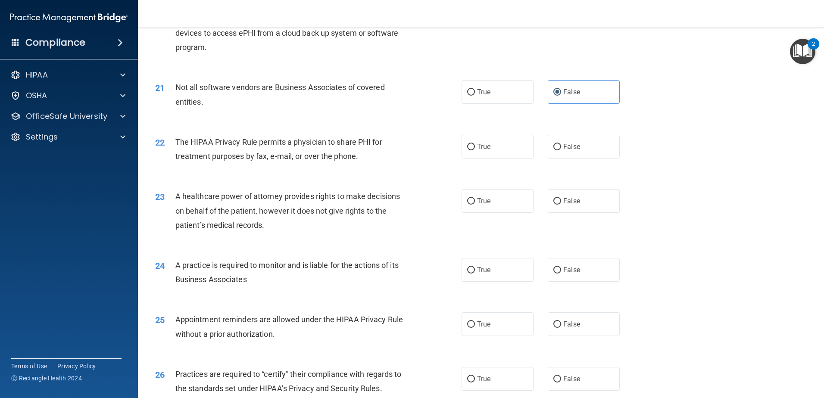
scroll to position [1292, 0]
click at [477, 146] on span "True" at bounding box center [483, 146] width 13 height 8
click at [475, 146] on input "True" at bounding box center [471, 146] width 8 height 6
radio input "true"
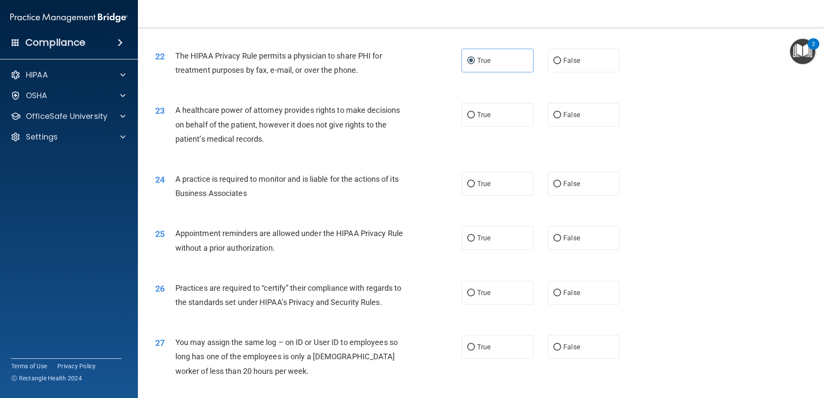
scroll to position [1421, 0]
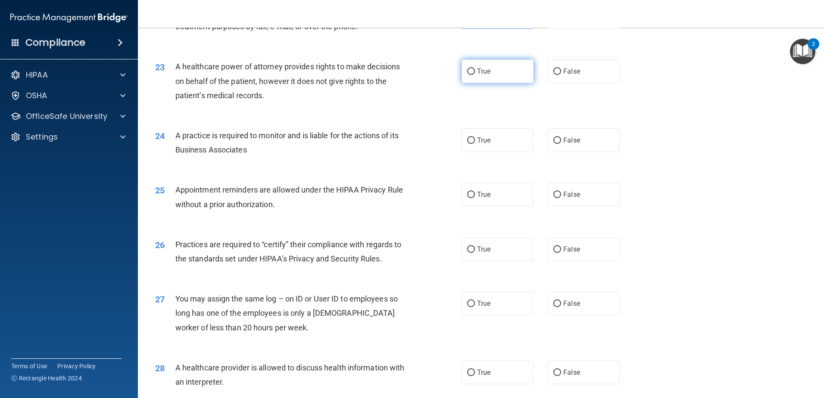
click at [477, 73] on span "True" at bounding box center [483, 71] width 13 height 8
click at [475, 73] on input "True" at bounding box center [471, 71] width 8 height 6
radio input "true"
click at [461, 143] on label "True" at bounding box center [497, 140] width 72 height 24
click at [467, 143] on input "True" at bounding box center [471, 140] width 8 height 6
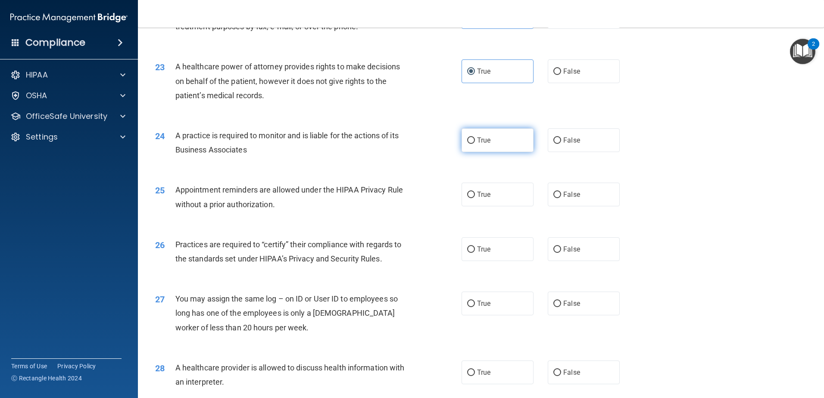
radio input "true"
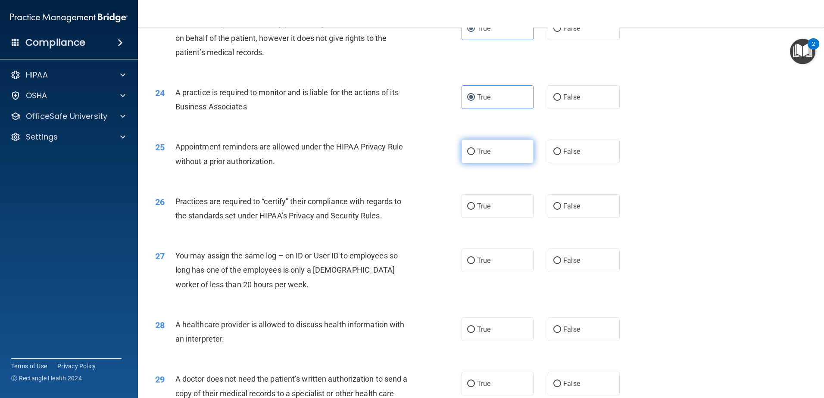
click at [506, 153] on label "True" at bounding box center [497, 152] width 72 height 24
click at [475, 153] on input "True" at bounding box center [471, 152] width 8 height 6
radio input "true"
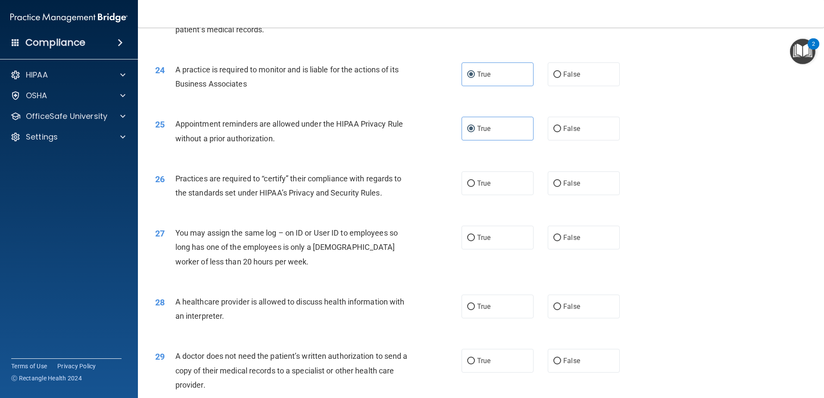
scroll to position [1508, 0]
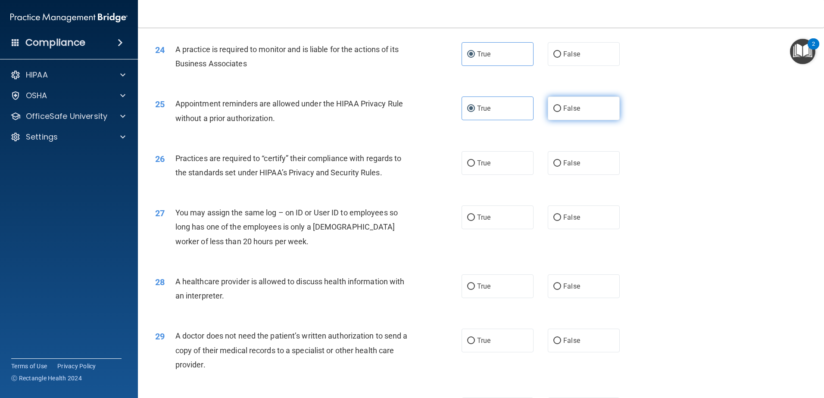
click at [563, 106] on span "False" at bounding box center [571, 108] width 17 height 8
click at [561, 106] on input "False" at bounding box center [557, 109] width 8 height 6
radio input "true"
radio input "false"
click at [484, 166] on span "True" at bounding box center [483, 163] width 13 height 8
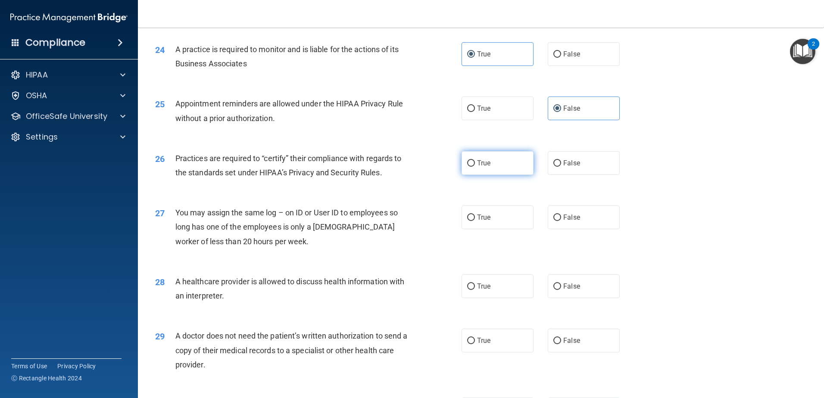
click at [475, 166] on input "True" at bounding box center [471, 163] width 8 height 6
radio input "true"
click at [563, 219] on span "False" at bounding box center [571, 217] width 17 height 8
click at [560, 219] on input "False" at bounding box center [557, 218] width 8 height 6
radio input "true"
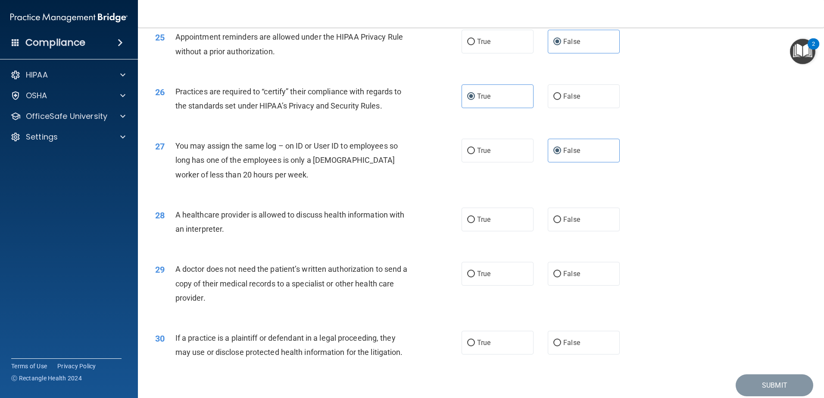
scroll to position [1594, 0]
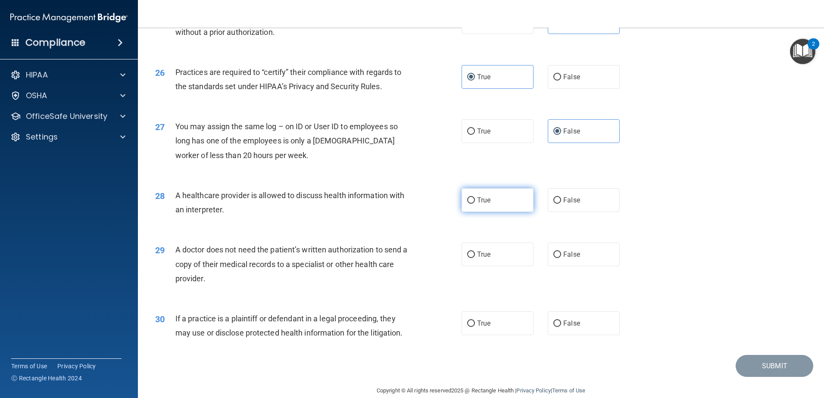
click at [466, 205] on label "True" at bounding box center [497, 200] width 72 height 24
click at [467, 204] on input "True" at bounding box center [471, 200] width 8 height 6
radio input "true"
click at [557, 257] on input "False" at bounding box center [557, 255] width 8 height 6
radio input "true"
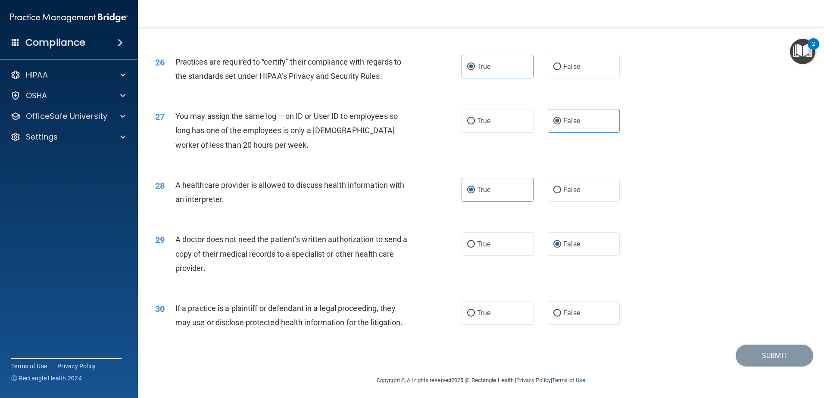
scroll to position [1607, 0]
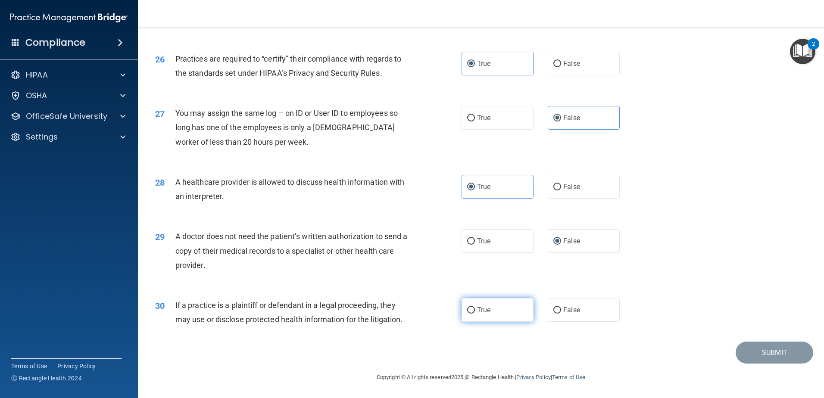
click at [488, 313] on label "True" at bounding box center [497, 310] width 72 height 24
click at [475, 313] on input "True" at bounding box center [471, 310] width 8 height 6
radio input "true"
click at [781, 355] on button "Submit" at bounding box center [774, 353] width 78 height 22
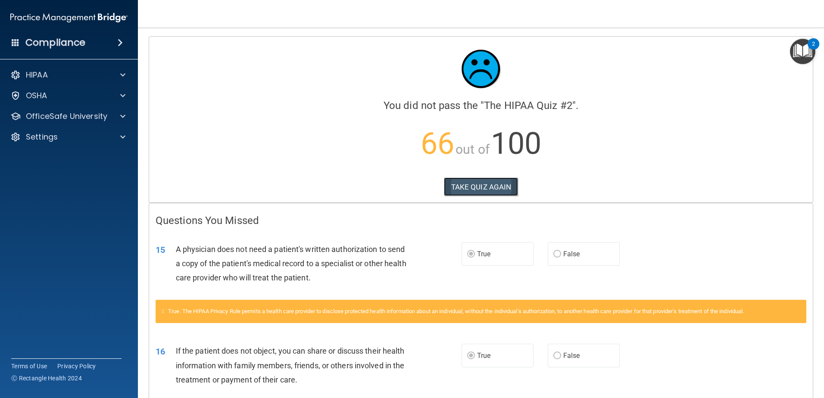
click at [481, 185] on button "TAKE QUIZ AGAIN" at bounding box center [481, 186] width 75 height 19
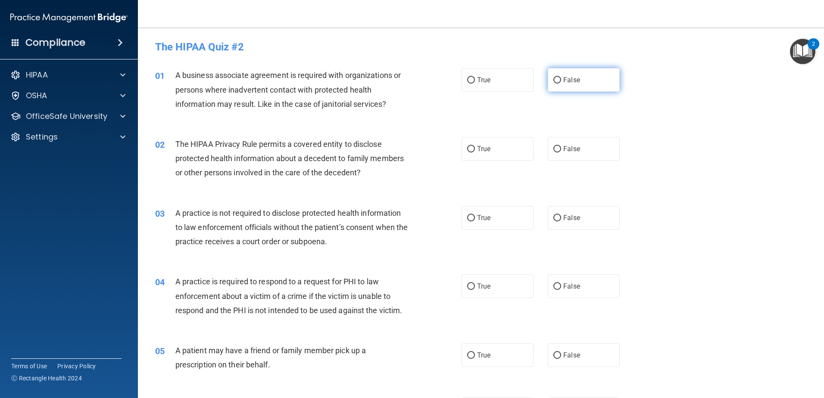
click at [563, 84] on label "False" at bounding box center [583, 80] width 72 height 24
click at [561, 84] on input "False" at bounding box center [557, 80] width 8 height 6
radio input "true"
click at [568, 144] on label "False" at bounding box center [583, 149] width 72 height 24
click at [561, 146] on input "False" at bounding box center [557, 149] width 8 height 6
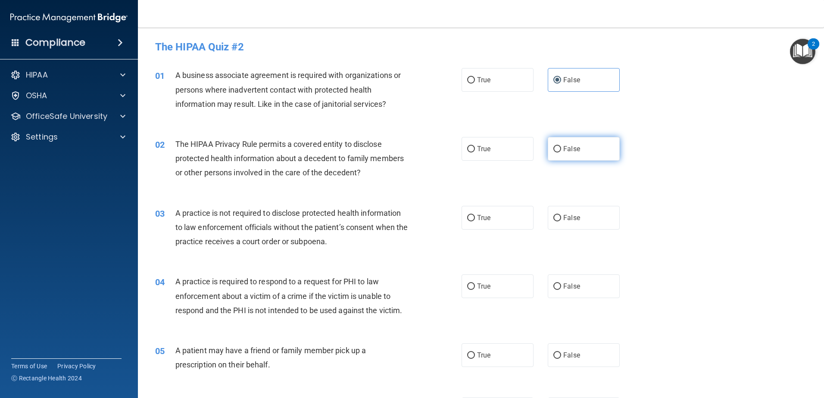
radio input "true"
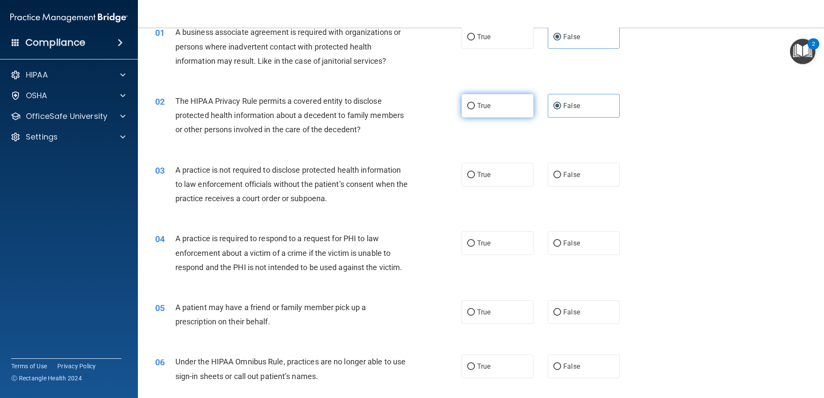
click at [470, 104] on input "True" at bounding box center [471, 106] width 8 height 6
radio input "true"
radio input "false"
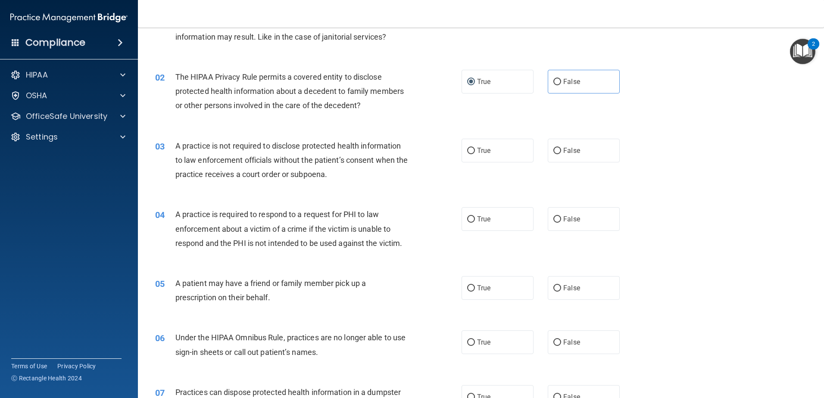
scroll to position [86, 0]
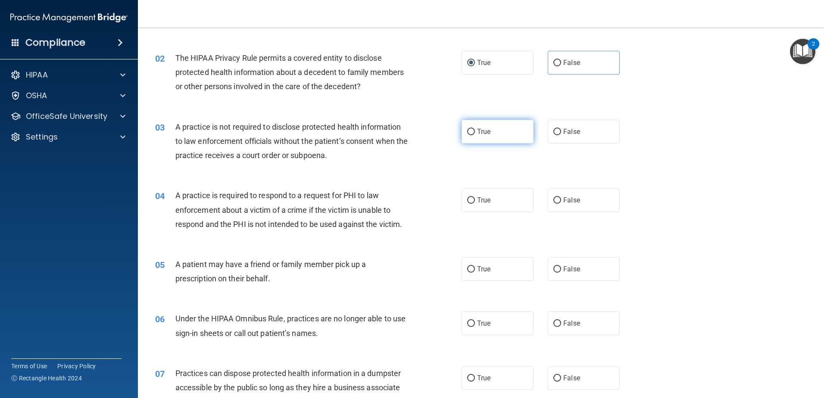
click at [480, 131] on span "True" at bounding box center [483, 132] width 13 height 8
click at [475, 131] on input "True" at bounding box center [471, 132] width 8 height 6
radio input "true"
click at [558, 130] on label "False" at bounding box center [583, 132] width 72 height 24
click at [558, 130] on input "False" at bounding box center [557, 132] width 8 height 6
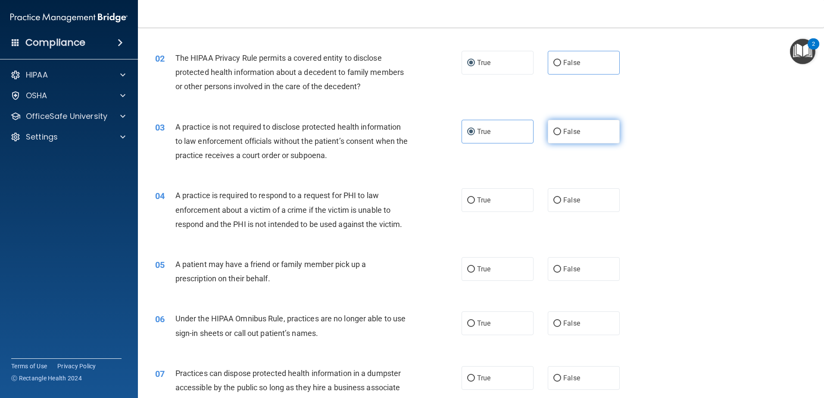
radio input "true"
radio input "false"
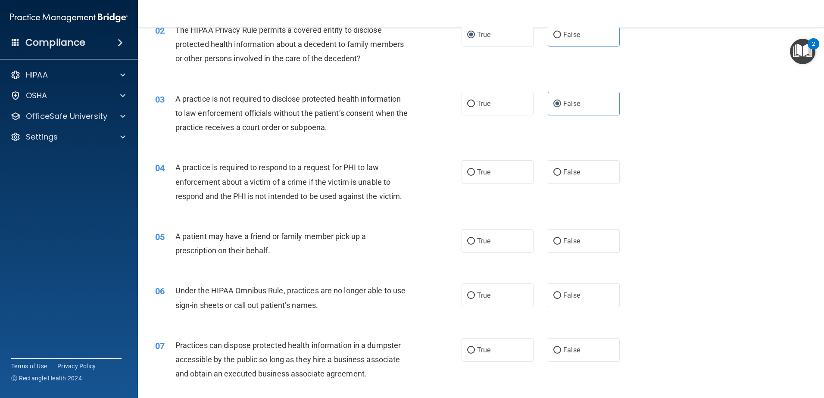
scroll to position [129, 0]
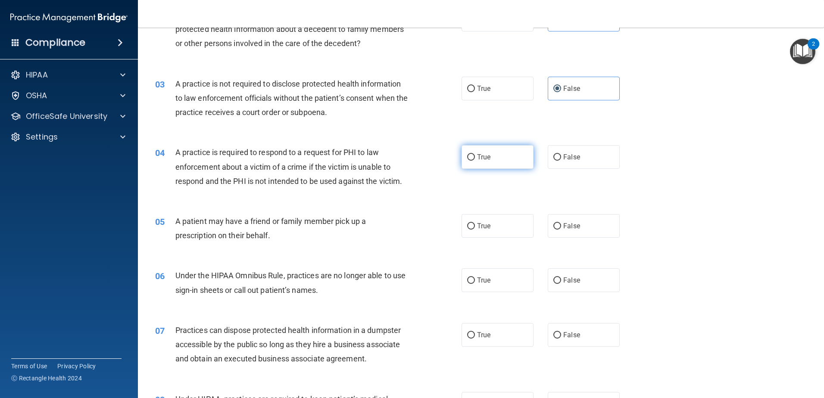
drag, startPoint x: 476, startPoint y: 148, endPoint x: 476, endPoint y: 155, distance: 6.9
click at [476, 148] on label "True" at bounding box center [497, 157] width 72 height 24
click at [475, 154] on input "True" at bounding box center [471, 157] width 8 height 6
radio input "true"
click at [470, 163] on label "True" at bounding box center [497, 157] width 72 height 24
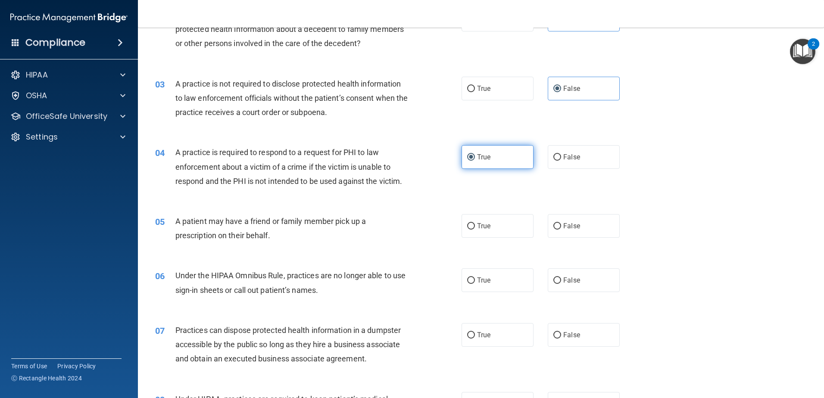
click at [470, 161] on input "True" at bounding box center [471, 157] width 8 height 6
click at [462, 159] on label "True" at bounding box center [497, 157] width 72 height 24
click at [467, 159] on input "True" at bounding box center [471, 157] width 8 height 6
click at [477, 227] on span "True" at bounding box center [483, 226] width 13 height 8
click at [475, 227] on input "True" at bounding box center [471, 226] width 8 height 6
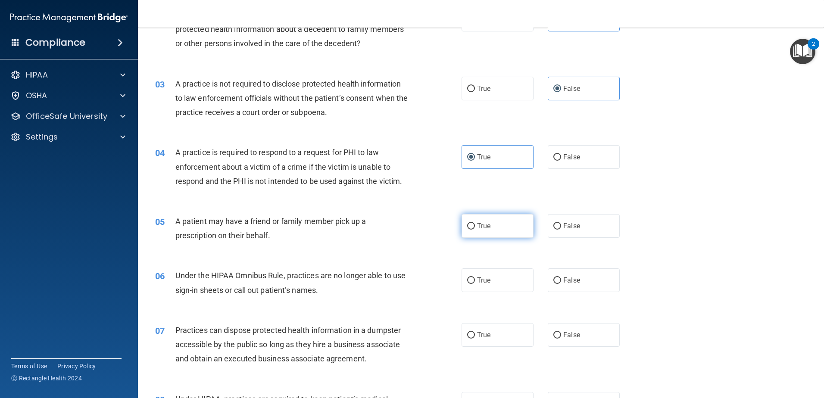
radio input "true"
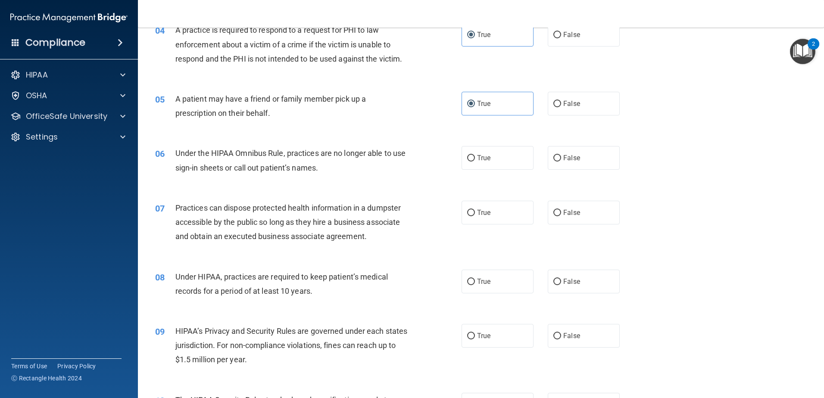
scroll to position [302, 0]
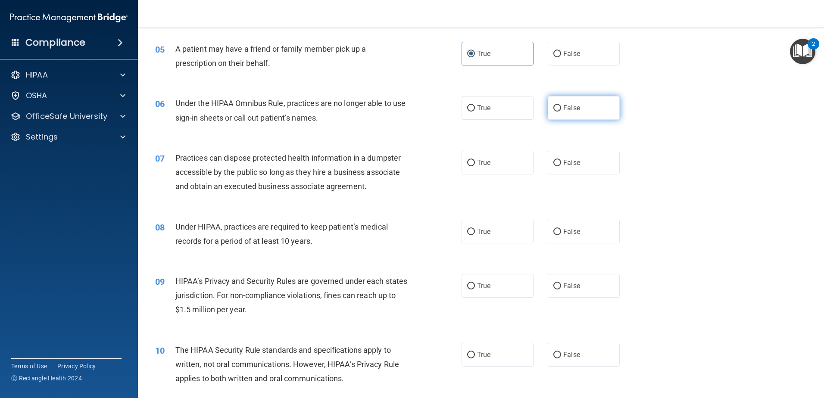
click at [553, 108] on input "False" at bounding box center [557, 108] width 8 height 6
radio input "true"
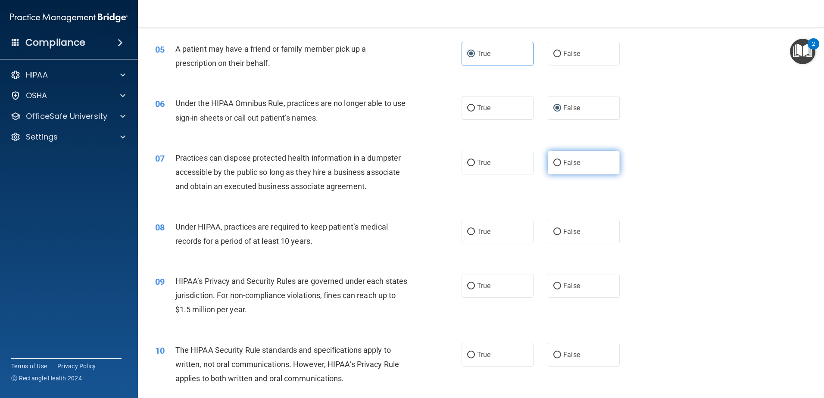
click at [570, 161] on span "False" at bounding box center [571, 163] width 17 height 8
click at [561, 161] on input "False" at bounding box center [557, 163] width 8 height 6
radio input "true"
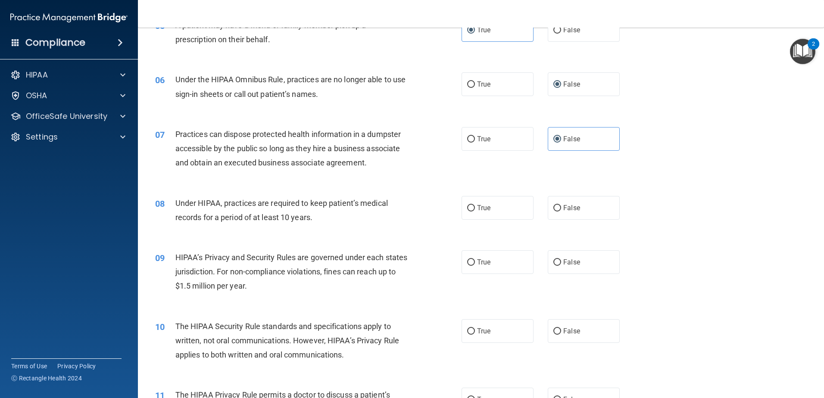
scroll to position [388, 0]
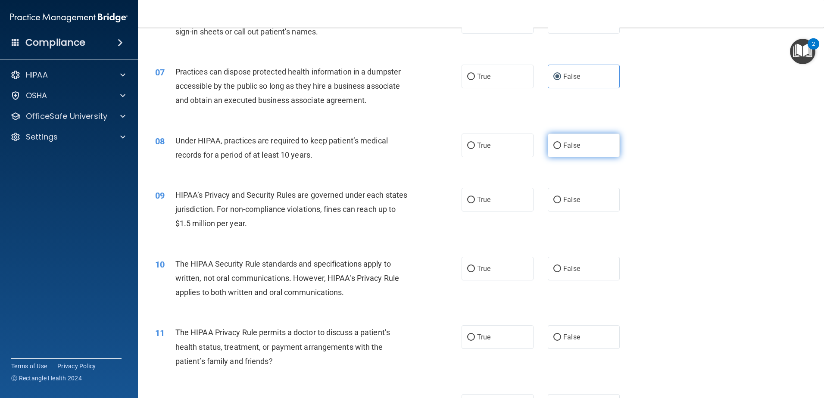
click at [576, 152] on label "False" at bounding box center [583, 146] width 72 height 24
click at [561, 149] on input "False" at bounding box center [557, 146] width 8 height 6
radio input "true"
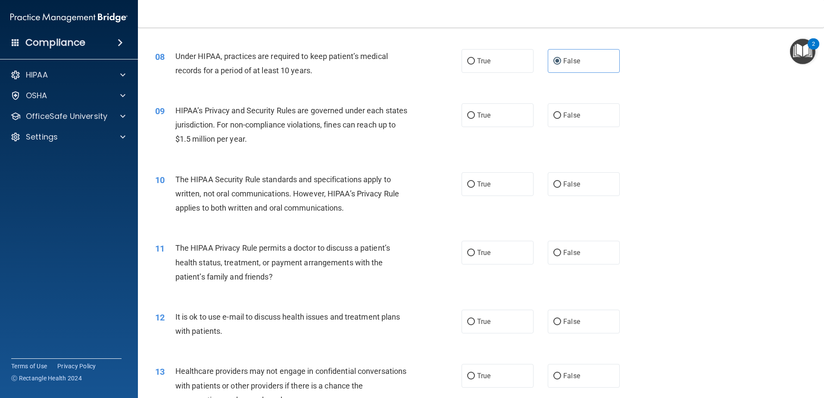
scroll to position [474, 0]
click at [572, 119] on label "False" at bounding box center [583, 114] width 72 height 24
click at [561, 117] on input "False" at bounding box center [557, 114] width 8 height 6
radio input "true"
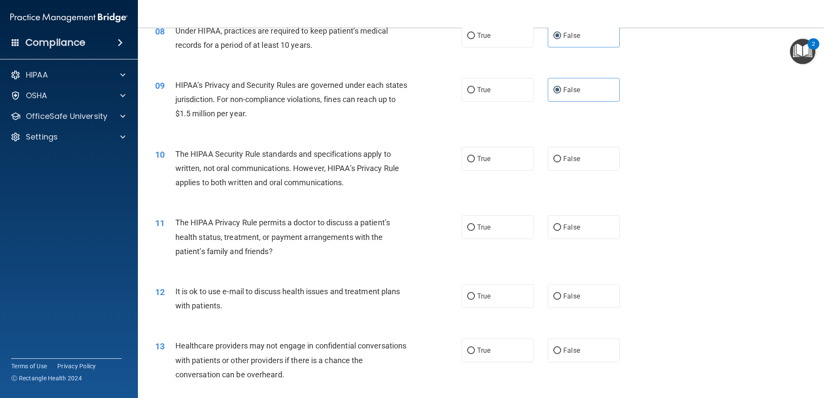
scroll to position [560, 0]
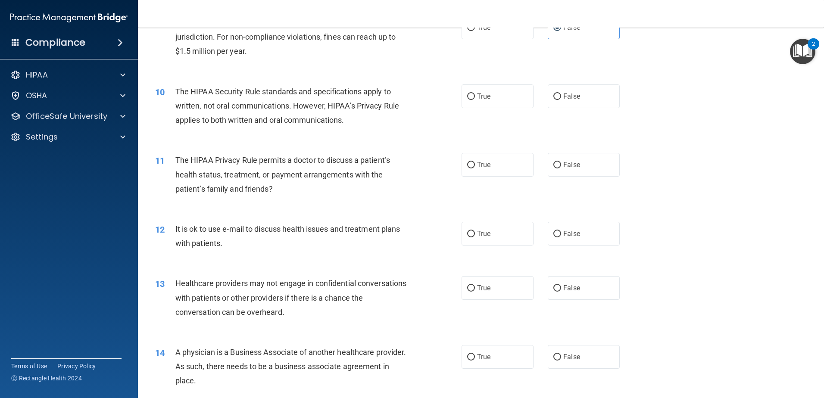
click at [457, 96] on div "10 The HIPAA Security Rule standards and specifications apply to written, not o…" at bounding box center [308, 107] width 332 height 47
click at [468, 96] on input "True" at bounding box center [471, 96] width 8 height 6
radio input "true"
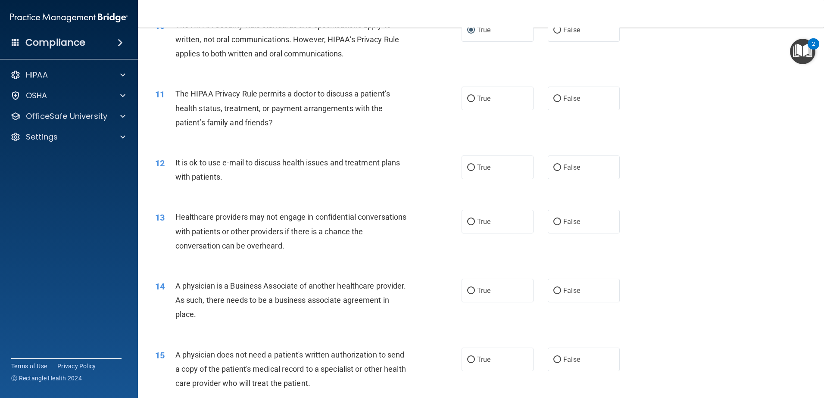
scroll to position [646, 0]
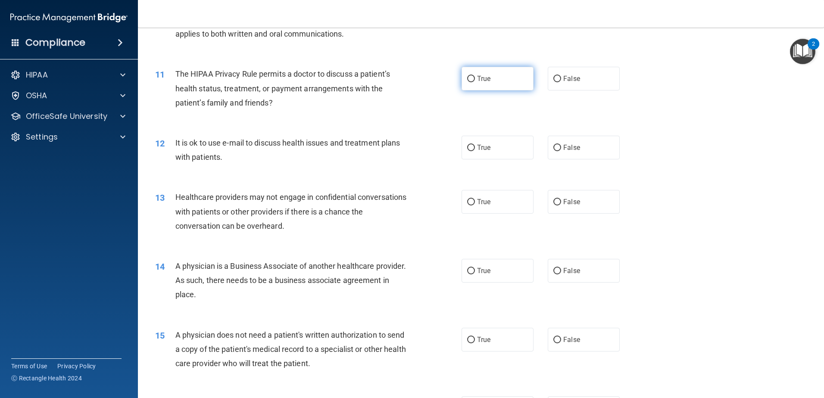
click at [488, 85] on label "True" at bounding box center [497, 79] width 72 height 24
click at [475, 82] on input "True" at bounding box center [471, 79] width 8 height 6
radio input "true"
click at [482, 152] on label "True" at bounding box center [497, 148] width 72 height 24
click at [475, 151] on input "True" at bounding box center [471, 148] width 8 height 6
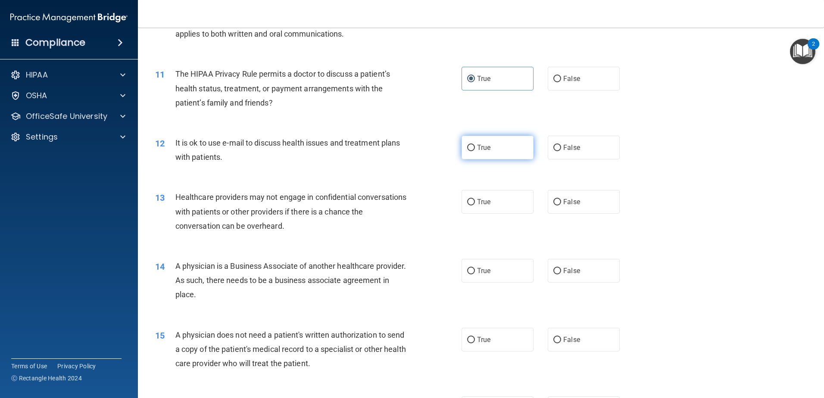
radio input "true"
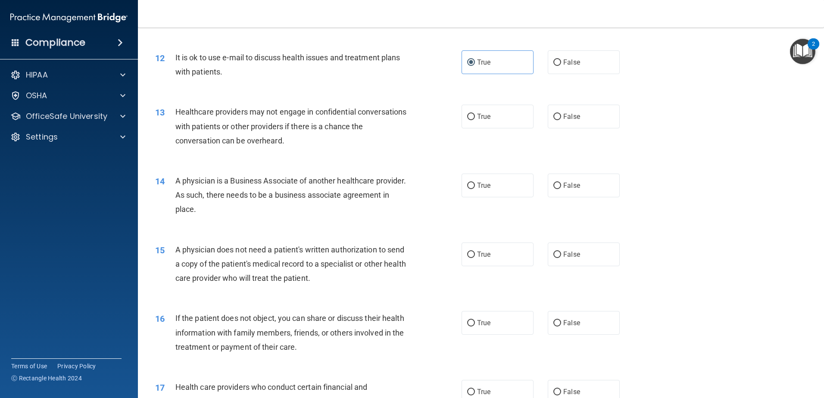
scroll to position [732, 0]
click at [557, 117] on input "False" at bounding box center [557, 116] width 8 height 6
radio input "true"
drag, startPoint x: 575, startPoint y: 183, endPoint x: 571, endPoint y: 185, distance: 4.6
click at [574, 183] on span "False" at bounding box center [571, 184] width 17 height 8
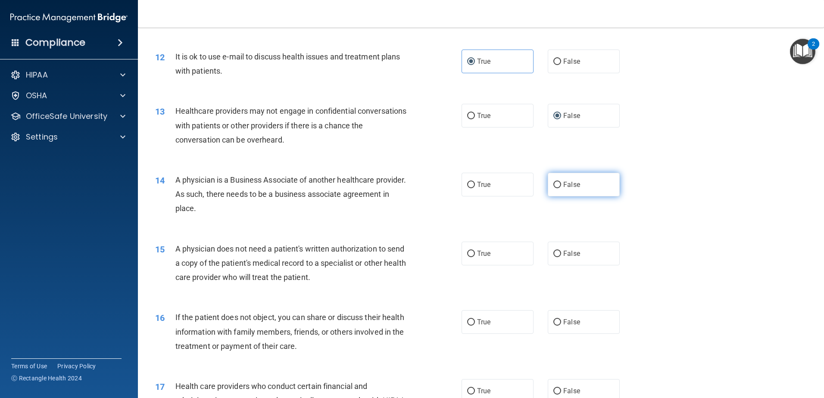
click at [561, 183] on input "False" at bounding box center [557, 185] width 8 height 6
radio input "true"
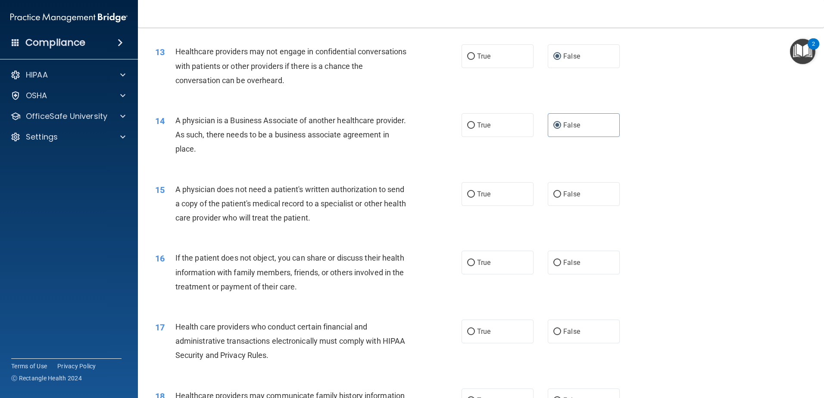
scroll to position [818, 0]
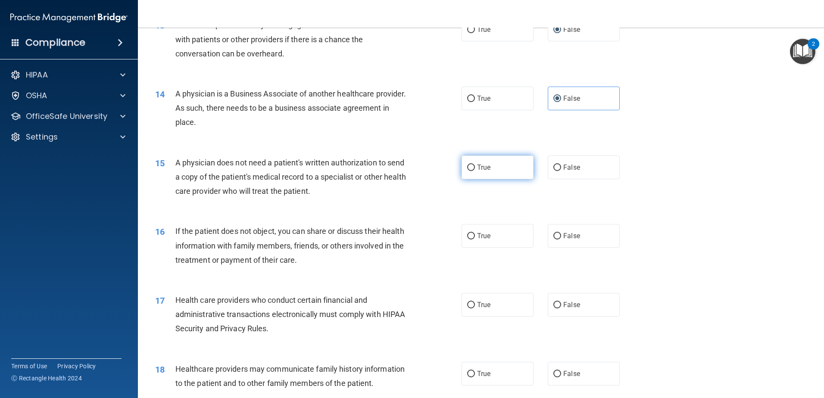
click at [484, 170] on span "True" at bounding box center [483, 167] width 13 height 8
click at [475, 170] on input "True" at bounding box center [471, 168] width 8 height 6
radio input "true"
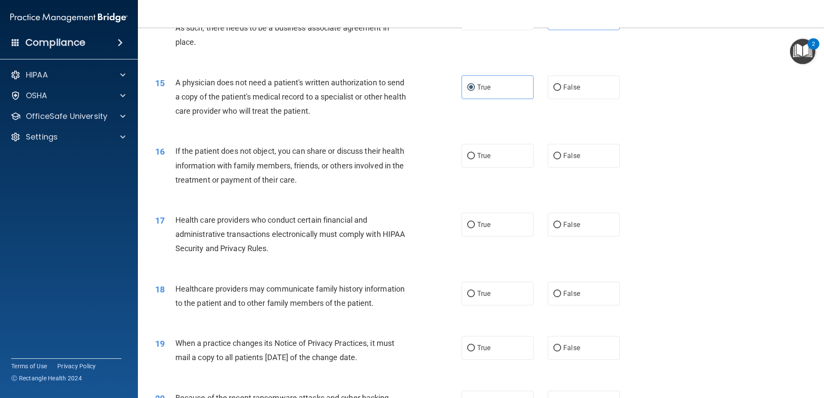
scroll to position [905, 0]
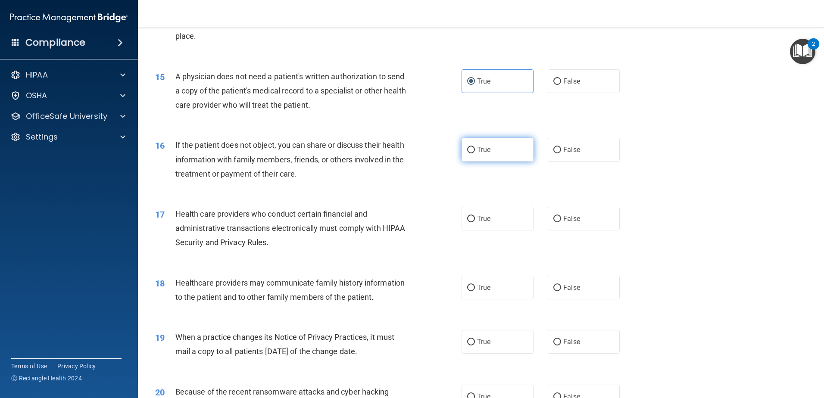
click at [467, 149] on input "True" at bounding box center [471, 150] width 8 height 6
radio input "true"
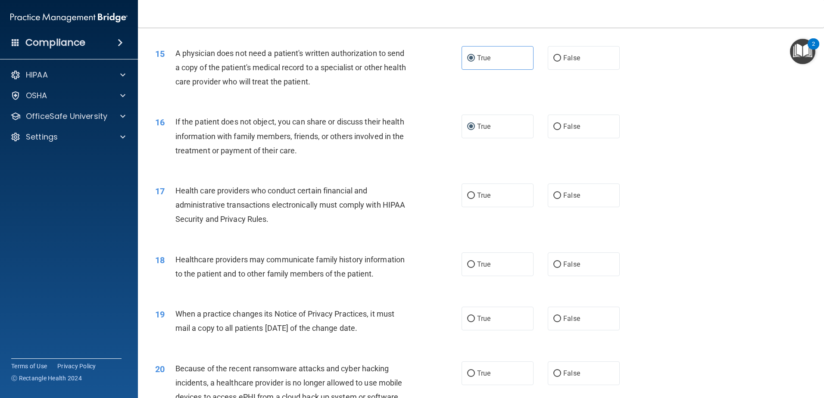
scroll to position [991, 0]
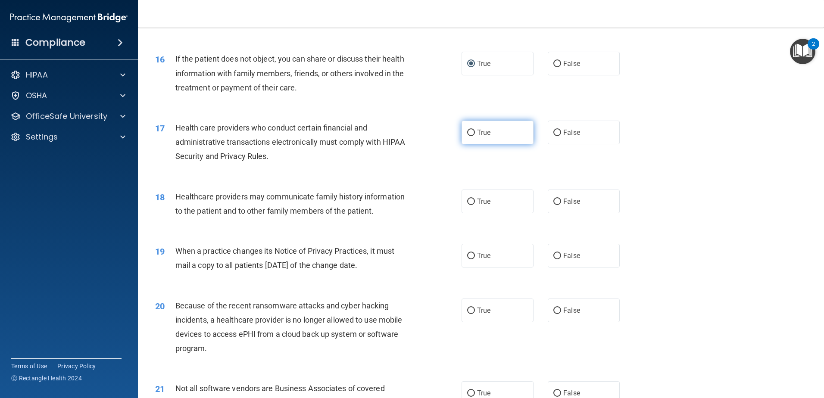
click at [483, 136] on span "True" at bounding box center [483, 132] width 13 height 8
click at [475, 136] on input "True" at bounding box center [471, 133] width 8 height 6
radio input "true"
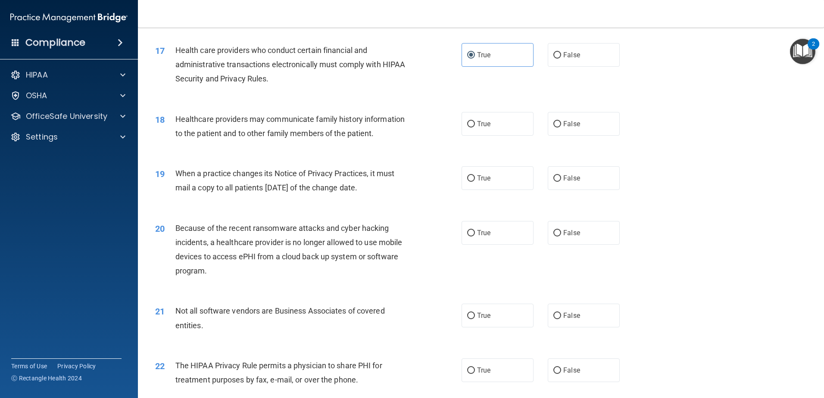
scroll to position [1077, 0]
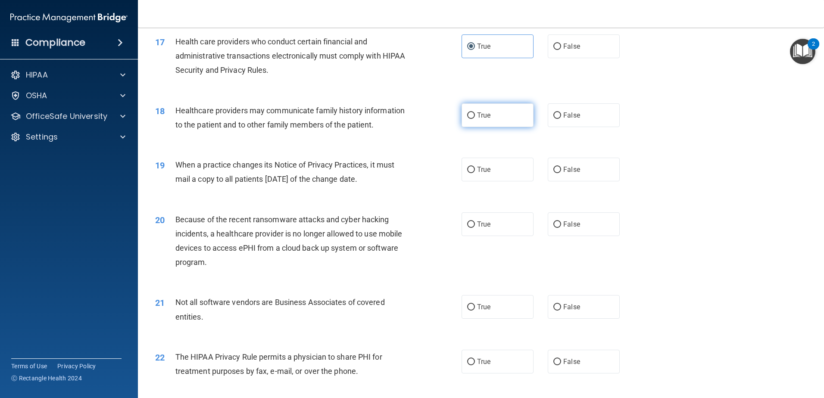
click at [472, 119] on label "True" at bounding box center [497, 115] width 72 height 24
click at [472, 119] on input "True" at bounding box center [471, 115] width 8 height 6
radio input "true"
click at [567, 172] on span "False" at bounding box center [571, 169] width 17 height 8
click at [561, 172] on input "False" at bounding box center [557, 170] width 8 height 6
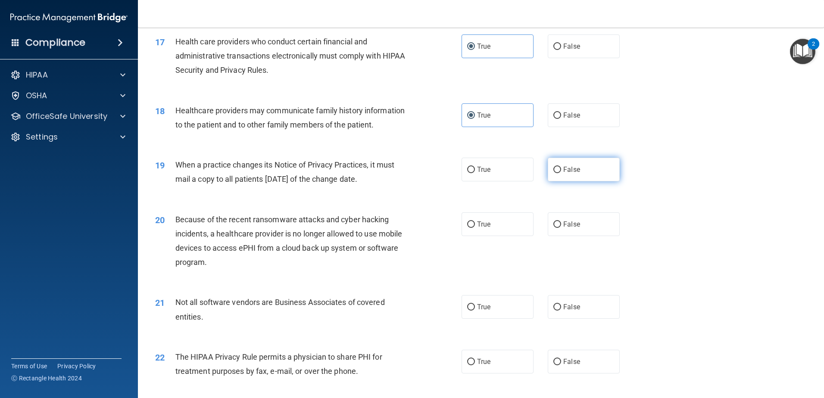
radio input "true"
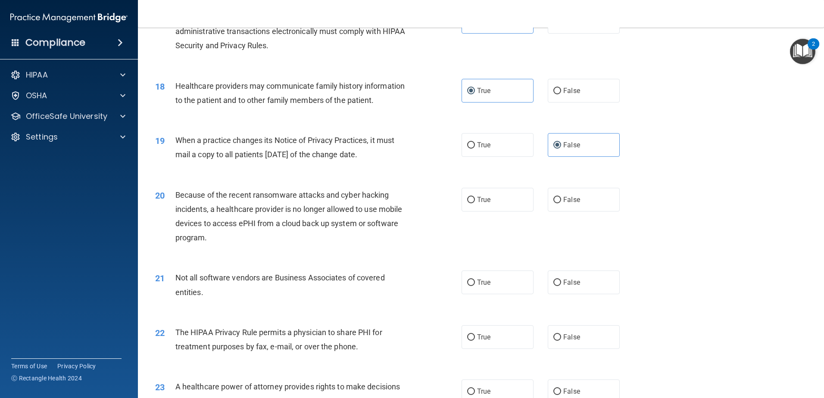
scroll to position [1163, 0]
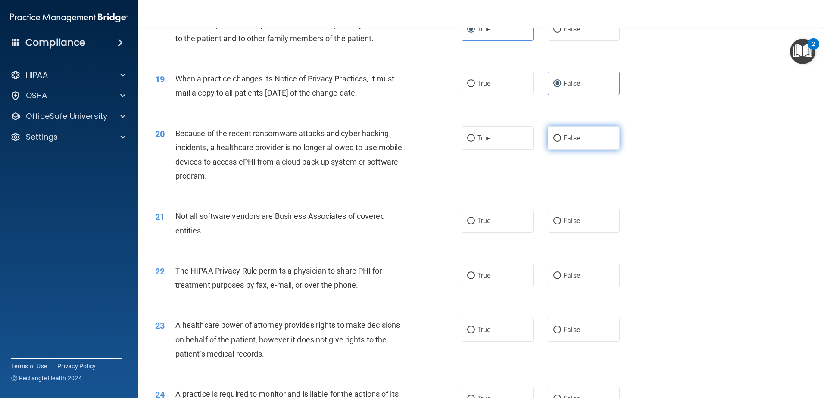
click at [565, 140] on span "False" at bounding box center [571, 138] width 17 height 8
click at [561, 140] on input "False" at bounding box center [557, 138] width 8 height 6
radio input "true"
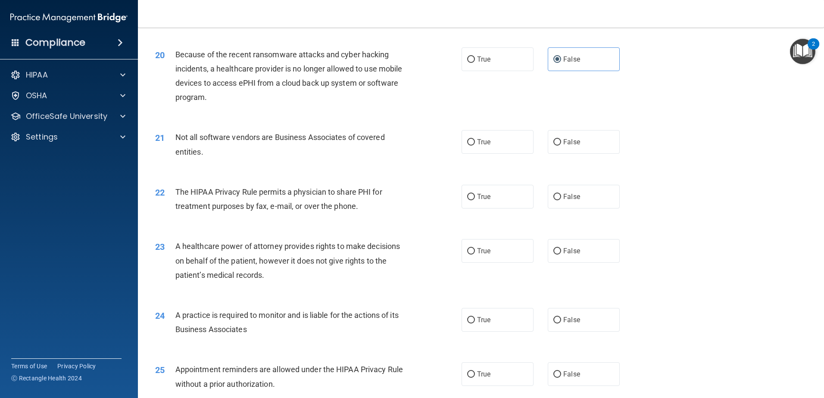
scroll to position [1249, 0]
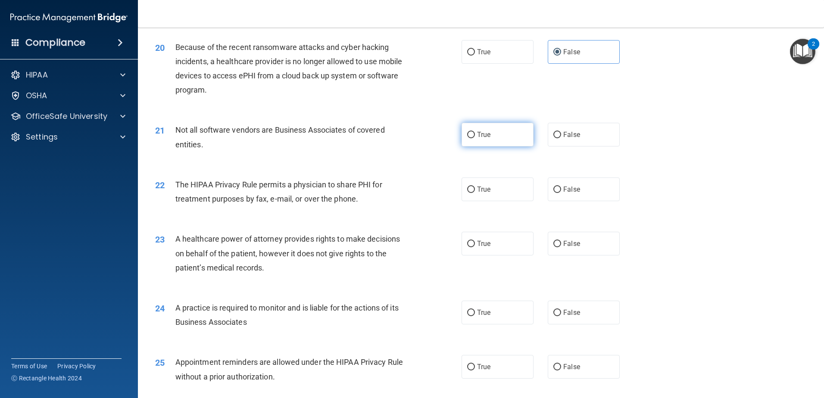
click at [475, 139] on label "True" at bounding box center [497, 135] width 72 height 24
click at [475, 138] on input "True" at bounding box center [471, 135] width 8 height 6
radio input "true"
click at [477, 188] on span "True" at bounding box center [483, 189] width 13 height 8
click at [475, 188] on input "True" at bounding box center [471, 190] width 8 height 6
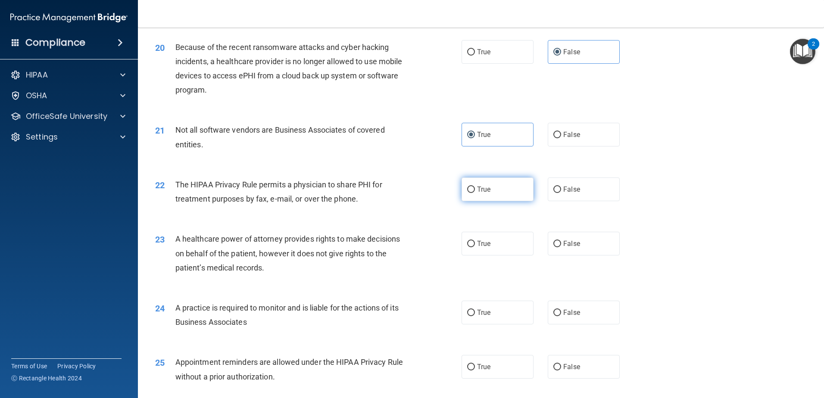
radio input "true"
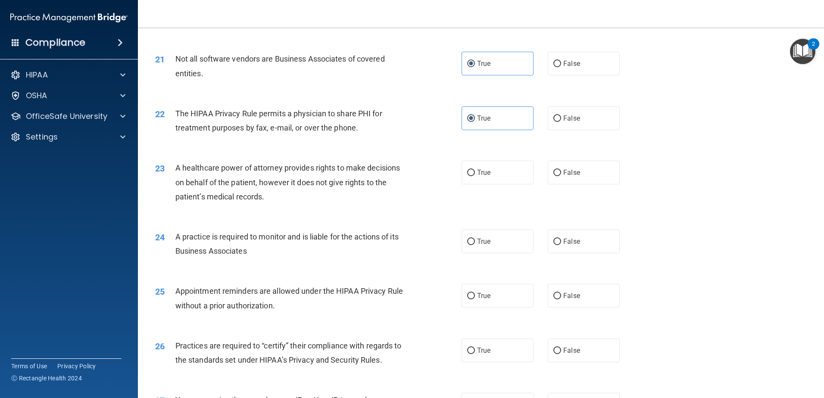
scroll to position [1378, 0]
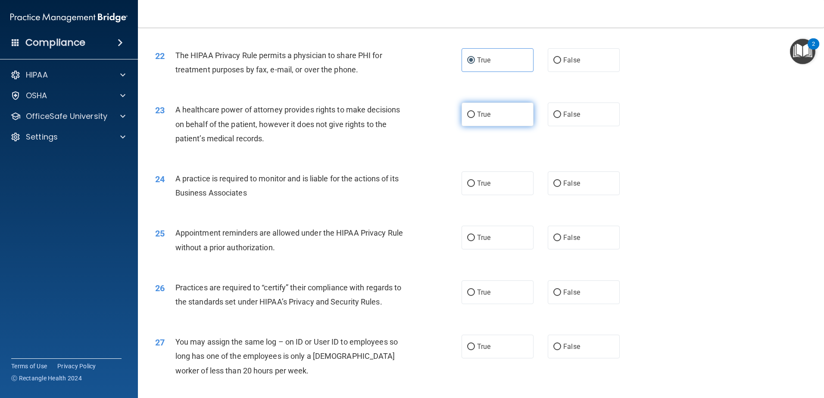
click at [494, 118] on label "True" at bounding box center [497, 115] width 72 height 24
click at [475, 118] on input "True" at bounding box center [471, 115] width 8 height 6
radio input "true"
click at [563, 111] on span "False" at bounding box center [571, 114] width 17 height 8
click at [560, 112] on input "False" at bounding box center [557, 115] width 8 height 6
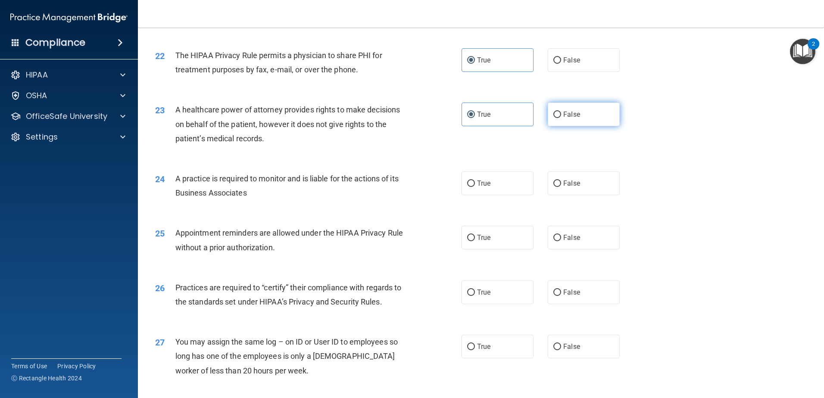
radio input "true"
radio input "false"
click at [559, 189] on label "False" at bounding box center [583, 183] width 72 height 24
click at [559, 187] on input "False" at bounding box center [557, 183] width 8 height 6
radio input "true"
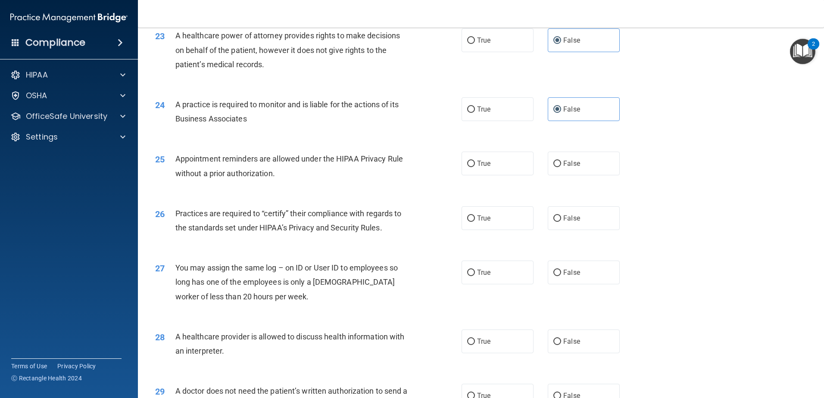
scroll to position [1465, 0]
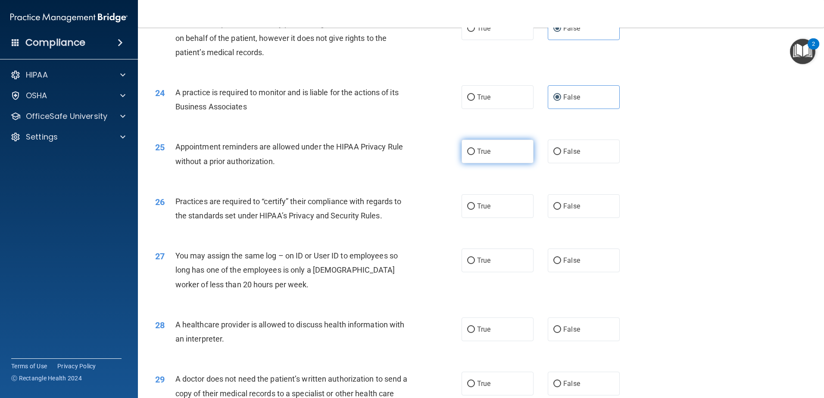
click at [502, 149] on label "True" at bounding box center [497, 152] width 72 height 24
click at [475, 149] on input "True" at bounding box center [471, 152] width 8 height 6
radio input "true"
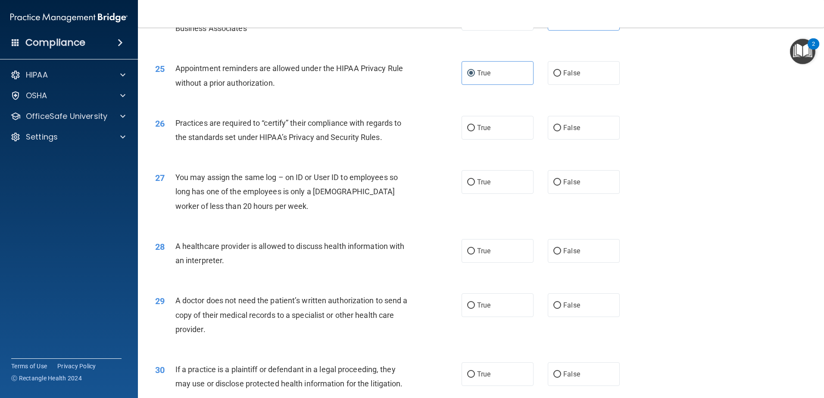
scroll to position [1551, 0]
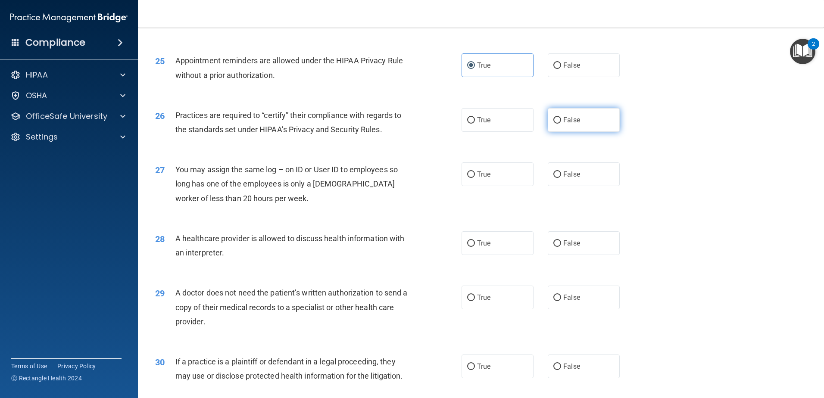
click at [551, 130] on label "False" at bounding box center [583, 120] width 72 height 24
click at [553, 124] on input "False" at bounding box center [557, 120] width 8 height 6
radio input "true"
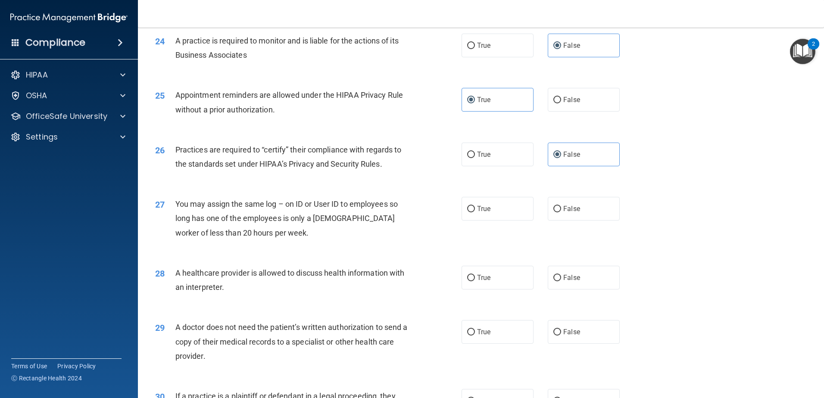
scroll to position [1465, 0]
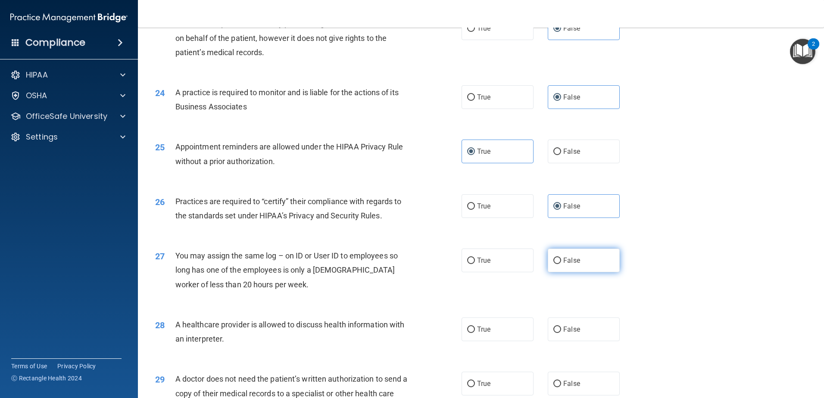
click at [575, 263] on label "False" at bounding box center [583, 261] width 72 height 24
click at [561, 263] on input "False" at bounding box center [557, 261] width 8 height 6
radio input "true"
click at [485, 331] on span "True" at bounding box center [483, 329] width 13 height 8
click at [475, 331] on input "True" at bounding box center [471, 330] width 8 height 6
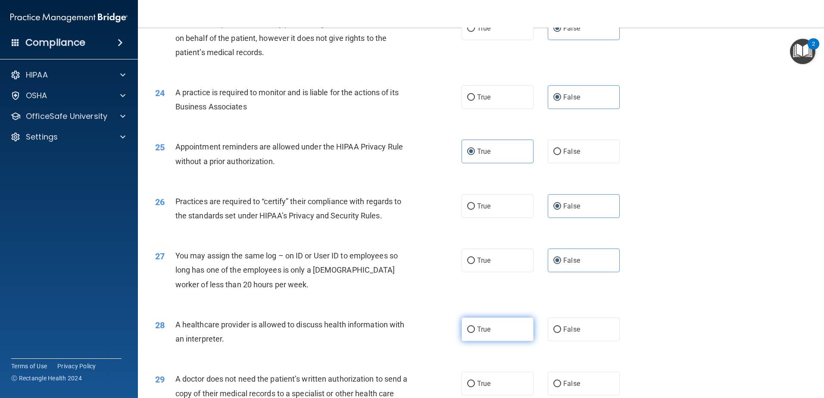
radio input "true"
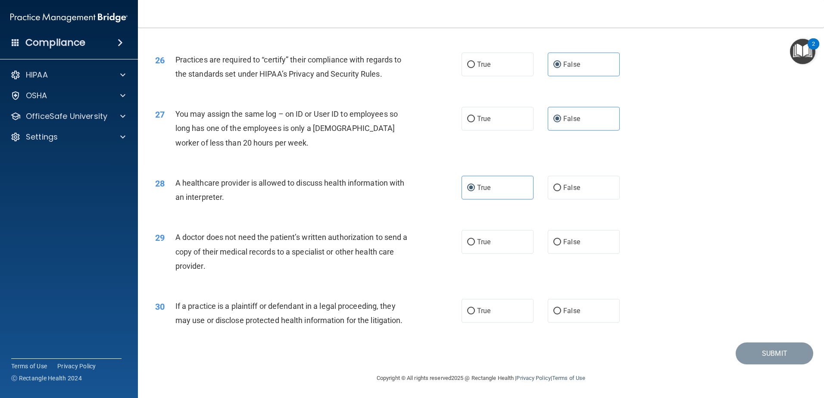
scroll to position [1607, 0]
click at [485, 244] on span "True" at bounding box center [483, 241] width 13 height 8
click at [475, 244] on input "True" at bounding box center [471, 241] width 8 height 6
radio input "true"
click at [489, 317] on label "True" at bounding box center [497, 310] width 72 height 24
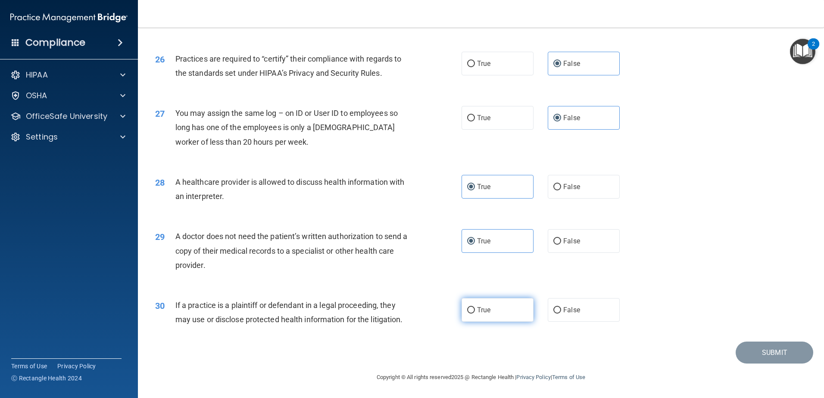
click at [475, 314] on input "True" at bounding box center [471, 310] width 8 height 6
radio input "true"
click at [773, 353] on button "Submit" at bounding box center [774, 353] width 78 height 22
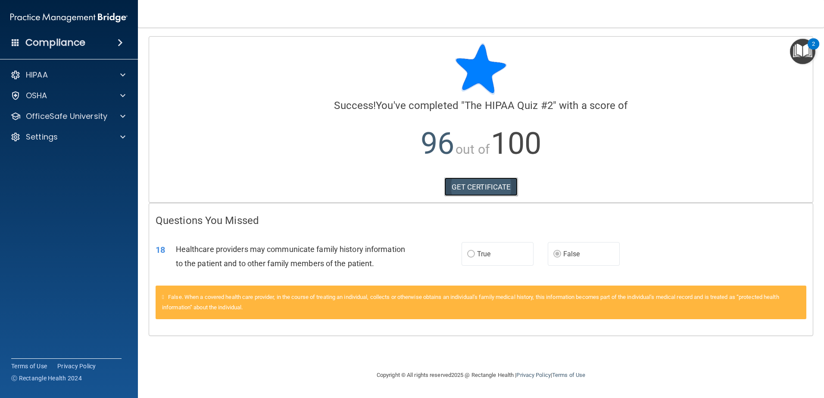
click at [495, 189] on link "GET CERTIFICATE" at bounding box center [481, 186] width 74 height 19
click at [46, 76] on p "HIPAA" at bounding box center [37, 75] width 22 height 10
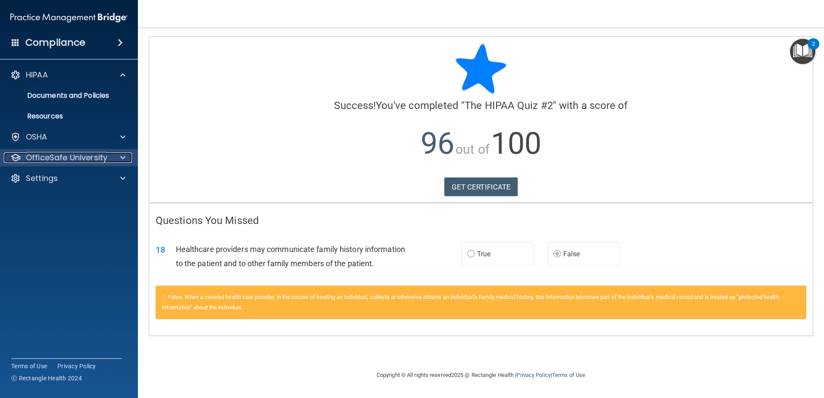
click at [65, 160] on p "OfficeSafe University" at bounding box center [66, 157] width 81 height 10
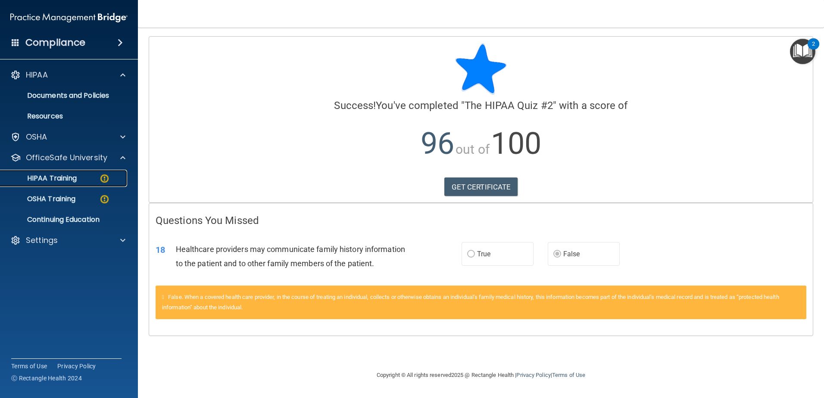
click at [72, 181] on p "HIPAA Training" at bounding box center [41, 178] width 71 height 9
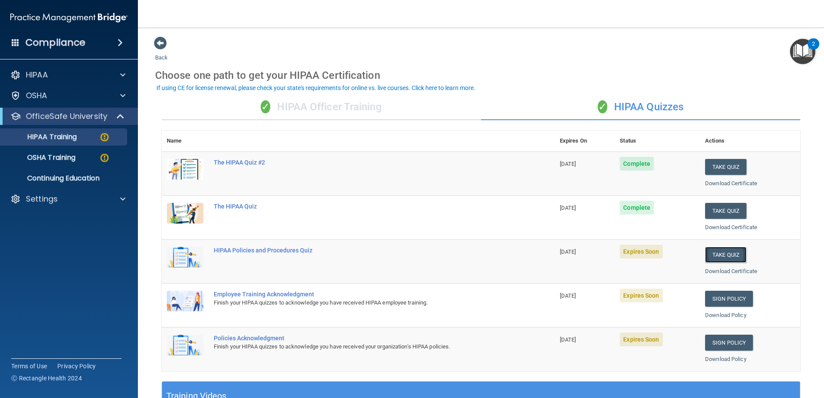
click at [722, 252] on button "Take Quiz" at bounding box center [725, 255] width 41 height 16
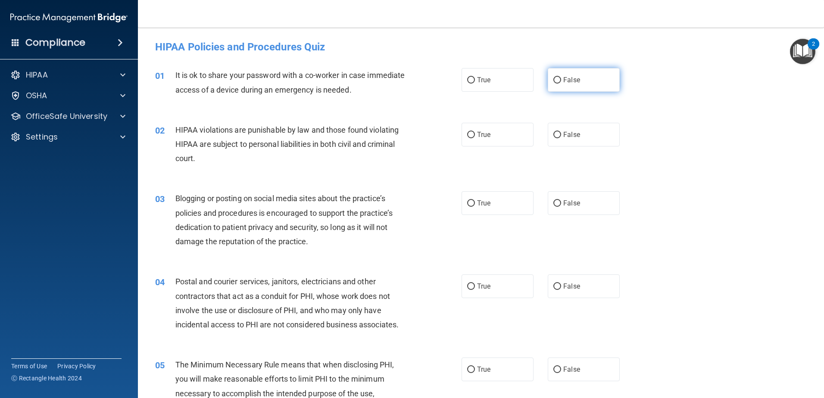
click at [584, 86] on label "False" at bounding box center [583, 80] width 72 height 24
click at [561, 84] on input "False" at bounding box center [557, 80] width 8 height 6
radio input "true"
click at [479, 123] on label "True" at bounding box center [497, 135] width 72 height 24
click at [475, 132] on input "True" at bounding box center [471, 135] width 8 height 6
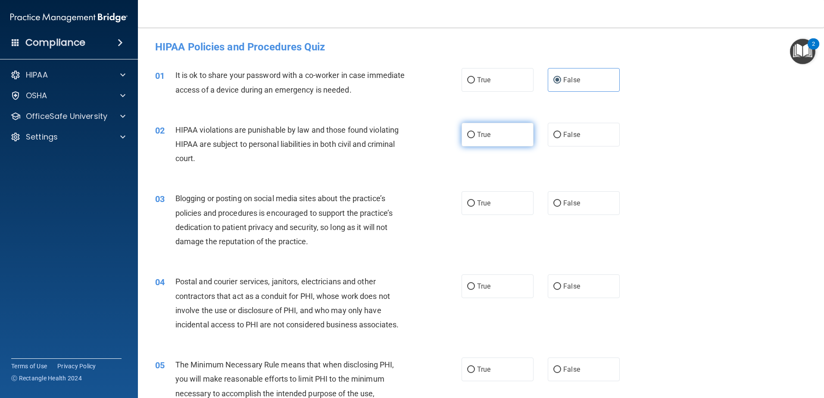
radio input "true"
click at [472, 139] on label "True" at bounding box center [497, 135] width 72 height 24
click at [472, 138] on input "True" at bounding box center [471, 135] width 8 height 6
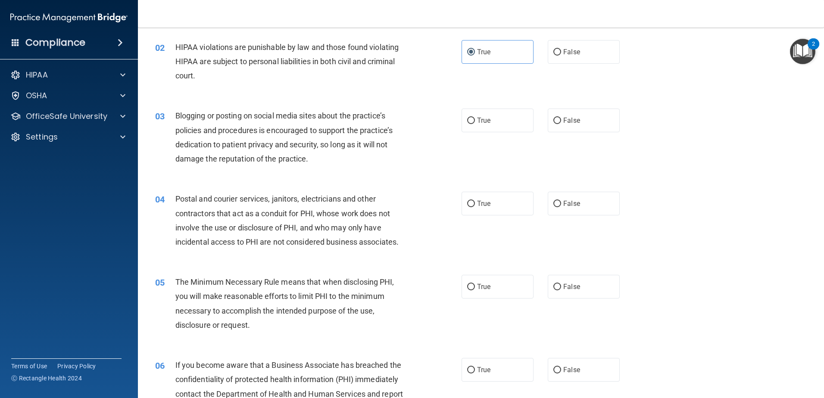
scroll to position [86, 0]
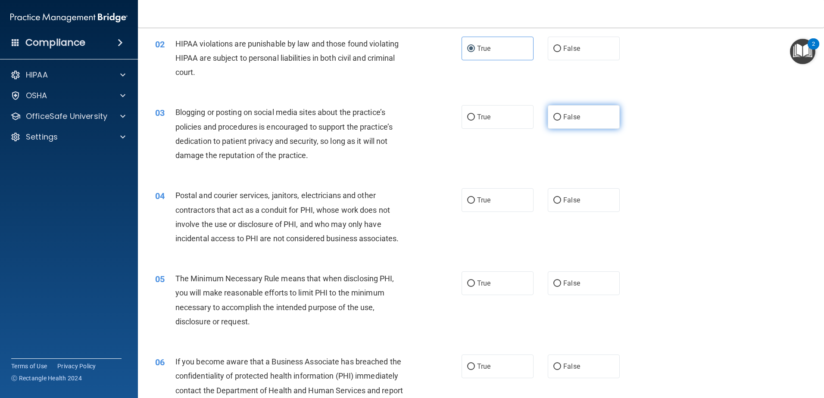
click at [572, 120] on span "False" at bounding box center [571, 117] width 17 height 8
click at [561, 120] on input "False" at bounding box center [557, 117] width 8 height 6
radio input "true"
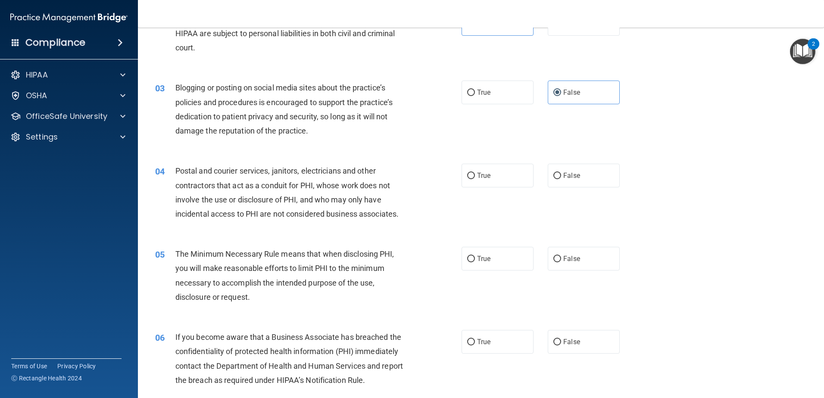
scroll to position [172, 0]
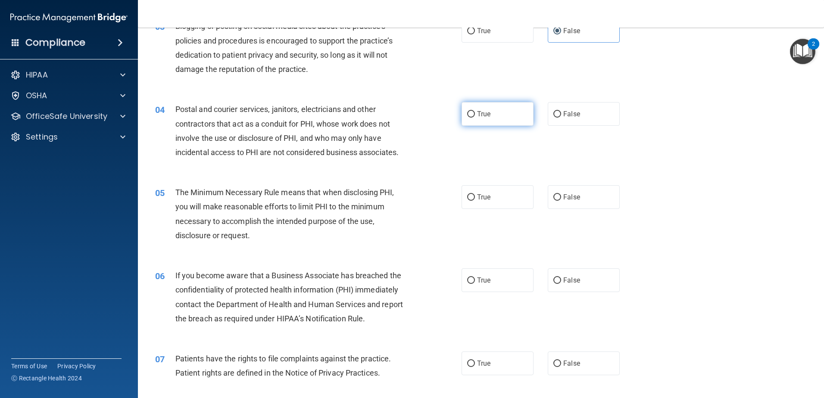
click at [488, 115] on label "True" at bounding box center [497, 114] width 72 height 24
click at [475, 115] on input "True" at bounding box center [471, 114] width 8 height 6
radio input "true"
click at [481, 190] on label "True" at bounding box center [497, 197] width 72 height 24
click at [475, 194] on input "True" at bounding box center [471, 197] width 8 height 6
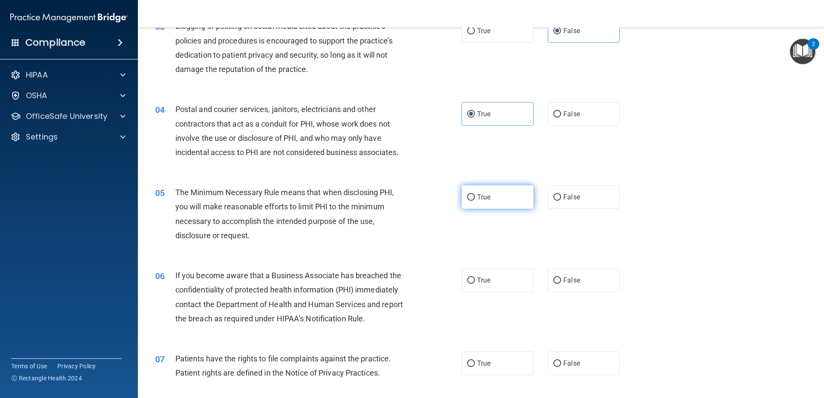
radio input "true"
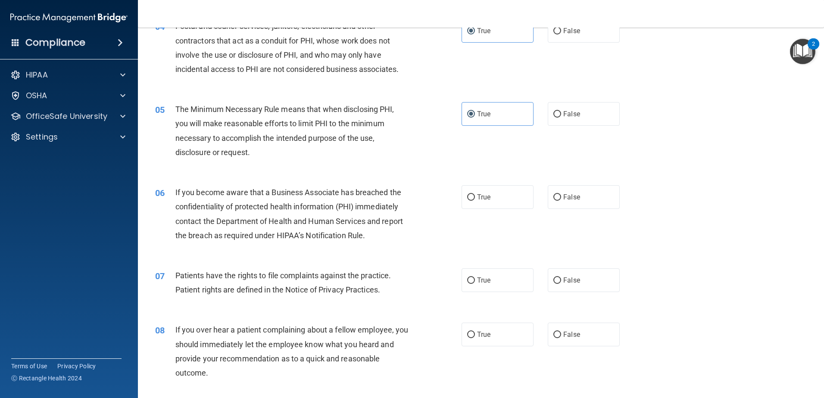
scroll to position [258, 0]
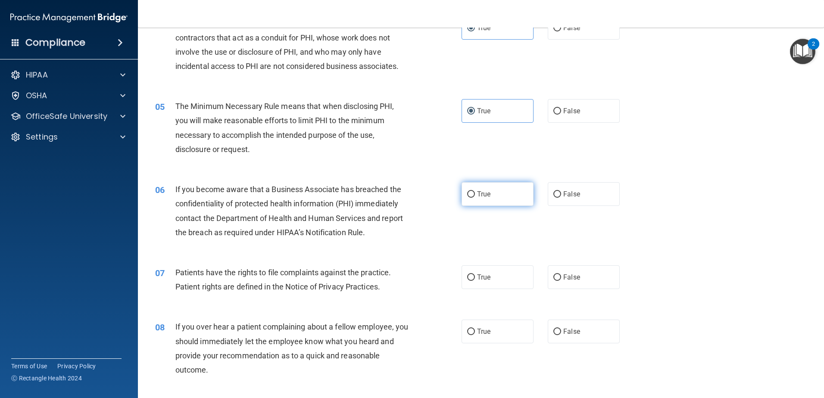
click at [478, 187] on label "True" at bounding box center [497, 194] width 72 height 24
drag, startPoint x: 478, startPoint y: 187, endPoint x: 468, endPoint y: 196, distance: 13.7
click at [468, 196] on input "True" at bounding box center [471, 194] width 8 height 6
radio input "true"
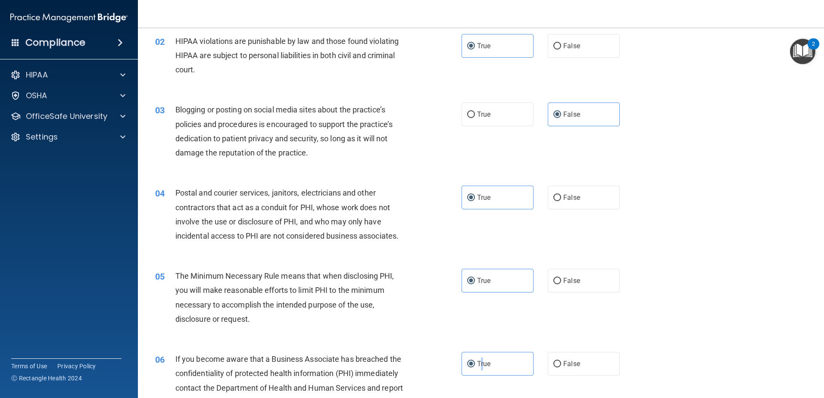
scroll to position [129, 0]
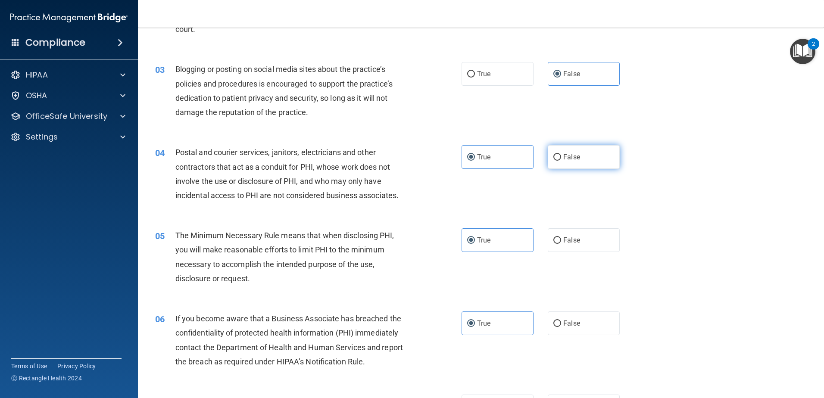
click at [557, 158] on label "False" at bounding box center [583, 157] width 72 height 24
click at [557, 158] on input "False" at bounding box center [557, 157] width 8 height 6
radio input "true"
radio input "false"
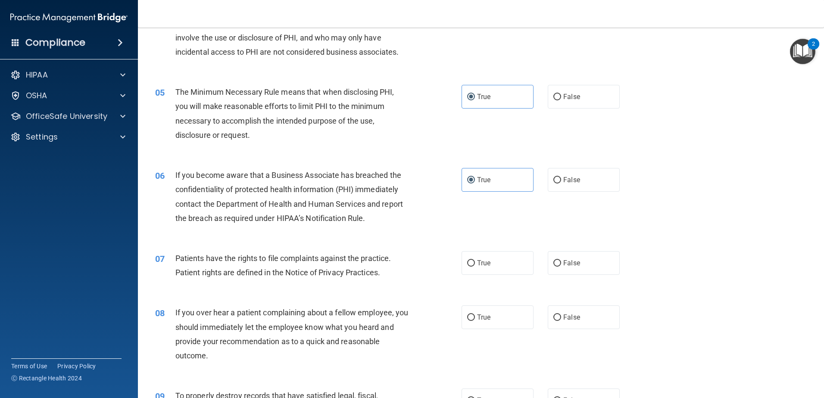
scroll to position [345, 0]
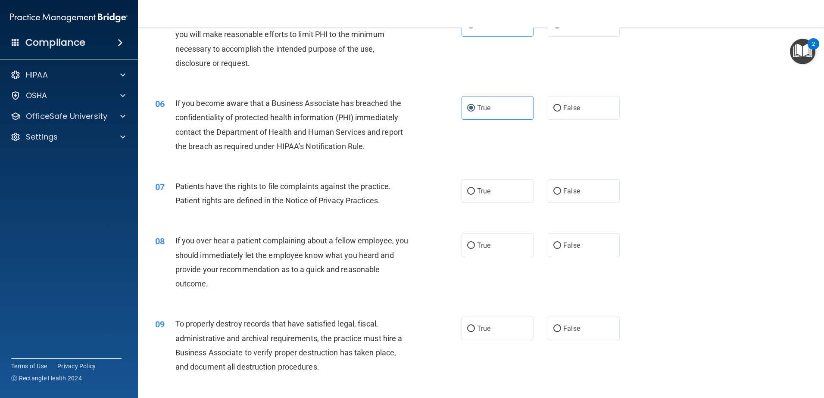
click at [445, 190] on div "07 Patients have the rights to file complaints against the practice. Patient ri…" at bounding box center [308, 195] width 332 height 33
click at [479, 188] on span "True" at bounding box center [483, 191] width 13 height 8
click at [475, 188] on input "True" at bounding box center [471, 191] width 8 height 6
radio input "true"
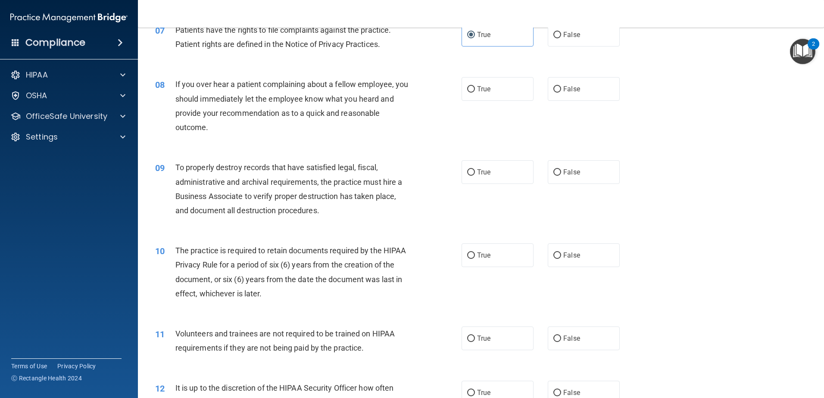
scroll to position [474, 0]
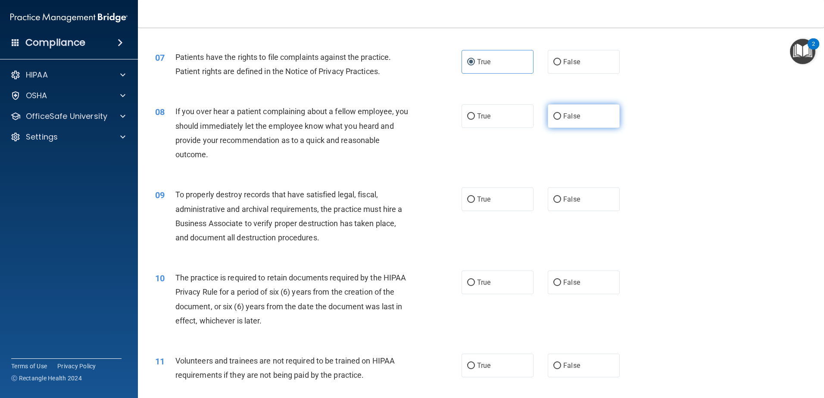
click at [563, 115] on span "False" at bounding box center [571, 116] width 17 height 8
click at [560, 115] on input "False" at bounding box center [557, 116] width 8 height 6
radio input "true"
click at [466, 193] on label "True" at bounding box center [497, 199] width 72 height 24
click at [467, 196] on input "True" at bounding box center [471, 199] width 8 height 6
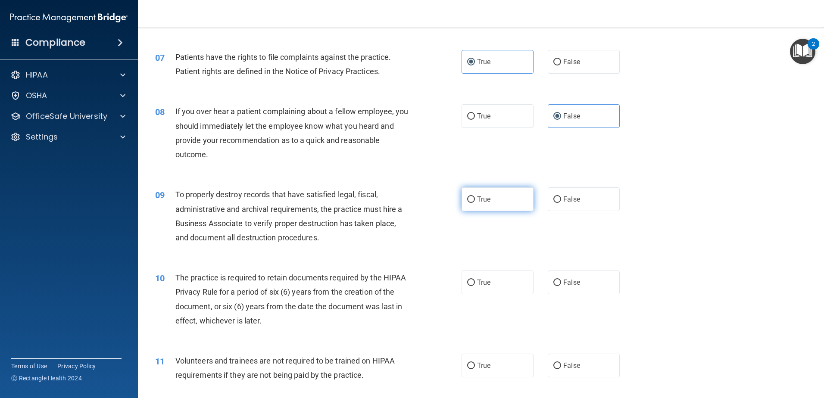
radio input "true"
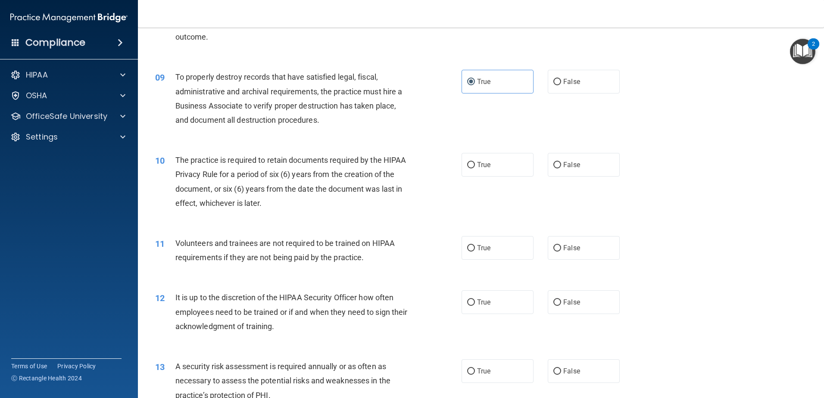
scroll to position [603, 0]
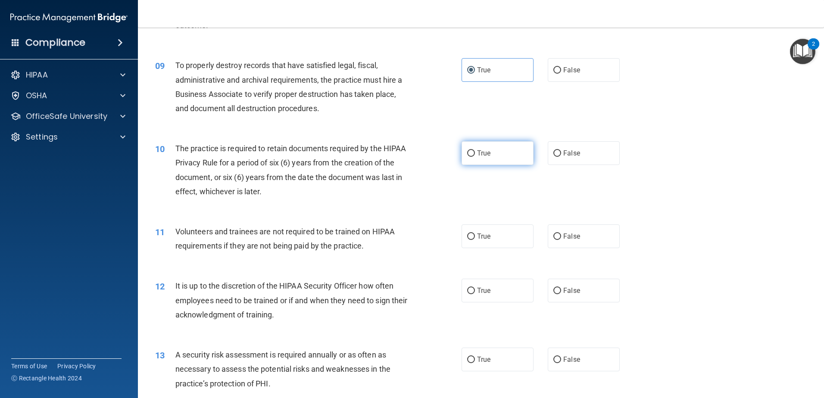
click at [477, 149] on span "True" at bounding box center [483, 153] width 13 height 8
click at [474, 150] on input "True" at bounding box center [471, 153] width 8 height 6
radio input "true"
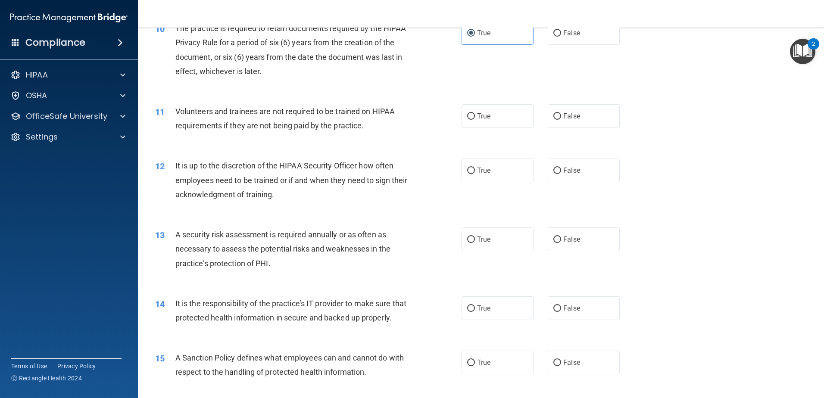
scroll to position [732, 0]
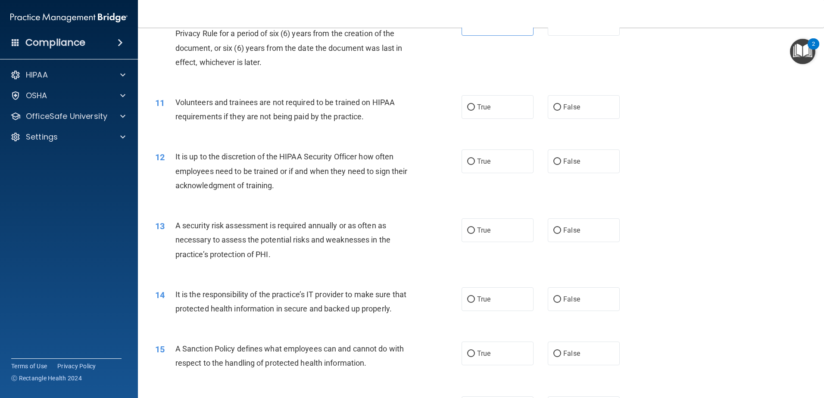
click at [541, 107] on div "True False" at bounding box center [547, 107] width 173 height 24
click at [556, 111] on label "False" at bounding box center [583, 107] width 72 height 24
click at [556, 111] on input "False" at bounding box center [557, 107] width 8 height 6
radio input "true"
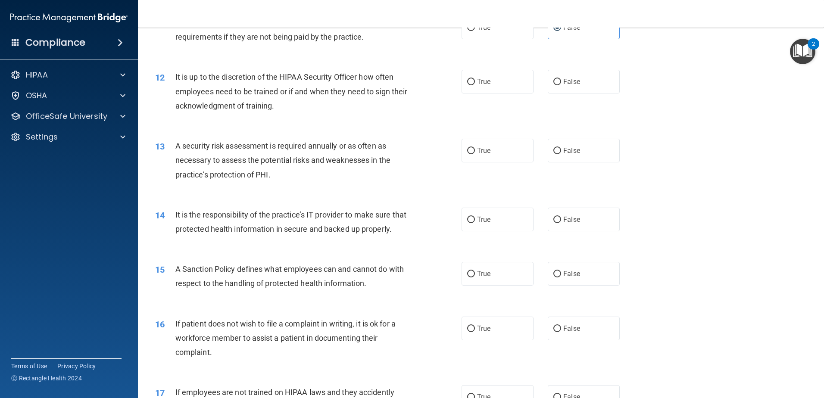
scroll to position [818, 0]
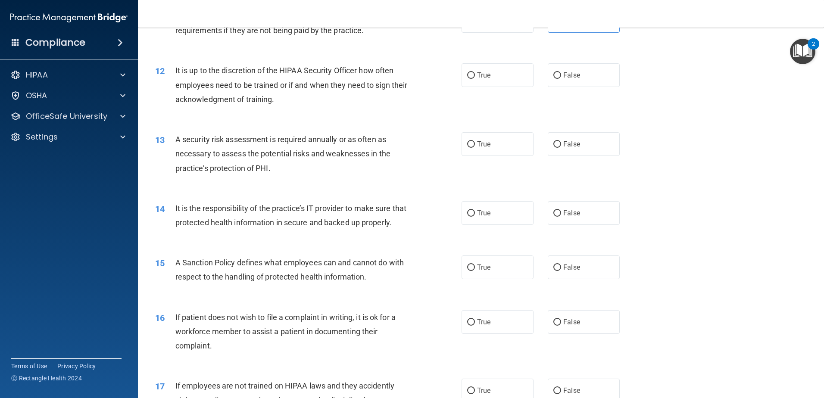
click at [463, 89] on div "12 It is up to the discretion of the HIPAA Security Officer how often employees…" at bounding box center [308, 86] width 332 height 47
click at [569, 80] on label "False" at bounding box center [583, 75] width 72 height 24
click at [561, 79] on input "False" at bounding box center [557, 75] width 8 height 6
radio input "true"
click at [481, 143] on span "True" at bounding box center [483, 144] width 13 height 8
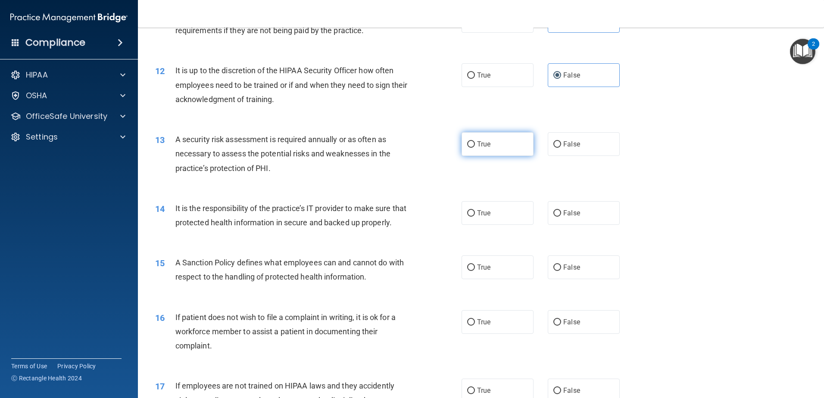
click at [475, 143] on input "True" at bounding box center [471, 144] width 8 height 6
radio input "true"
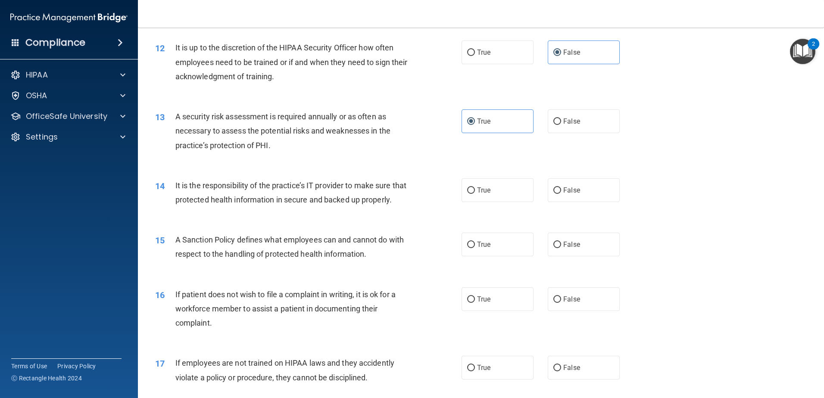
scroll to position [861, 0]
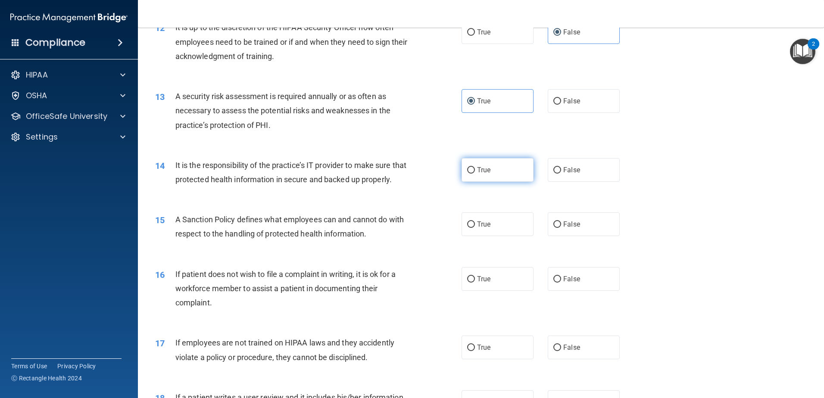
click at [477, 169] on span "True" at bounding box center [483, 170] width 13 height 8
click at [474, 169] on input "True" at bounding box center [471, 170] width 8 height 6
radio input "true"
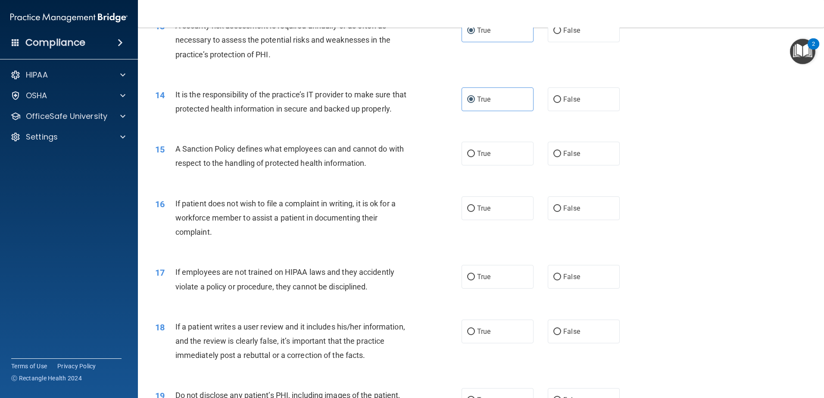
scroll to position [948, 0]
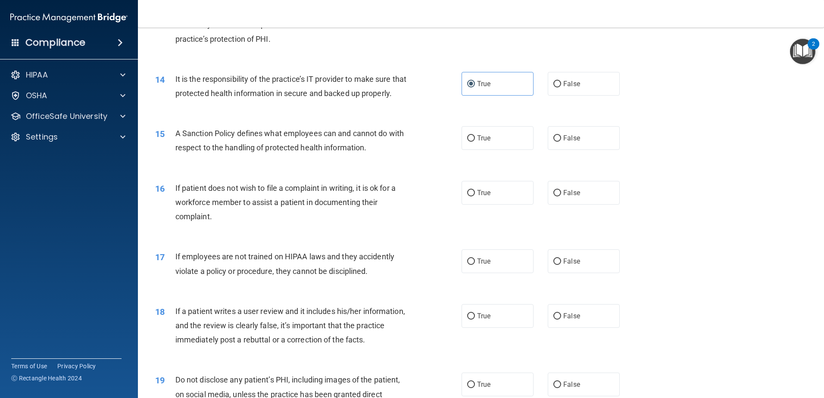
click at [539, 150] on div "True False" at bounding box center [547, 138] width 173 height 24
click at [547, 150] on label "False" at bounding box center [583, 138] width 72 height 24
click at [553, 142] on input "False" at bounding box center [557, 138] width 8 height 6
radio input "true"
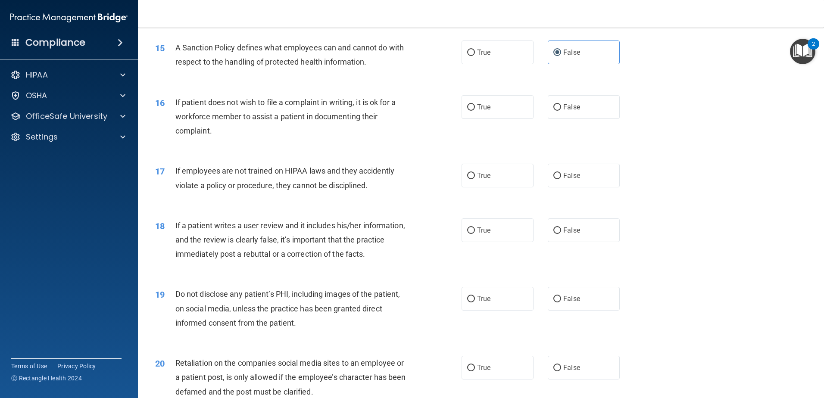
scroll to position [1034, 0]
click at [470, 118] on label "True" at bounding box center [497, 107] width 72 height 24
click at [470, 110] on input "True" at bounding box center [471, 107] width 8 height 6
radio input "true"
click at [549, 187] on label "False" at bounding box center [583, 175] width 72 height 24
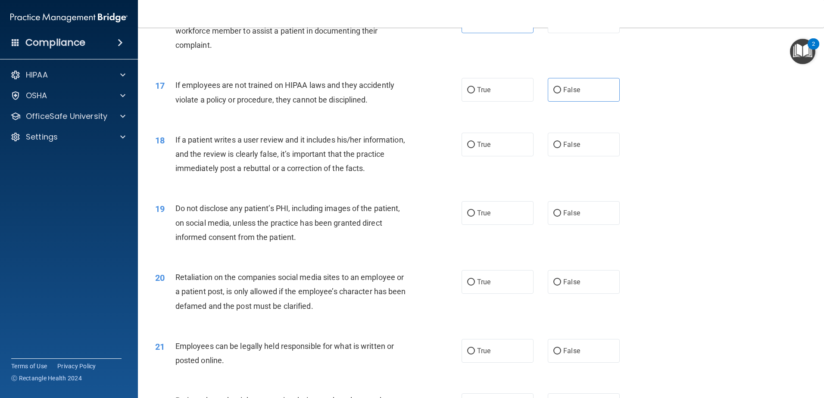
scroll to position [1120, 0]
click at [555, 147] on input "False" at bounding box center [557, 144] width 8 height 6
radio input "true"
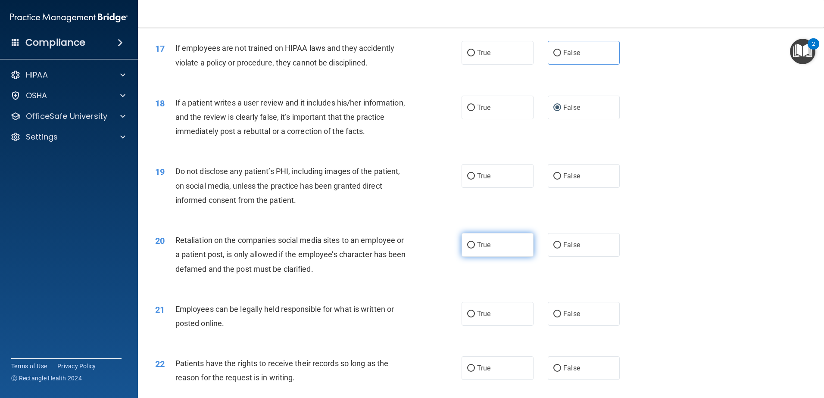
scroll to position [1206, 0]
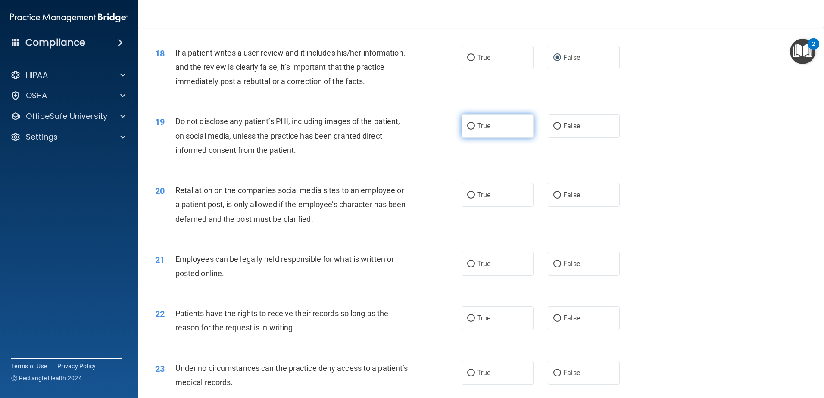
click at [461, 138] on label "True" at bounding box center [497, 126] width 72 height 24
click at [467, 130] on input "True" at bounding box center [471, 126] width 8 height 6
radio input "true"
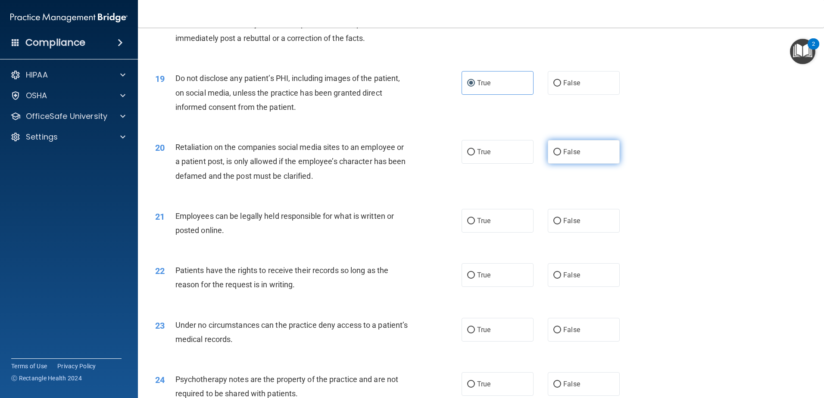
click at [557, 155] on input "False" at bounding box center [557, 152] width 8 height 6
radio input "true"
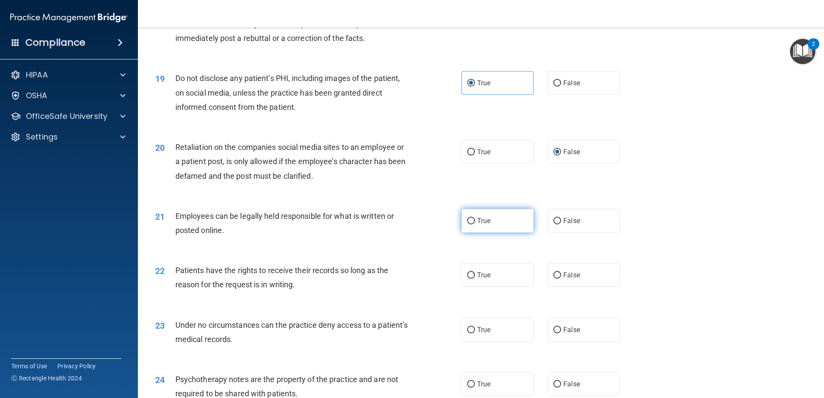
click at [467, 224] on input "True" at bounding box center [471, 221] width 8 height 6
radio input "true"
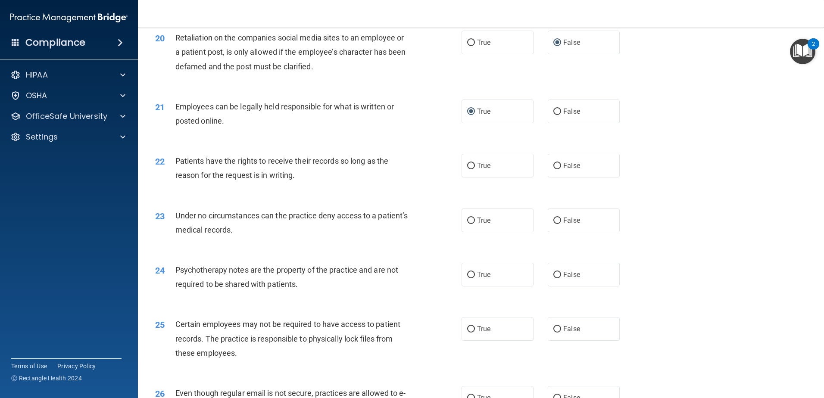
scroll to position [1378, 0]
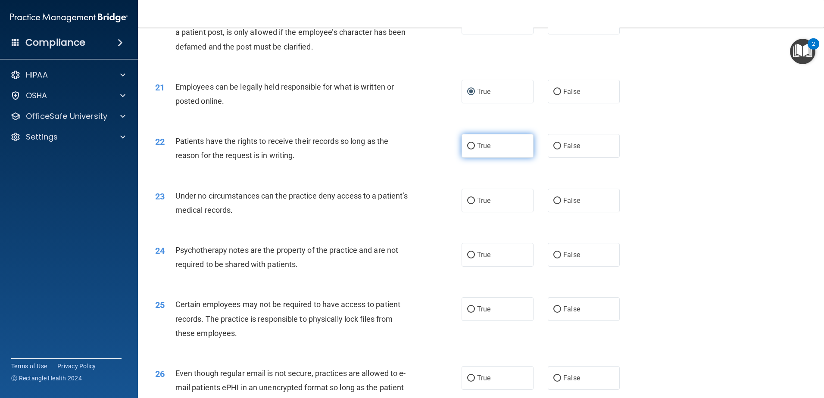
click at [488, 158] on label "True" at bounding box center [497, 146] width 72 height 24
click at [475, 149] on input "True" at bounding box center [471, 146] width 8 height 6
radio input "true"
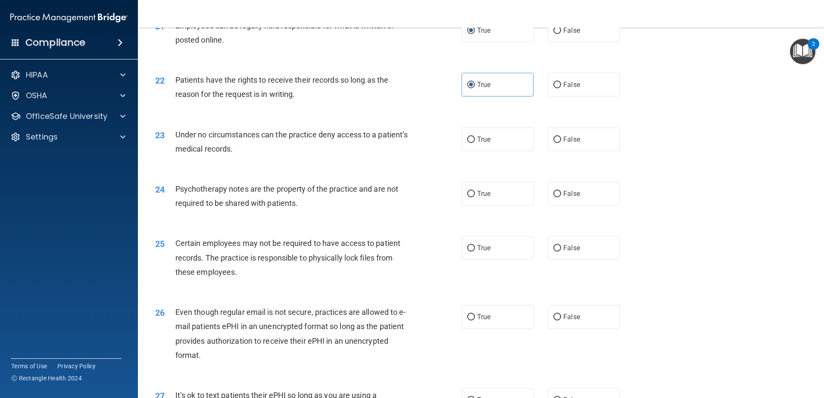
scroll to position [1465, 0]
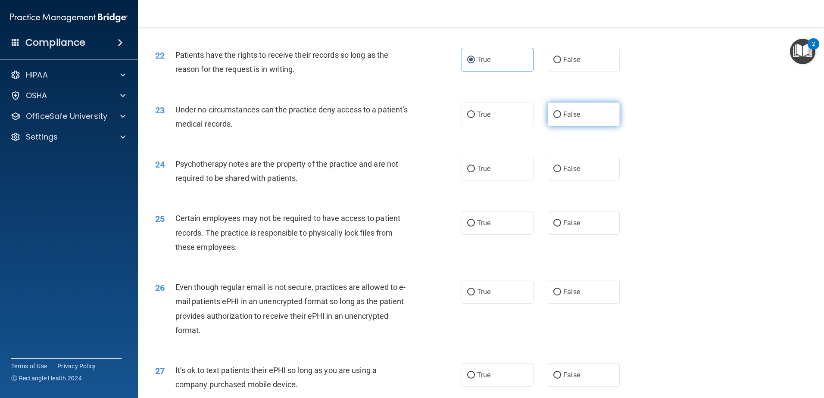
click at [576, 126] on label "False" at bounding box center [583, 115] width 72 height 24
click at [561, 118] on input "False" at bounding box center [557, 115] width 8 height 6
radio input "true"
click at [465, 180] on label "True" at bounding box center [497, 169] width 72 height 24
click at [467, 172] on input "True" at bounding box center [471, 169] width 8 height 6
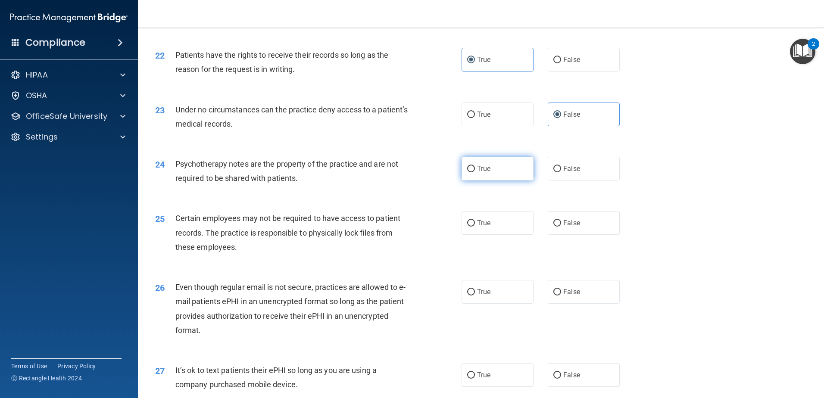
radio input "true"
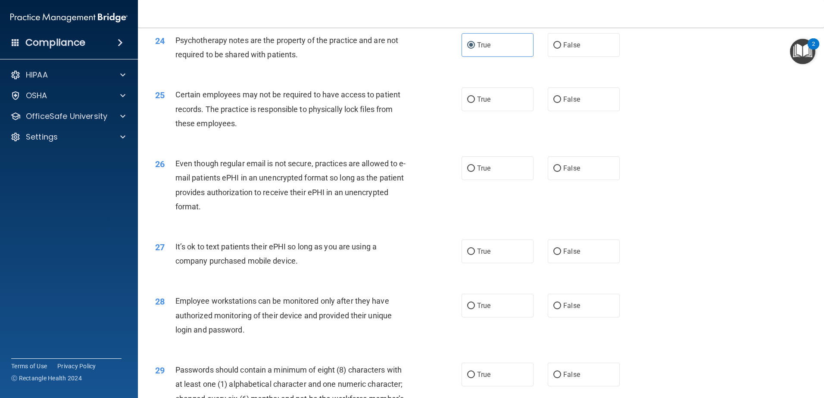
scroll to position [1594, 0]
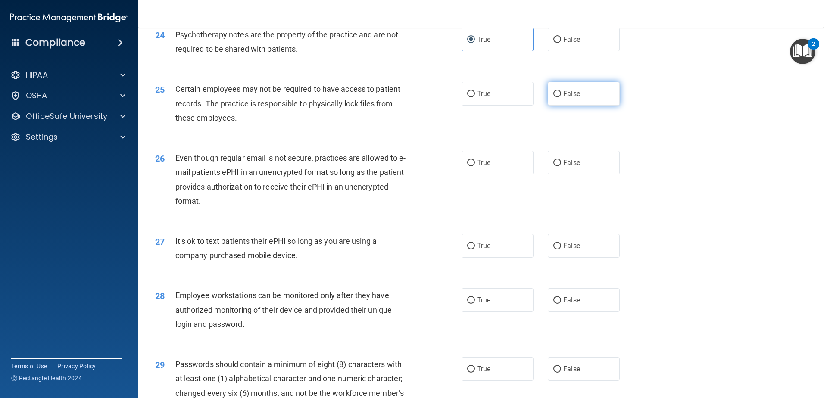
click at [556, 106] on label "False" at bounding box center [583, 94] width 72 height 24
click at [556, 97] on input "False" at bounding box center [557, 94] width 8 height 6
radio input "true"
click at [494, 106] on label "True" at bounding box center [497, 94] width 72 height 24
click at [475, 97] on input "True" at bounding box center [471, 94] width 8 height 6
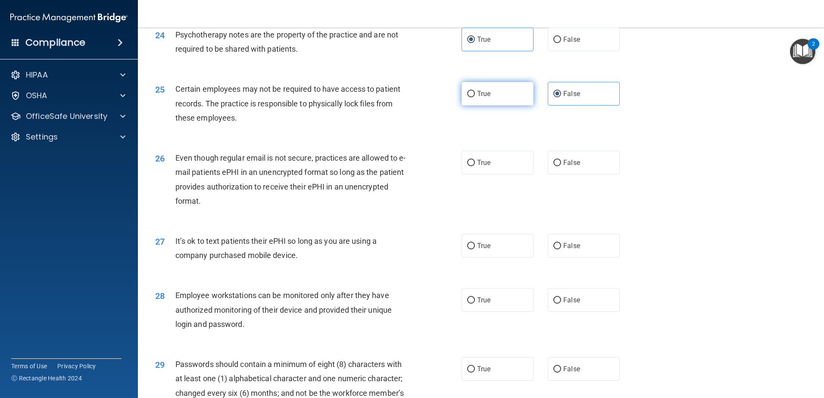
radio input "true"
radio input "false"
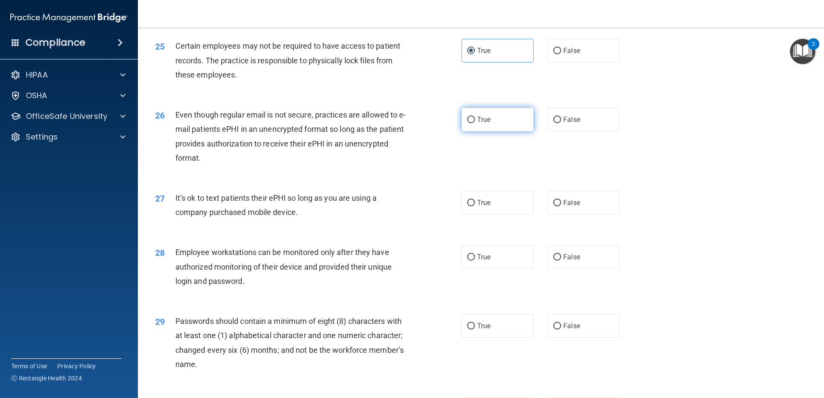
click at [495, 131] on label "True" at bounding box center [497, 120] width 72 height 24
click at [475, 123] on input "True" at bounding box center [471, 120] width 8 height 6
radio input "true"
click at [557, 131] on label "False" at bounding box center [583, 120] width 72 height 24
click at [557, 123] on input "False" at bounding box center [557, 120] width 8 height 6
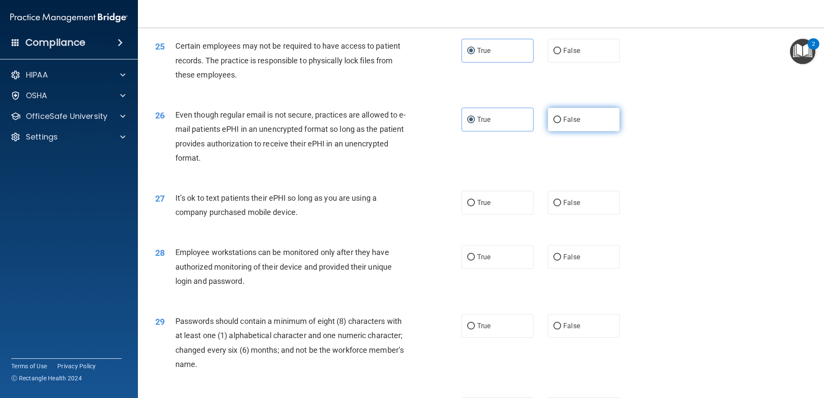
radio input "true"
radio input "false"
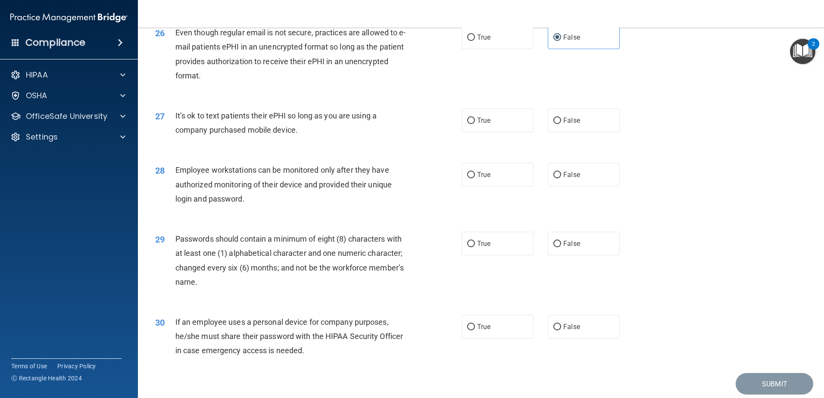
scroll to position [1723, 0]
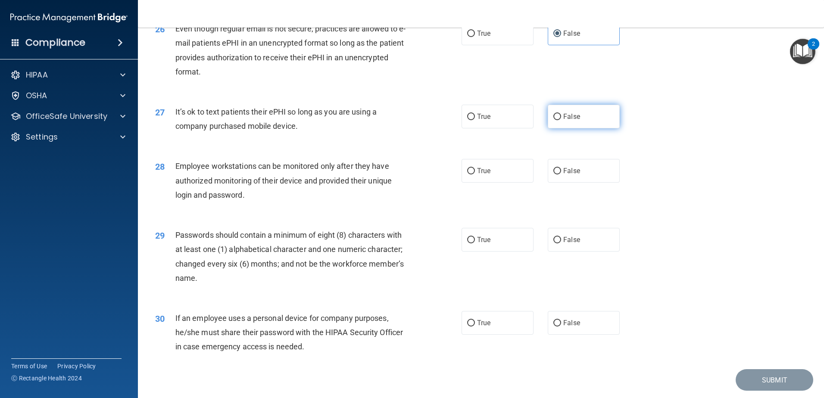
click at [584, 128] on label "False" at bounding box center [583, 117] width 72 height 24
click at [561, 120] on input "False" at bounding box center [557, 117] width 8 height 6
radio input "true"
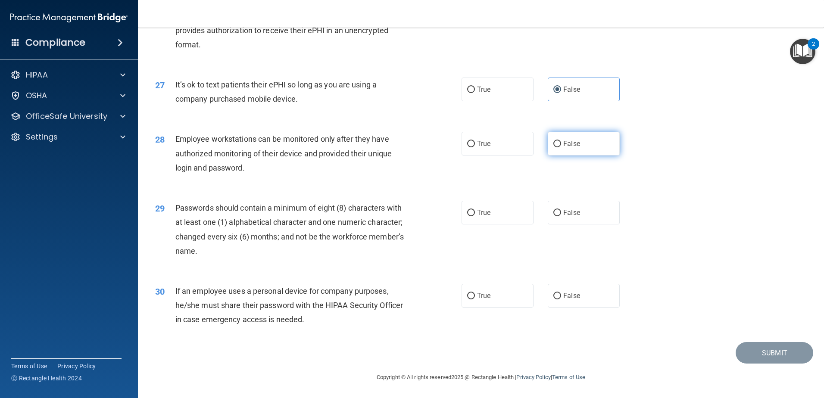
click at [555, 144] on input "False" at bounding box center [557, 144] width 8 height 6
radio input "true"
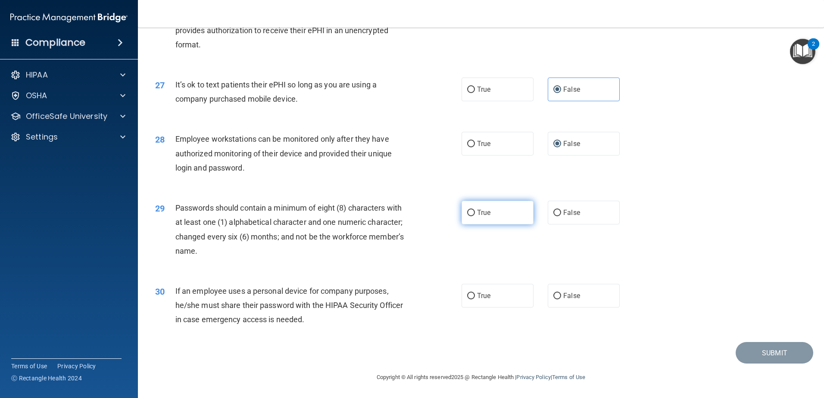
click at [479, 210] on span "True" at bounding box center [483, 212] width 13 height 8
click at [475, 210] on input "True" at bounding box center [471, 213] width 8 height 6
radio input "true"
click at [559, 295] on label "False" at bounding box center [583, 296] width 72 height 24
click at [559, 295] on input "False" at bounding box center [557, 296] width 8 height 6
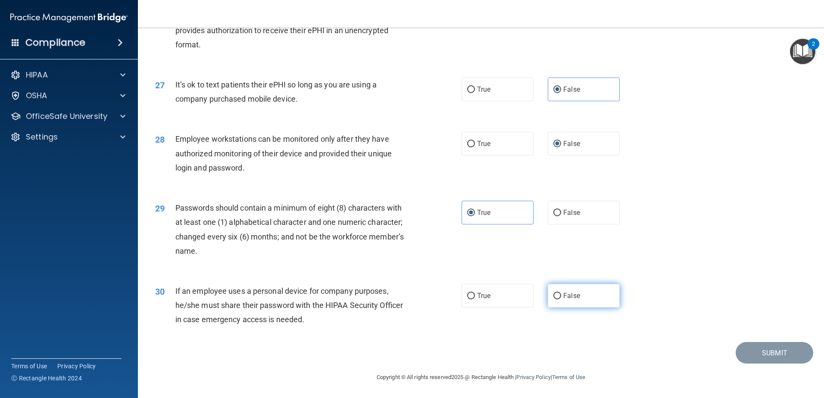
radio input "true"
click at [467, 293] on input "True" at bounding box center [471, 296] width 8 height 6
radio input "true"
click at [558, 294] on label "False" at bounding box center [583, 296] width 72 height 24
click at [558, 294] on input "False" at bounding box center [557, 296] width 8 height 6
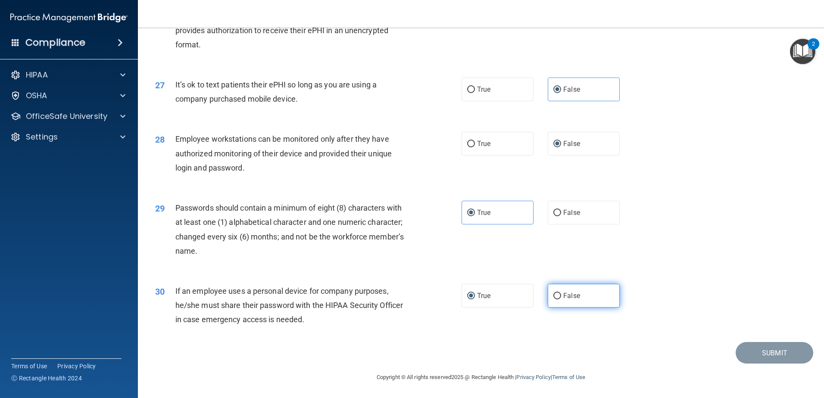
radio input "true"
radio input "false"
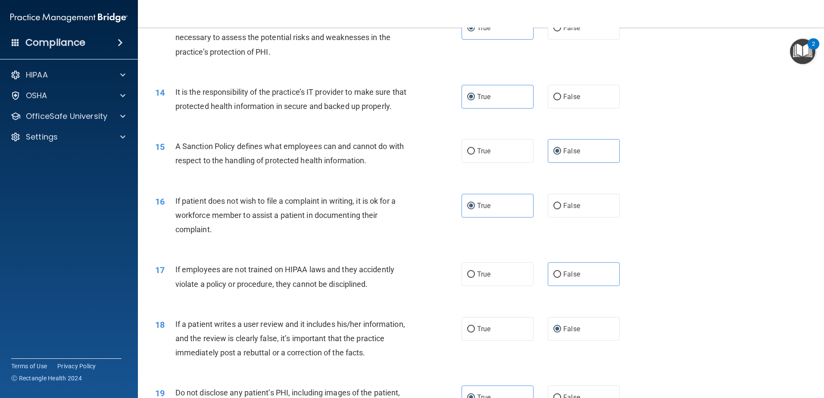
scroll to position [903, 0]
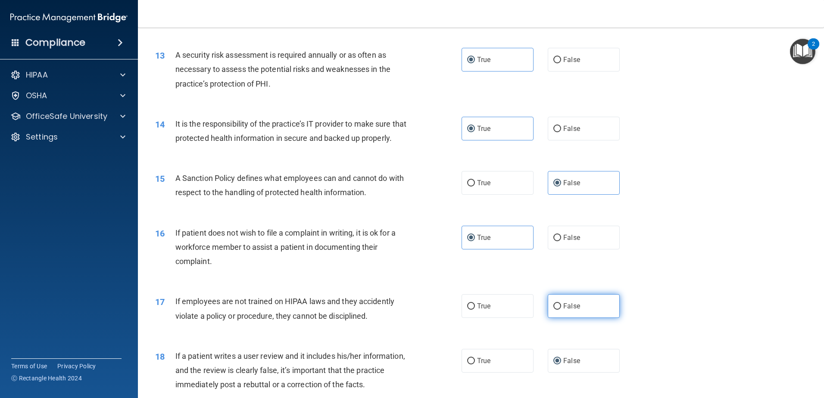
click at [557, 318] on label "False" at bounding box center [583, 306] width 72 height 24
click at [557, 310] on input "False" at bounding box center [557, 306] width 8 height 6
radio input "true"
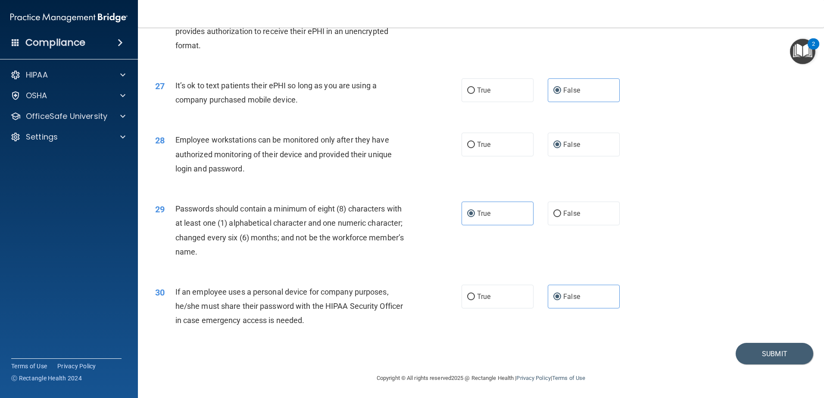
scroll to position [1764, 0]
click at [779, 346] on button "Submit" at bounding box center [774, 353] width 78 height 22
click at [763, 349] on button "Submit" at bounding box center [774, 353] width 78 height 22
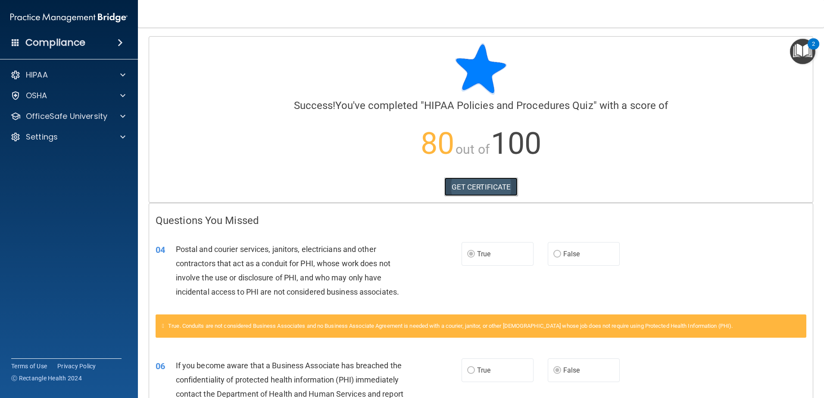
click at [463, 185] on link "GET CERTIFICATE" at bounding box center [481, 186] width 74 height 19
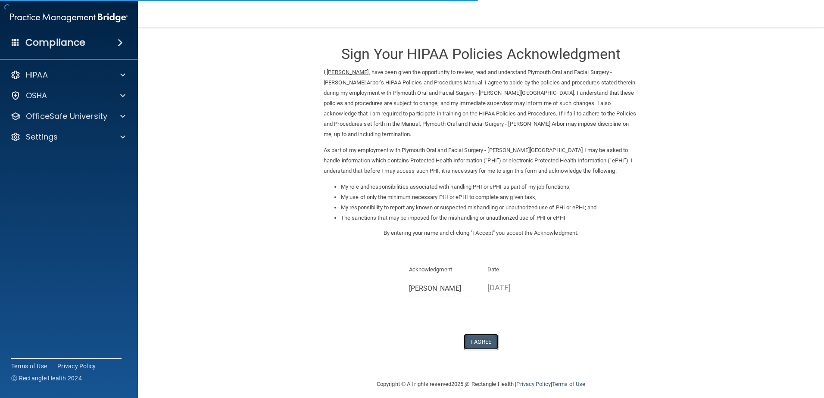
click at [488, 334] on button "I Agree" at bounding box center [480, 342] width 34 height 16
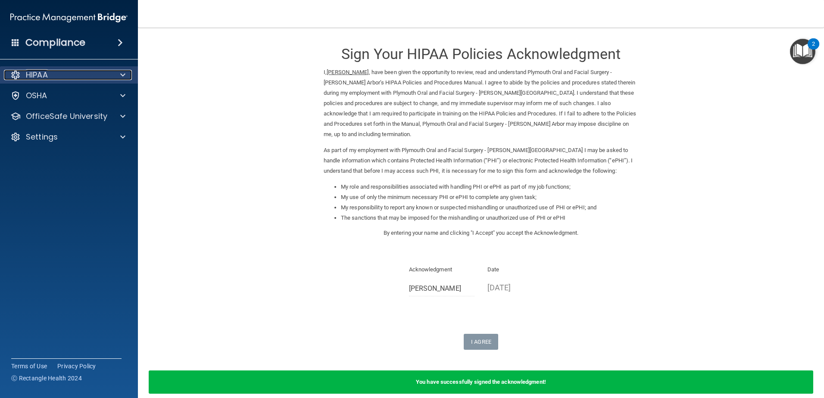
click at [55, 78] on div "HIPAA" at bounding box center [57, 75] width 107 height 10
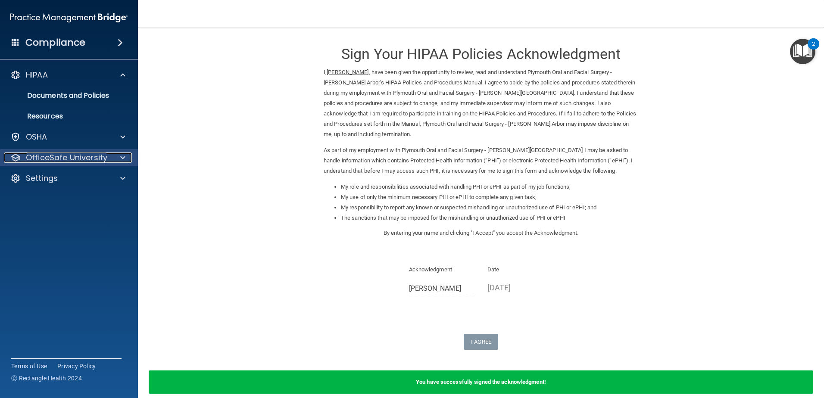
click at [56, 155] on p "OfficeSafe University" at bounding box center [66, 157] width 81 height 10
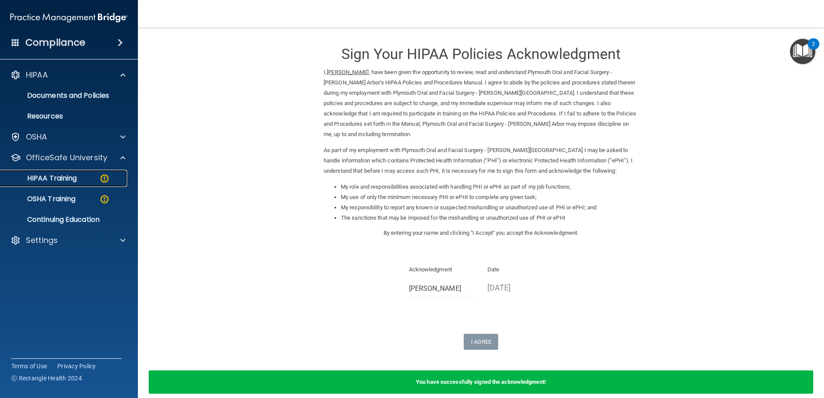
click at [60, 176] on p "HIPAA Training" at bounding box center [41, 178] width 71 height 9
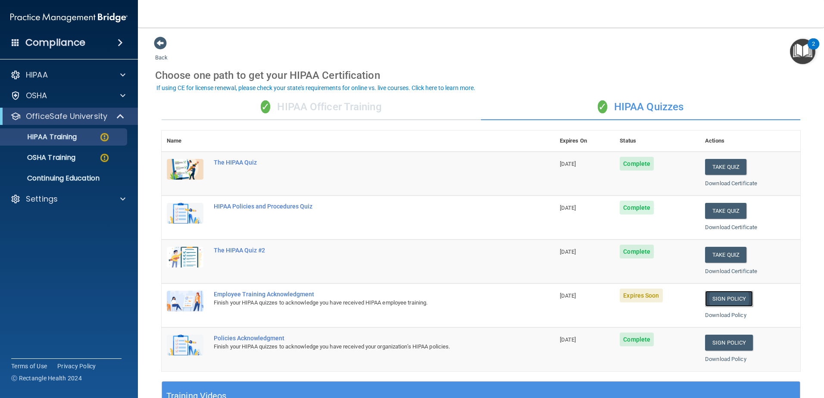
click at [716, 297] on link "Sign Policy" at bounding box center [729, 299] width 48 height 16
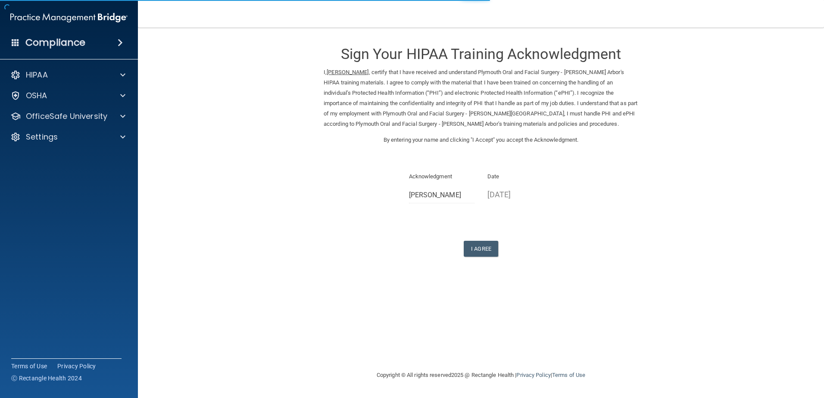
click at [482, 240] on div "Sign Your HIPAA Training Acknowledgment I, [PERSON_NAME] , certify that I have …" at bounding box center [480, 146] width 314 height 221
click at [484, 250] on button "I Agree" at bounding box center [480, 249] width 34 height 16
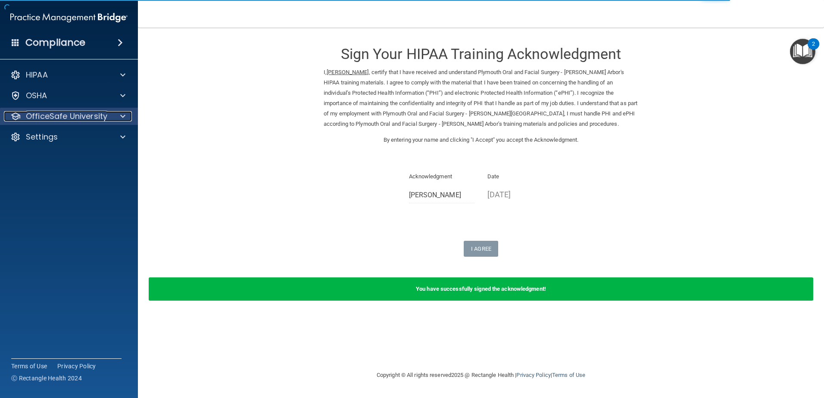
click at [43, 117] on p "OfficeSafe University" at bounding box center [66, 116] width 81 height 10
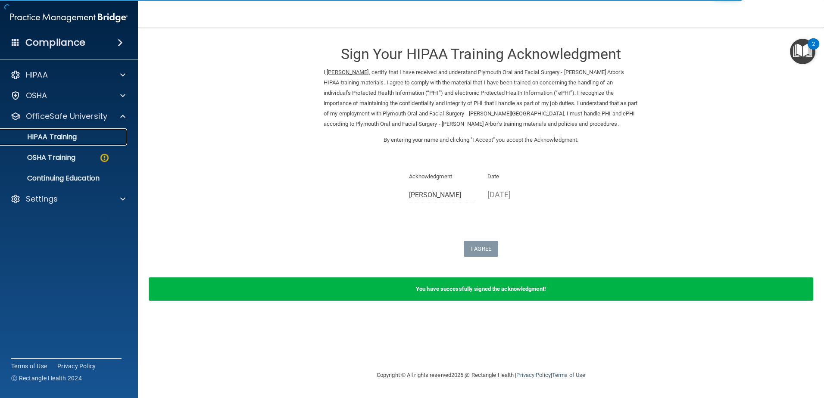
click at [55, 137] on p "HIPAA Training" at bounding box center [41, 137] width 71 height 9
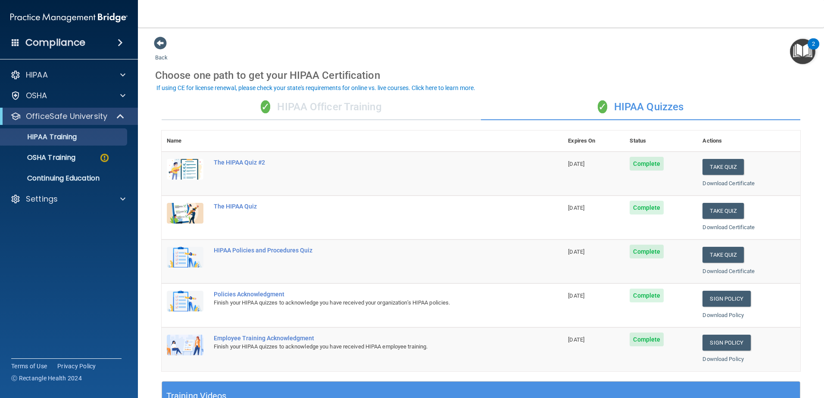
click at [286, 109] on div "✓ HIPAA Officer Training" at bounding box center [321, 107] width 319 height 26
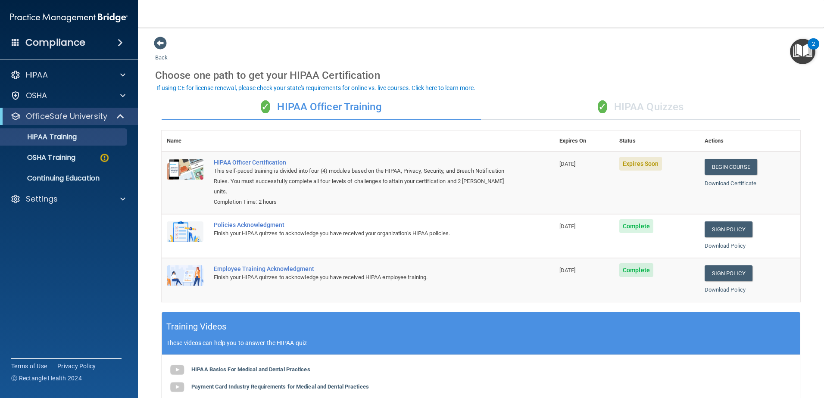
click at [625, 105] on div "✓ HIPAA Quizzes" at bounding box center [640, 107] width 319 height 26
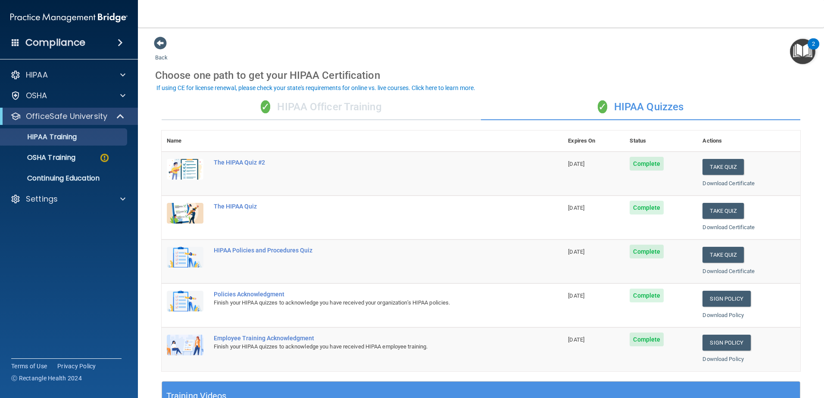
click at [317, 106] on div "✓ HIPAA Officer Training" at bounding box center [321, 107] width 319 height 26
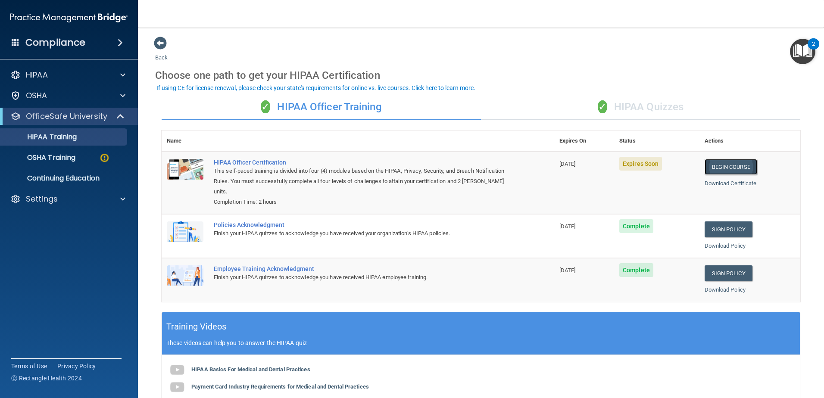
click at [719, 166] on link "Begin Course" at bounding box center [730, 167] width 53 height 16
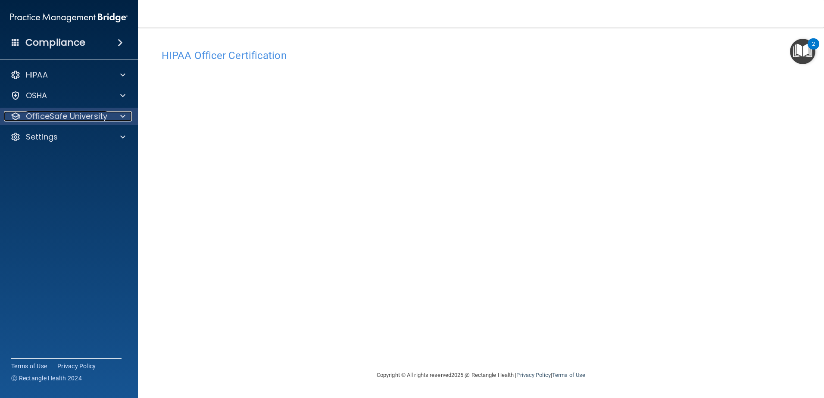
click at [61, 116] on p "OfficeSafe University" at bounding box center [66, 116] width 81 height 10
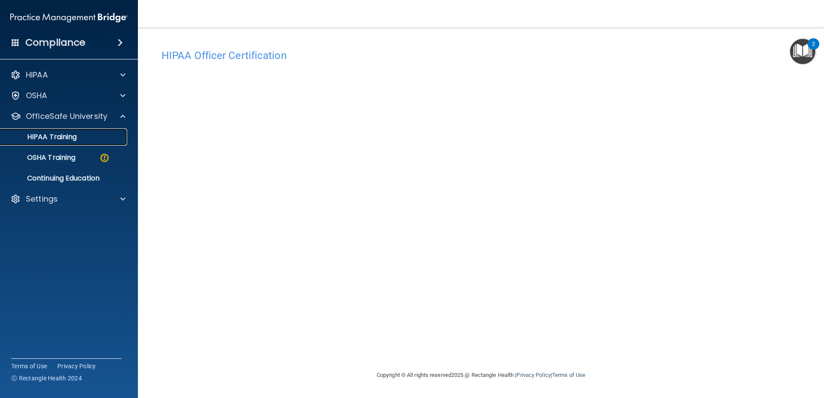
drag, startPoint x: 56, startPoint y: 140, endPoint x: 65, endPoint y: 134, distance: 10.8
click at [56, 139] on p "HIPAA Training" at bounding box center [41, 137] width 71 height 9
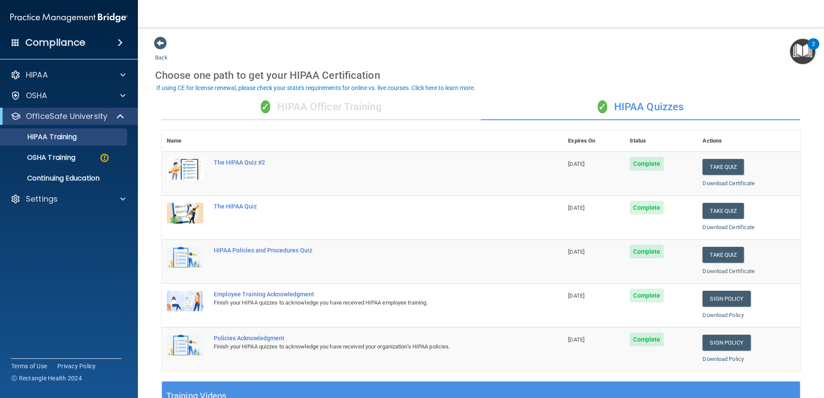
click at [292, 109] on div "✓ HIPAA Officer Training" at bounding box center [321, 107] width 319 height 26
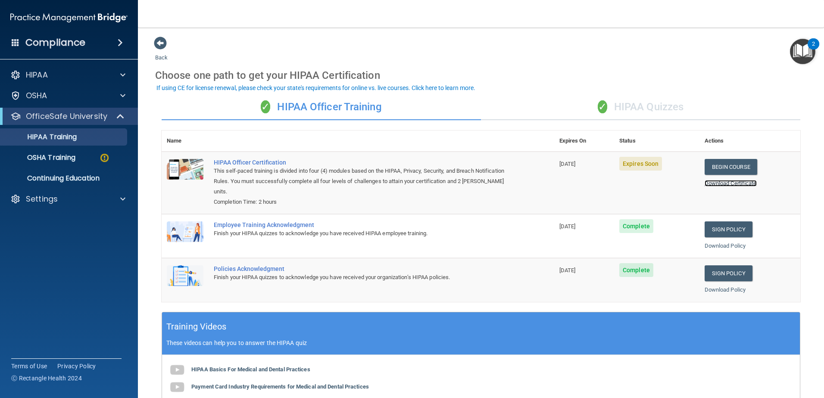
click at [722, 185] on link "Download Certificate" at bounding box center [730, 183] width 52 height 6
click at [731, 171] on link "Begin Course" at bounding box center [730, 167] width 53 height 16
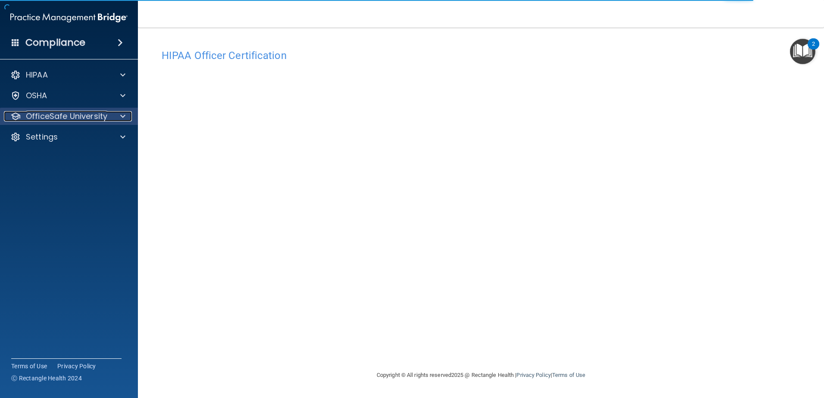
click at [52, 112] on p "OfficeSafe University" at bounding box center [66, 116] width 81 height 10
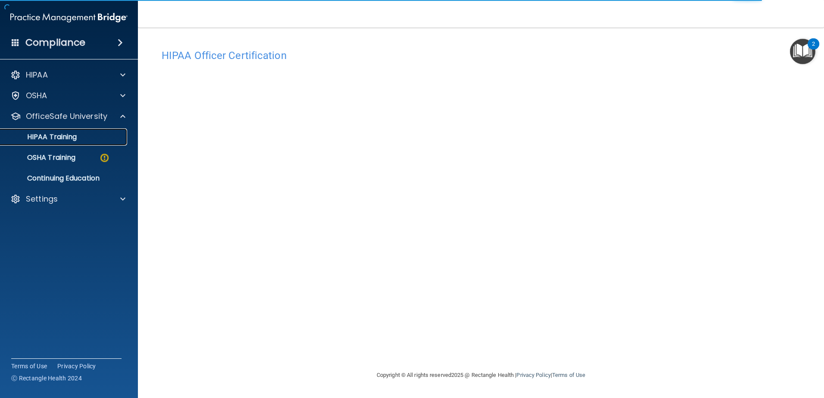
click at [70, 142] on link "HIPAA Training" at bounding box center [59, 136] width 136 height 17
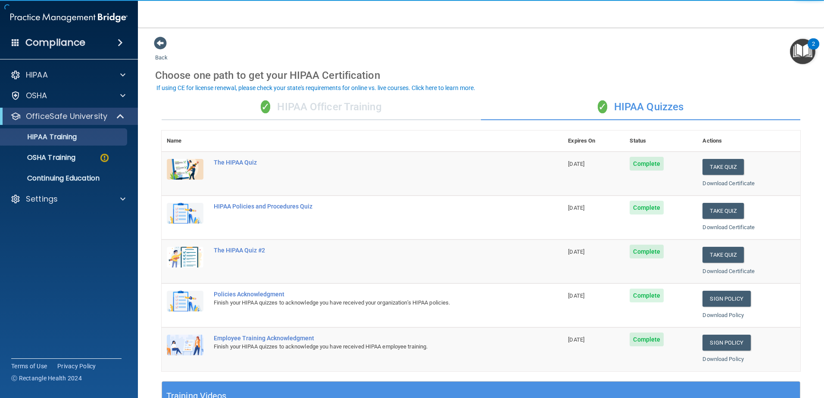
click at [285, 110] on div "✓ HIPAA Officer Training" at bounding box center [321, 107] width 319 height 26
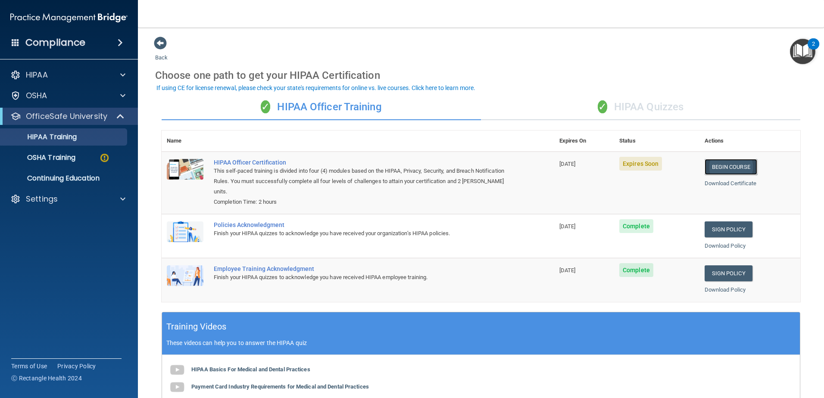
click at [730, 165] on link "Begin Course" at bounding box center [730, 167] width 53 height 16
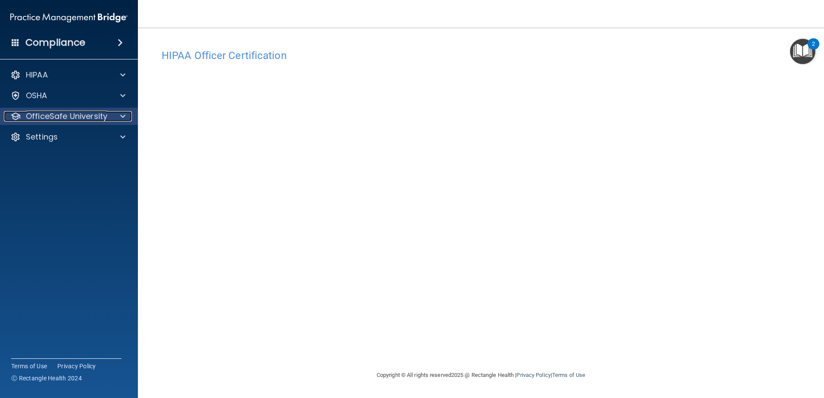
click at [75, 116] on p "OfficeSafe University" at bounding box center [66, 116] width 81 height 10
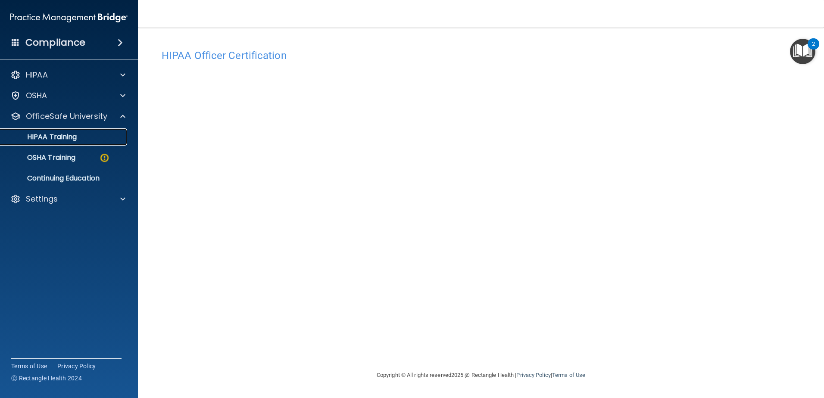
click at [69, 137] on p "HIPAA Training" at bounding box center [41, 137] width 71 height 9
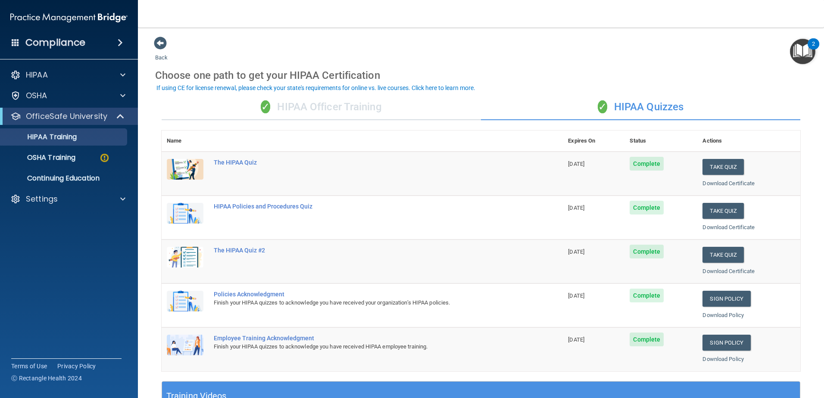
click at [315, 106] on div "✓ HIPAA Officer Training" at bounding box center [321, 107] width 319 height 26
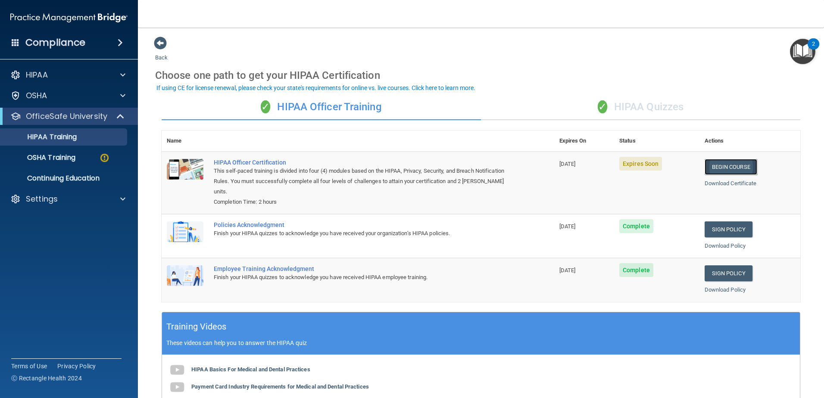
click at [716, 168] on link "Begin Course" at bounding box center [730, 167] width 53 height 16
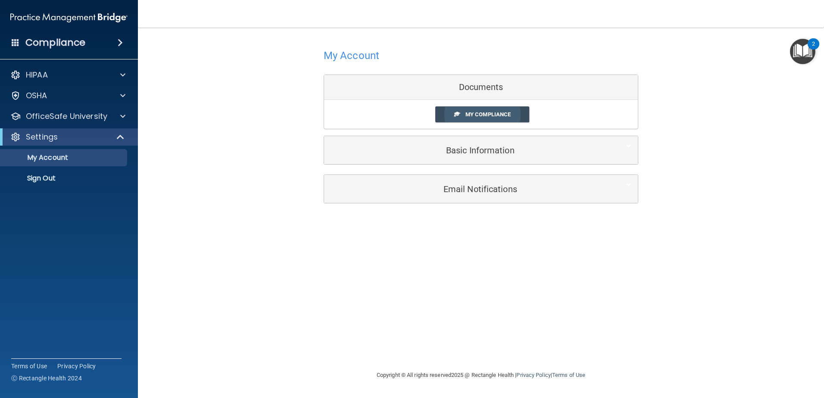
click at [472, 107] on link "My Compliance" at bounding box center [482, 114] width 94 height 16
click at [472, 114] on span "My Compliance" at bounding box center [487, 114] width 45 height 6
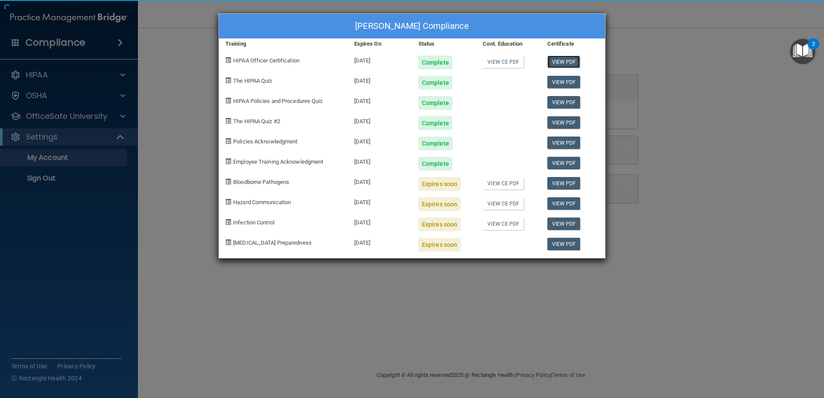
click at [566, 62] on link "View PDF" at bounding box center [563, 62] width 33 height 12
click at [721, 171] on div "Amber McKay's Compliance Training Expires On Status Cont. Education Certificate…" at bounding box center [412, 199] width 824 height 398
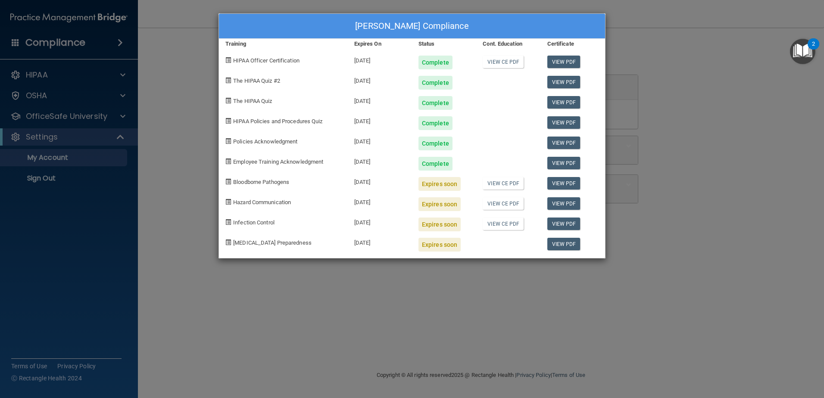
drag, startPoint x: 154, startPoint y: 203, endPoint x: 157, endPoint y: 210, distance: 7.7
click at [154, 204] on div "Amber McKay's Compliance Training Expires On Status Cont. Education Certificate…" at bounding box center [412, 199] width 824 height 398
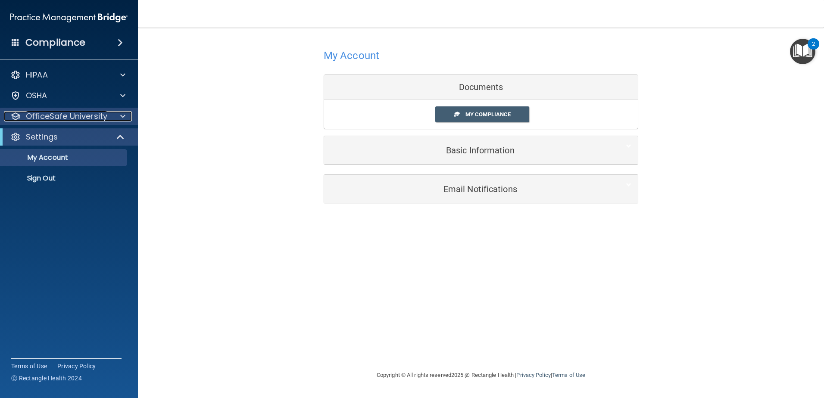
click at [54, 117] on p "OfficeSafe University" at bounding box center [66, 116] width 81 height 10
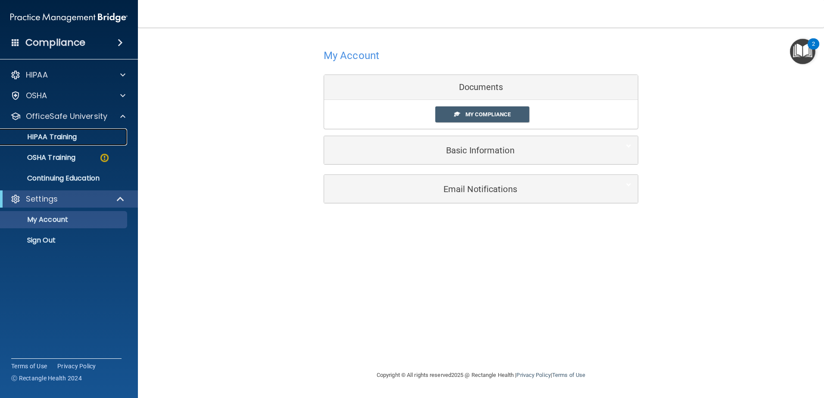
click at [68, 138] on p "HIPAA Training" at bounding box center [41, 137] width 71 height 9
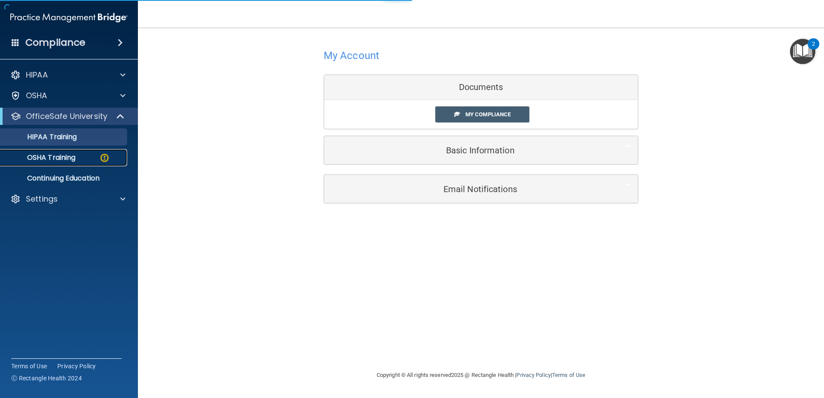
click at [68, 156] on p "OSHA Training" at bounding box center [41, 157] width 70 height 9
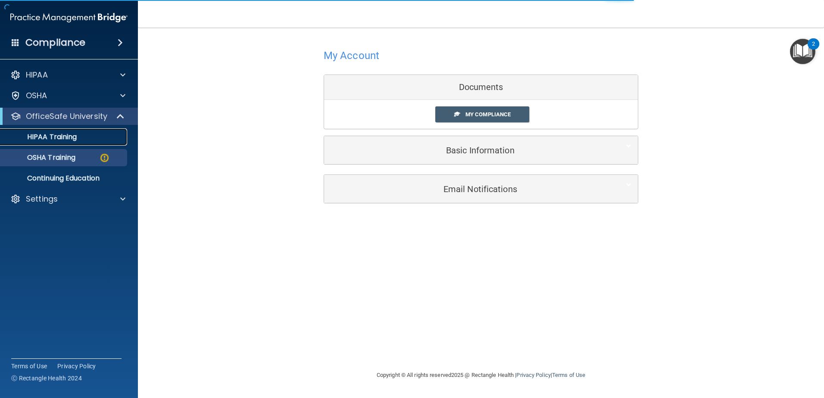
click at [68, 136] on p "HIPAA Training" at bounding box center [41, 137] width 71 height 9
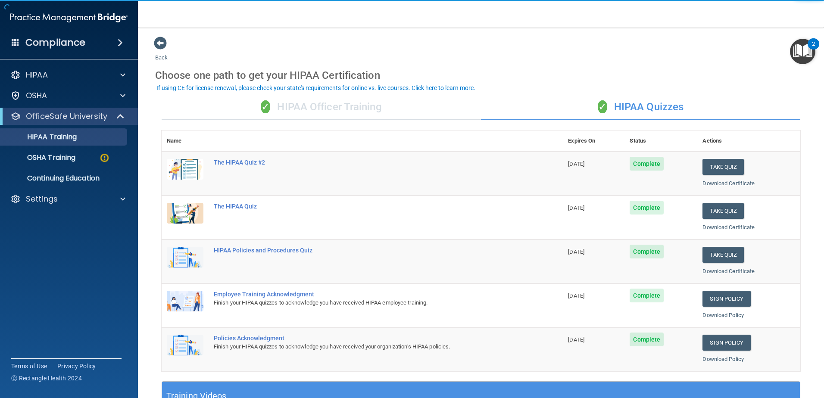
click at [288, 104] on div "✓ HIPAA Officer Training" at bounding box center [321, 107] width 319 height 26
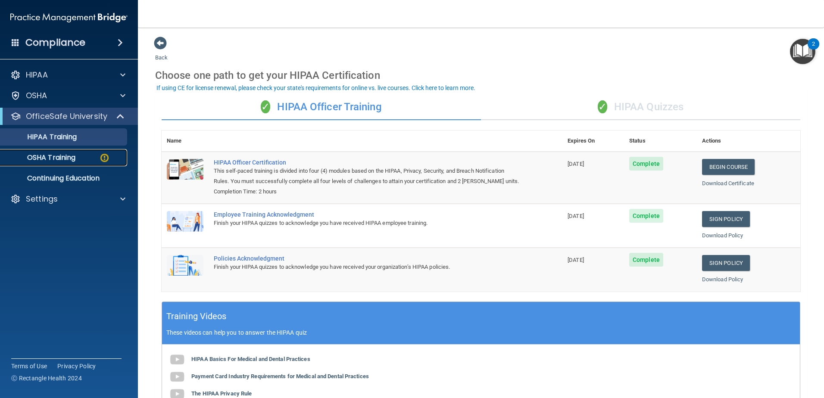
click at [56, 159] on p "OSHA Training" at bounding box center [41, 157] width 70 height 9
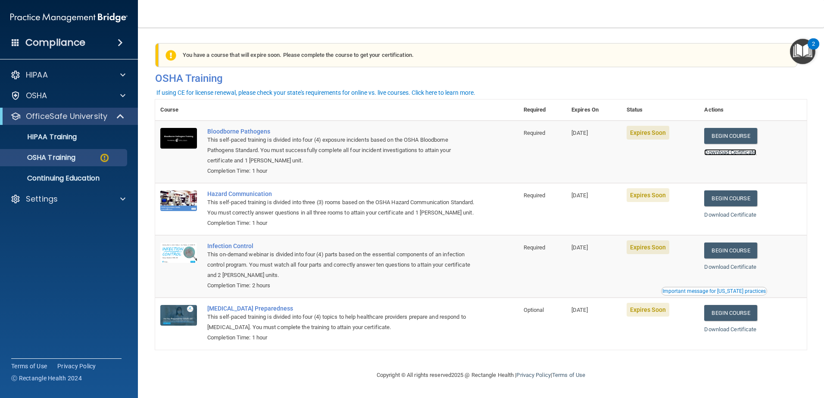
click at [744, 152] on link "Download Certificate" at bounding box center [730, 152] width 52 height 6
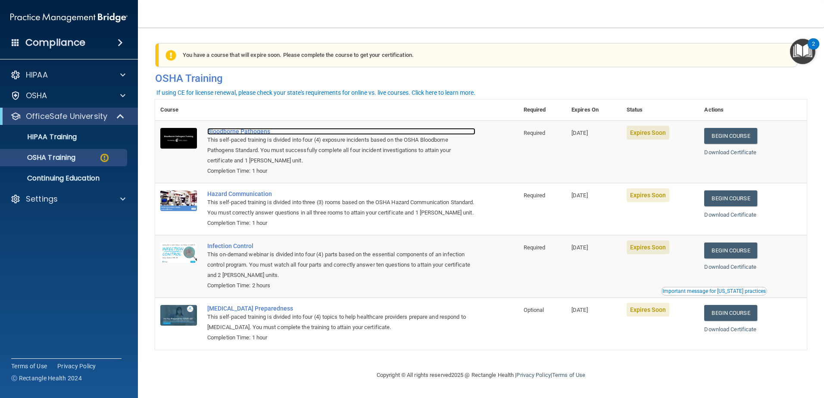
click at [256, 133] on div "Bloodborne Pathogens" at bounding box center [341, 131] width 268 height 7
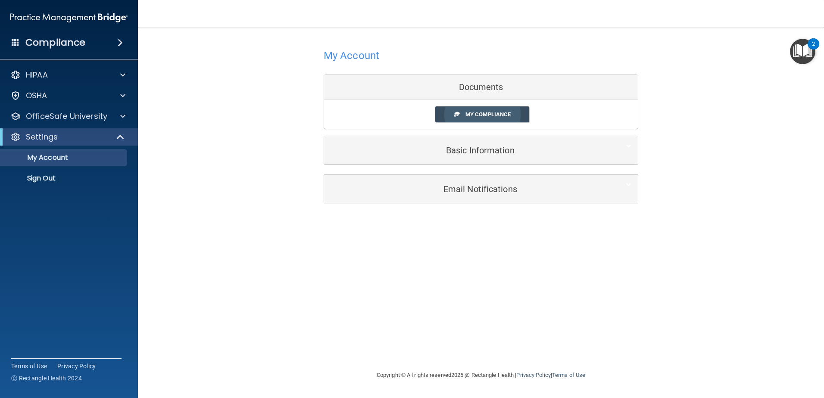
click at [470, 116] on span "My Compliance" at bounding box center [487, 114] width 45 height 6
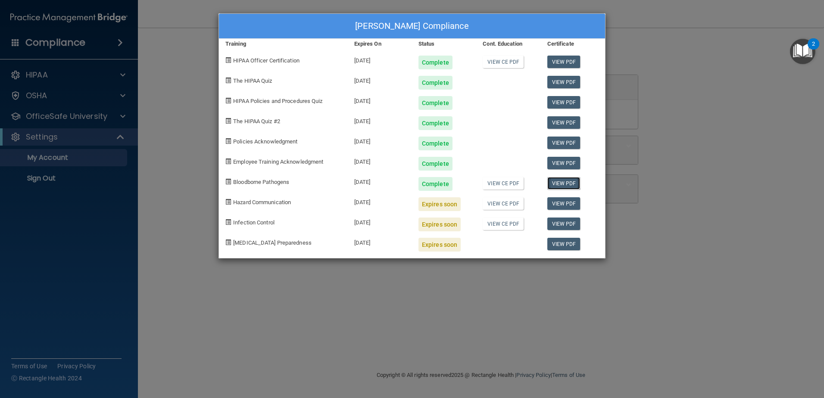
click at [565, 183] on link "View PDF" at bounding box center [563, 183] width 33 height 12
click at [429, 201] on div "Expires soon" at bounding box center [439, 204] width 42 height 14
click at [371, 205] on div "[DATE]" at bounding box center [380, 201] width 64 height 20
click at [664, 108] on div "[PERSON_NAME] Compliance Training Expires On Status Cont. Education Certificate…" at bounding box center [412, 199] width 824 height 398
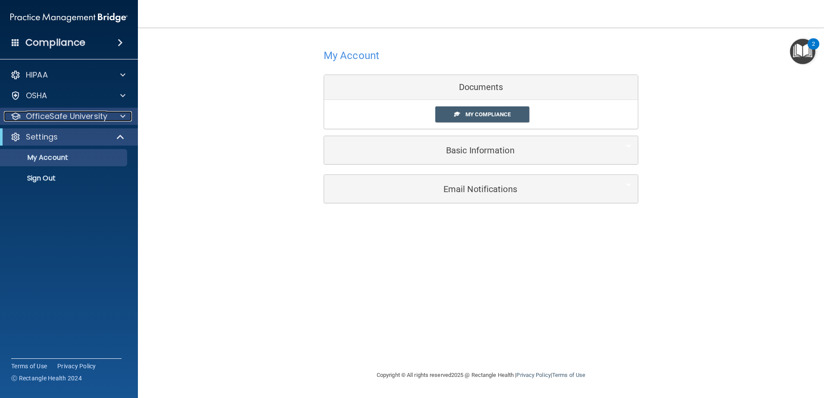
click at [63, 116] on p "OfficeSafe University" at bounding box center [66, 116] width 81 height 10
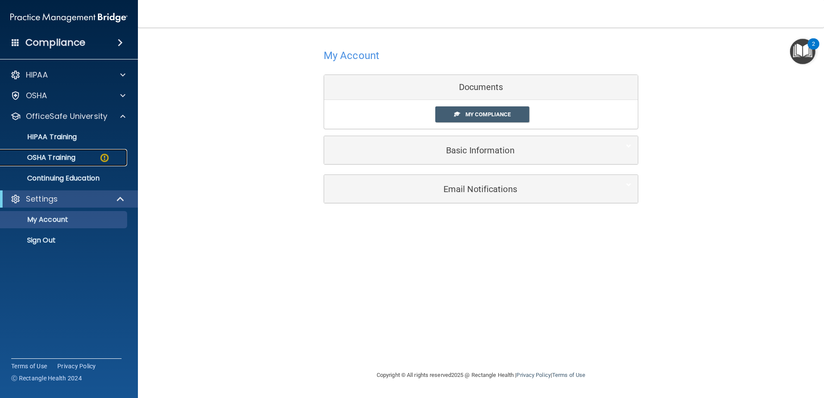
click at [69, 156] on p "OSHA Training" at bounding box center [41, 157] width 70 height 9
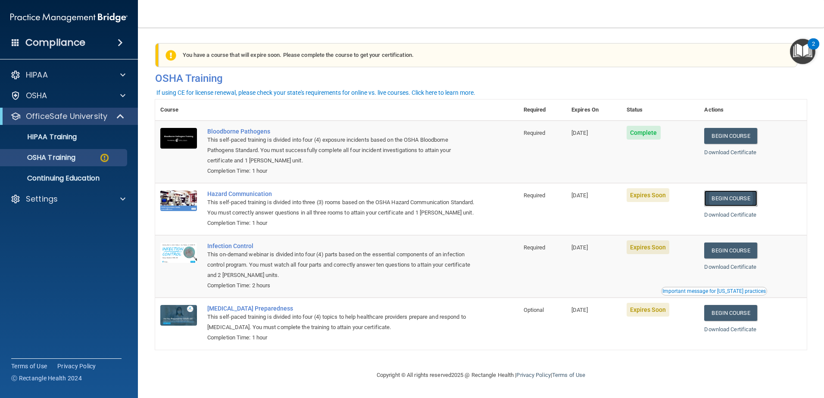
click at [734, 202] on link "Begin Course" at bounding box center [730, 198] width 53 height 16
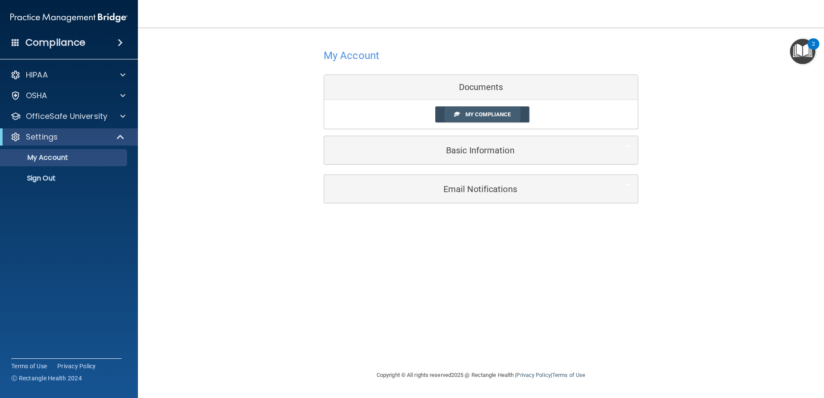
click at [469, 111] on span "My Compliance" at bounding box center [487, 114] width 45 height 6
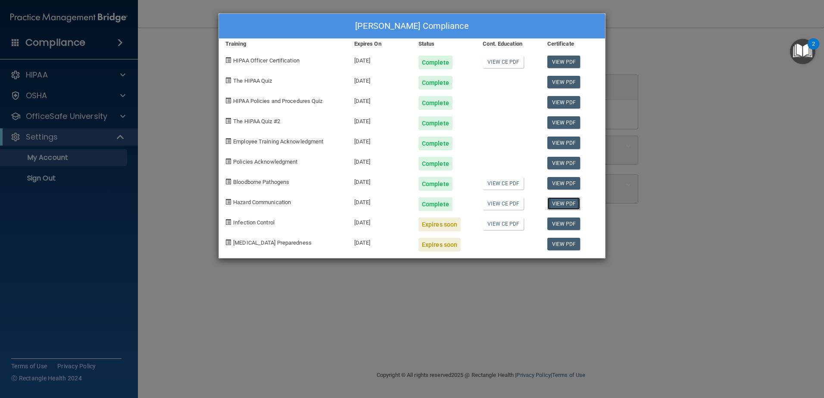
click at [562, 207] on link "View PDF" at bounding box center [563, 203] width 33 height 12
drag, startPoint x: 804, startPoint y: 92, endPoint x: 765, endPoint y: 98, distance: 39.6
click at [799, 93] on div "[PERSON_NAME] Compliance Training Expires On Status Cont. Education Certificate…" at bounding box center [412, 199] width 824 height 398
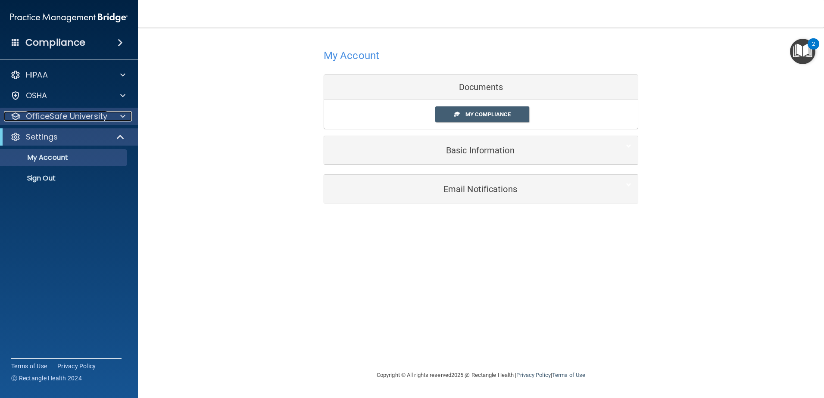
click at [79, 118] on p "OfficeSafe University" at bounding box center [66, 116] width 81 height 10
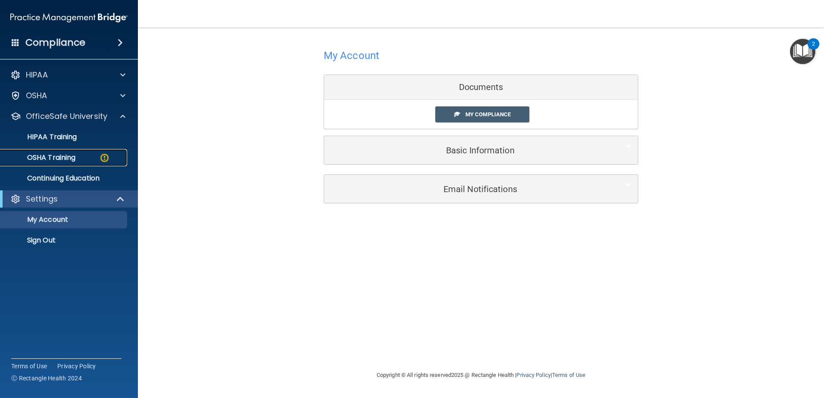
click at [71, 159] on p "OSHA Training" at bounding box center [41, 157] width 70 height 9
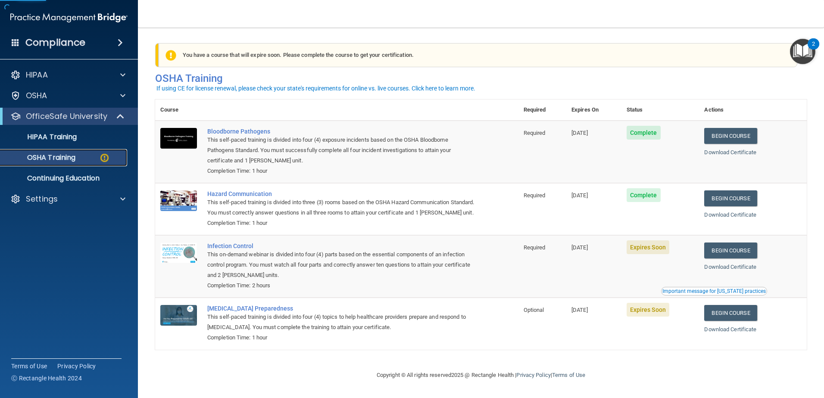
scroll to position [9, 0]
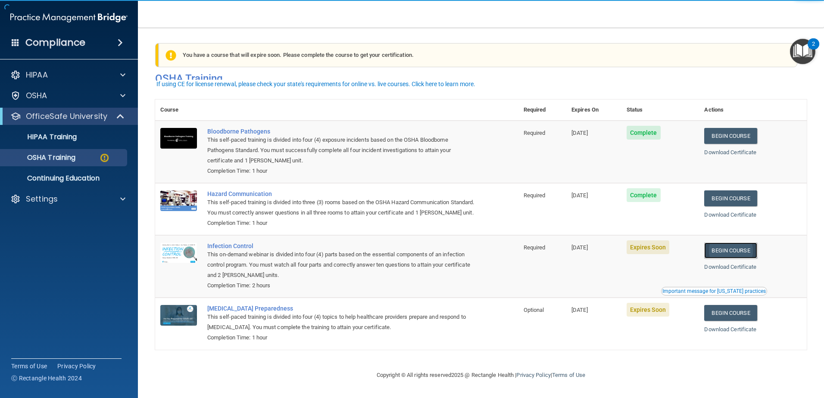
click at [717, 253] on link "Begin Course" at bounding box center [730, 251] width 53 height 16
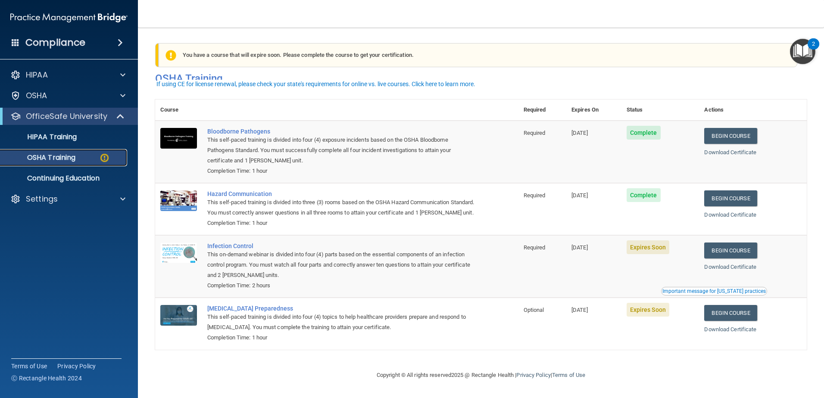
click at [65, 154] on p "OSHA Training" at bounding box center [41, 157] width 70 height 9
click at [100, 156] on img at bounding box center [104, 157] width 11 height 11
click at [109, 158] on img at bounding box center [104, 157] width 11 height 11
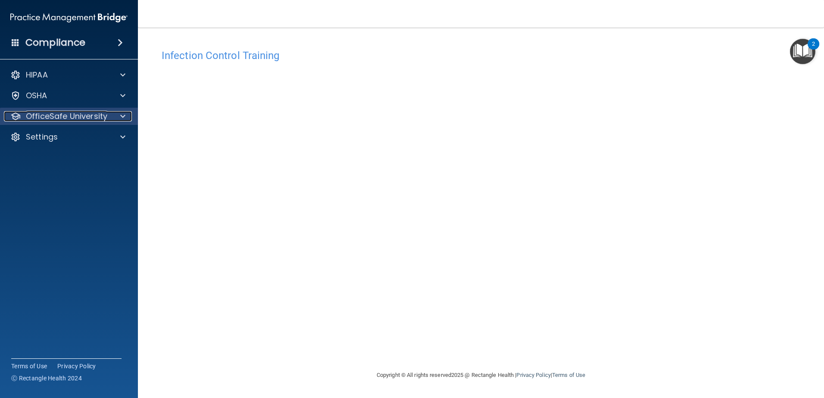
click at [47, 114] on p "OfficeSafe University" at bounding box center [66, 116] width 81 height 10
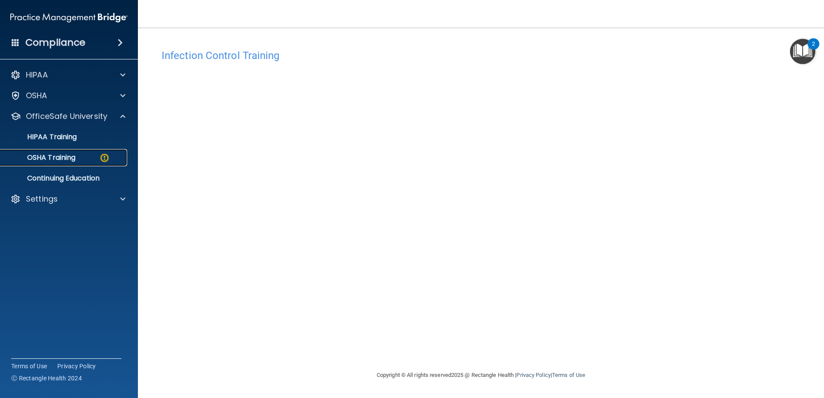
click at [65, 159] on p "OSHA Training" at bounding box center [41, 157] width 70 height 9
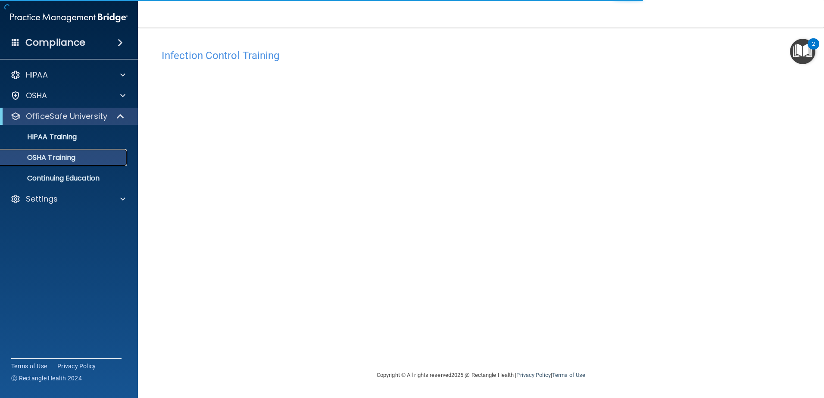
click at [73, 157] on p "OSHA Training" at bounding box center [41, 157] width 70 height 9
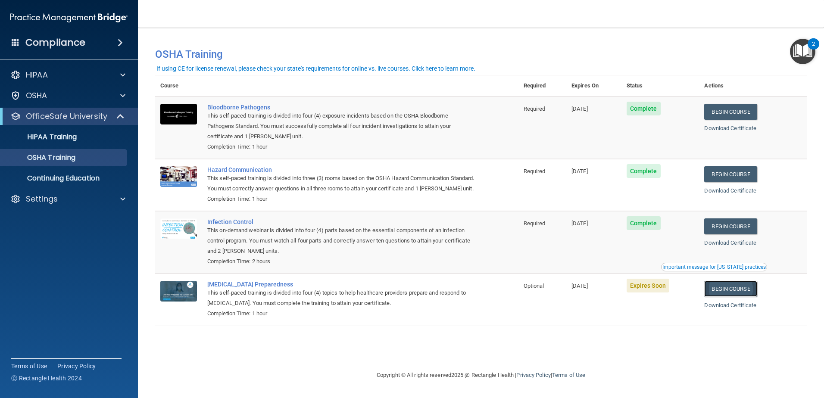
click at [730, 297] on link "Begin Course" at bounding box center [730, 289] width 53 height 16
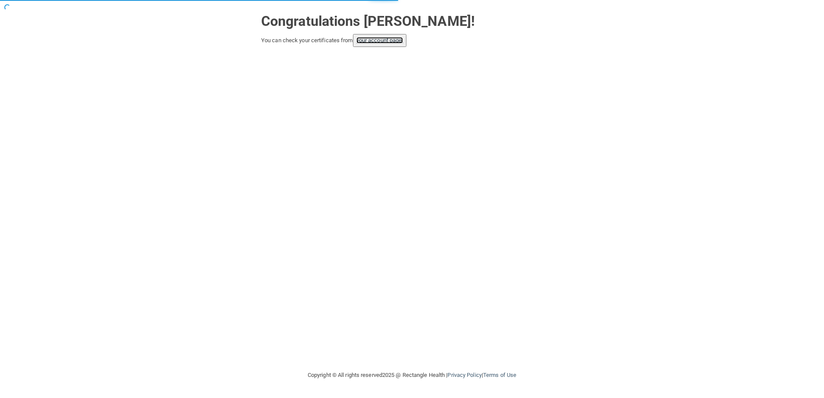
click at [375, 42] on link "your account page!" at bounding box center [379, 40] width 47 height 6
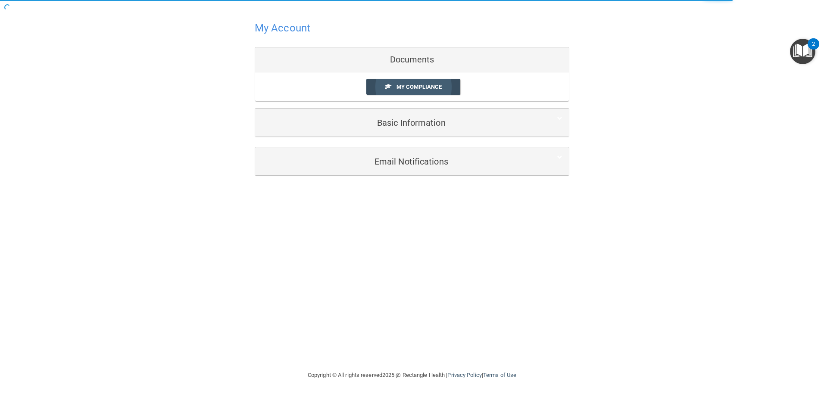
click at [419, 84] on span "My Compliance" at bounding box center [418, 87] width 45 height 6
click at [383, 85] on link "My Compliance" at bounding box center [413, 87] width 94 height 16
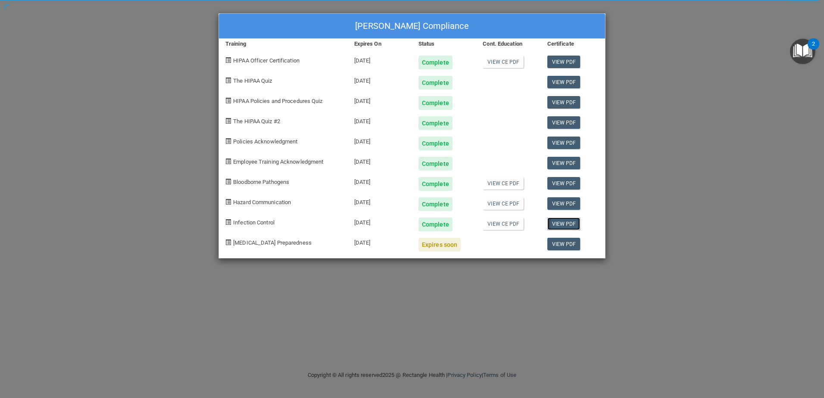
click at [566, 222] on link "View PDF" at bounding box center [563, 224] width 33 height 12
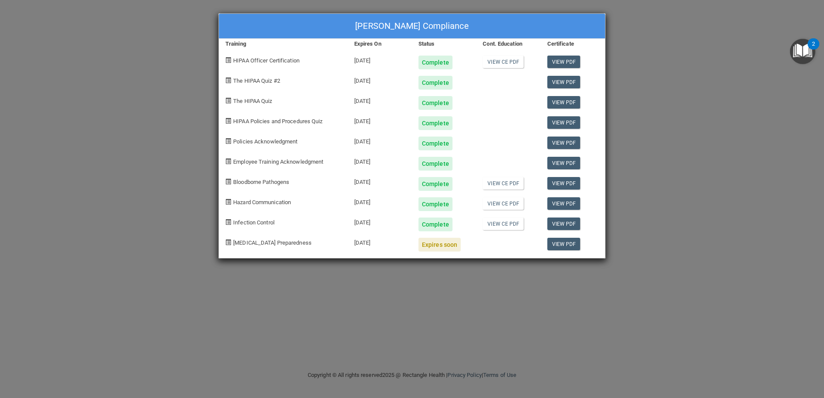
click at [660, 42] on div "Amber McKay's Compliance Training Expires On Status Cont. Education Certificate…" at bounding box center [412, 199] width 824 height 398
click at [760, 59] on div "Amber McKay's Compliance Training Expires On Status Cont. Education Certificate…" at bounding box center [412, 199] width 824 height 398
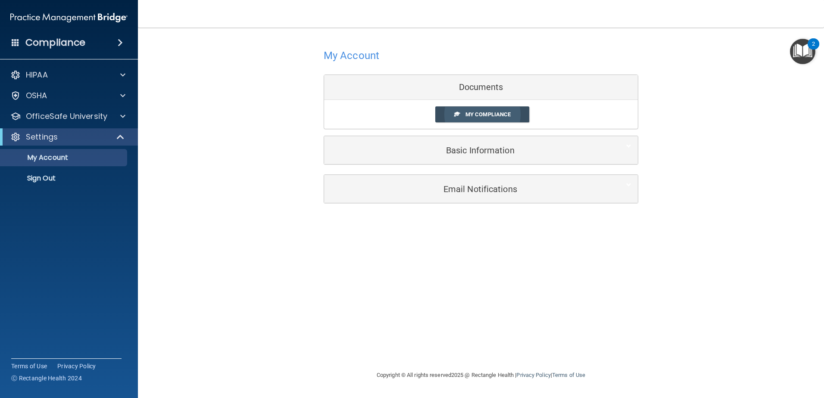
click at [461, 117] on link "My Compliance" at bounding box center [482, 114] width 94 height 16
click at [468, 111] on link "My Compliance" at bounding box center [482, 114] width 94 height 16
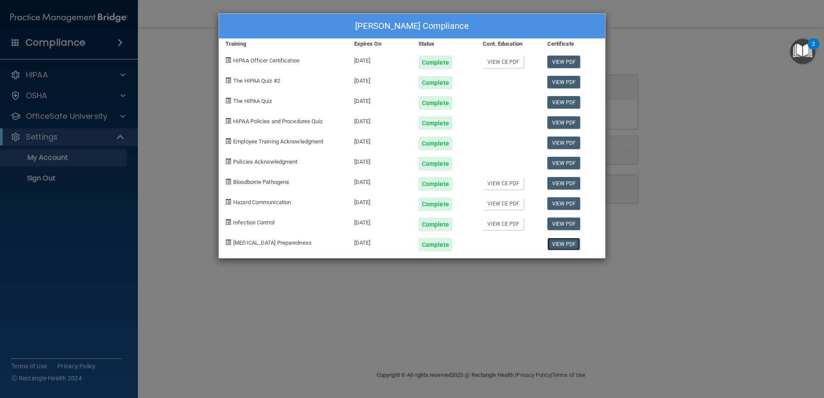
click at [559, 246] on link "View PDF" at bounding box center [563, 244] width 33 height 12
drag, startPoint x: 474, startPoint y: 218, endPoint x: 485, endPoint y: 211, distance: 12.3
click at [485, 211] on div "Infection Control [DATE] Complete View CE PDF View PDF" at bounding box center [412, 221] width 386 height 20
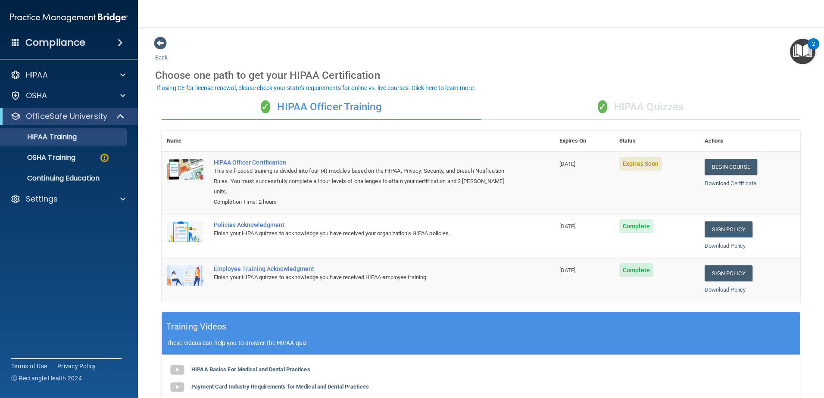
click at [52, 167] on ul "HIPAA Training OSHA Training Continuing Education" at bounding box center [69, 156] width 156 height 62
click at [64, 157] on p "OSHA Training" at bounding box center [41, 157] width 70 height 9
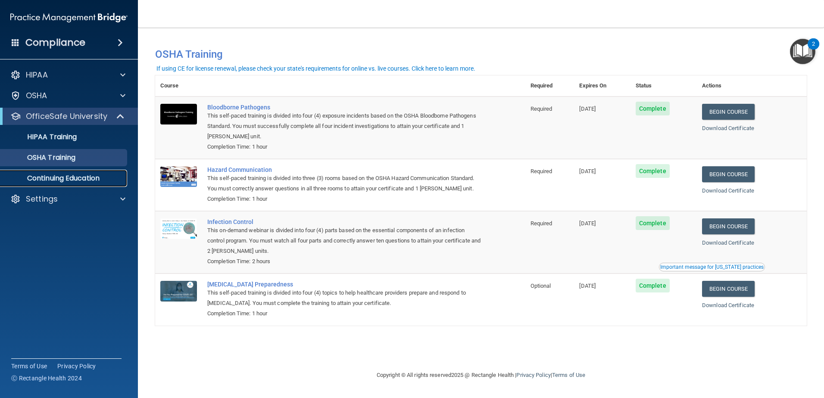
click at [42, 177] on p "Continuing Education" at bounding box center [65, 178] width 118 height 9
